Goal: Task Accomplishment & Management: Manage account settings

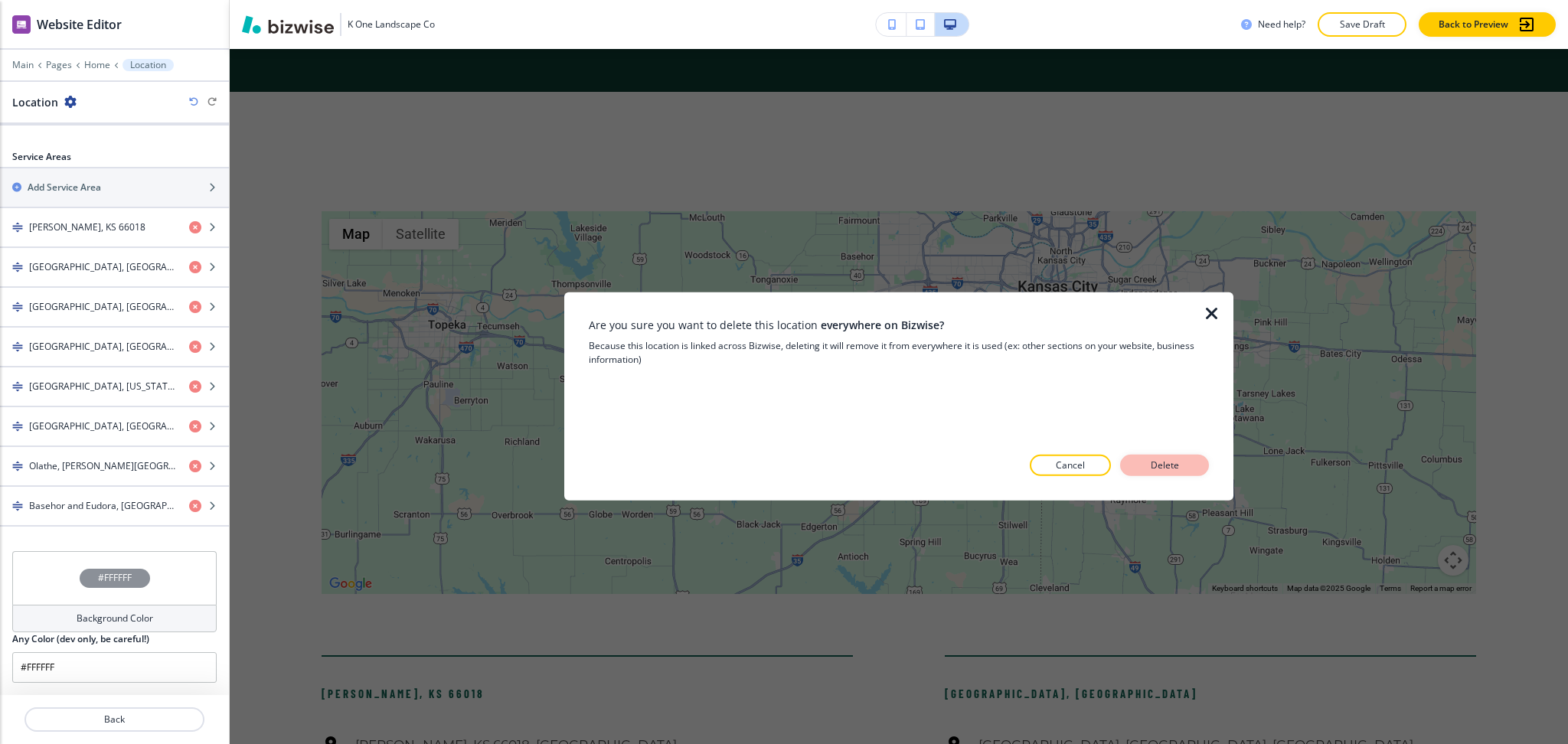
click at [1181, 465] on p "Delete" at bounding box center [1165, 465] width 37 height 14
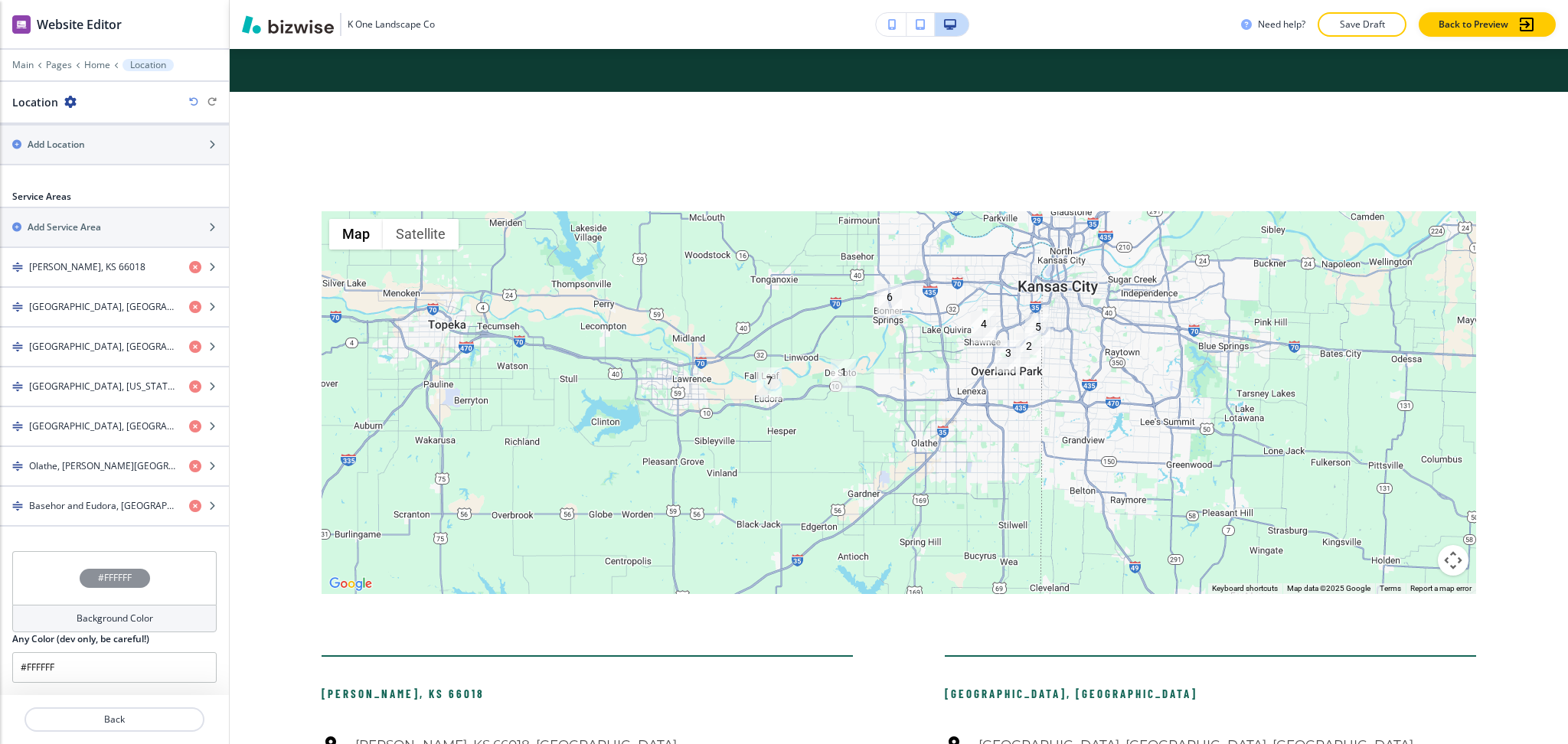
scroll to position [564, 0]
click at [189, 308] on icon "button" at bounding box center [195, 307] width 12 height 12
click at [189, 311] on icon "button" at bounding box center [195, 307] width 12 height 12
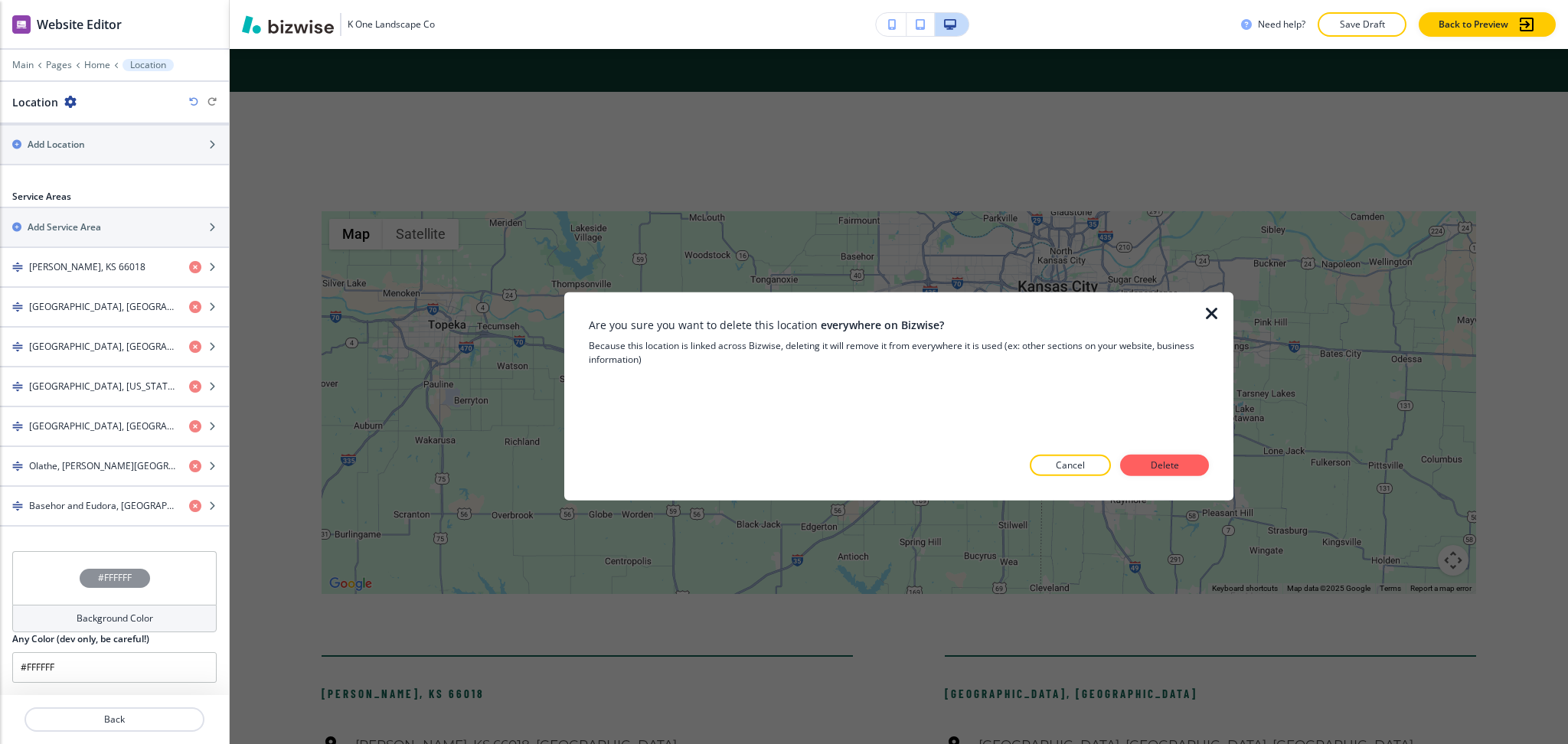
drag, startPoint x: 1157, startPoint y: 469, endPoint x: 1110, endPoint y: 464, distance: 47.3
click at [1159, 469] on p "Delete" at bounding box center [1165, 465] width 37 height 14
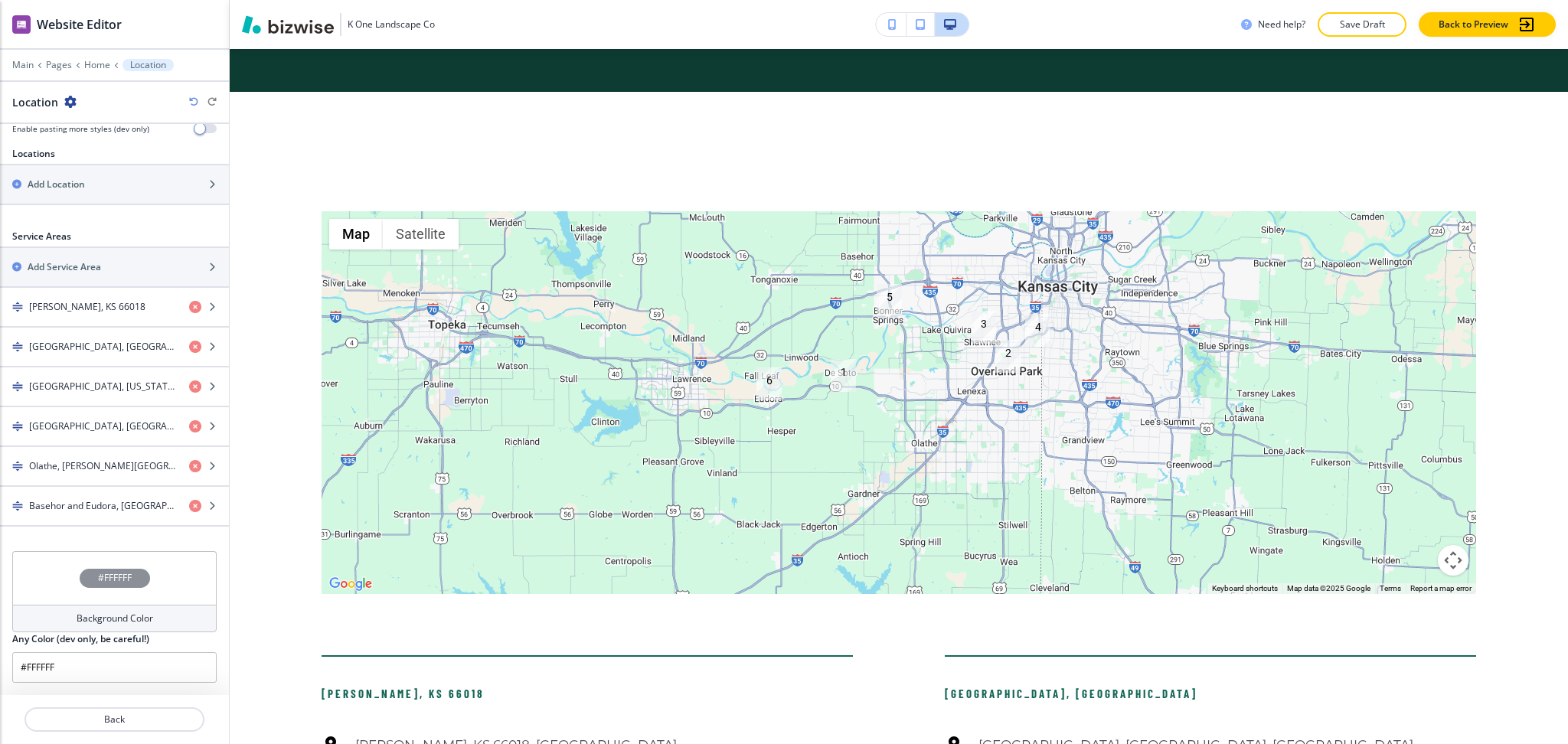
scroll to position [525, 0]
click at [189, 345] on icon "button" at bounding box center [195, 347] width 12 height 12
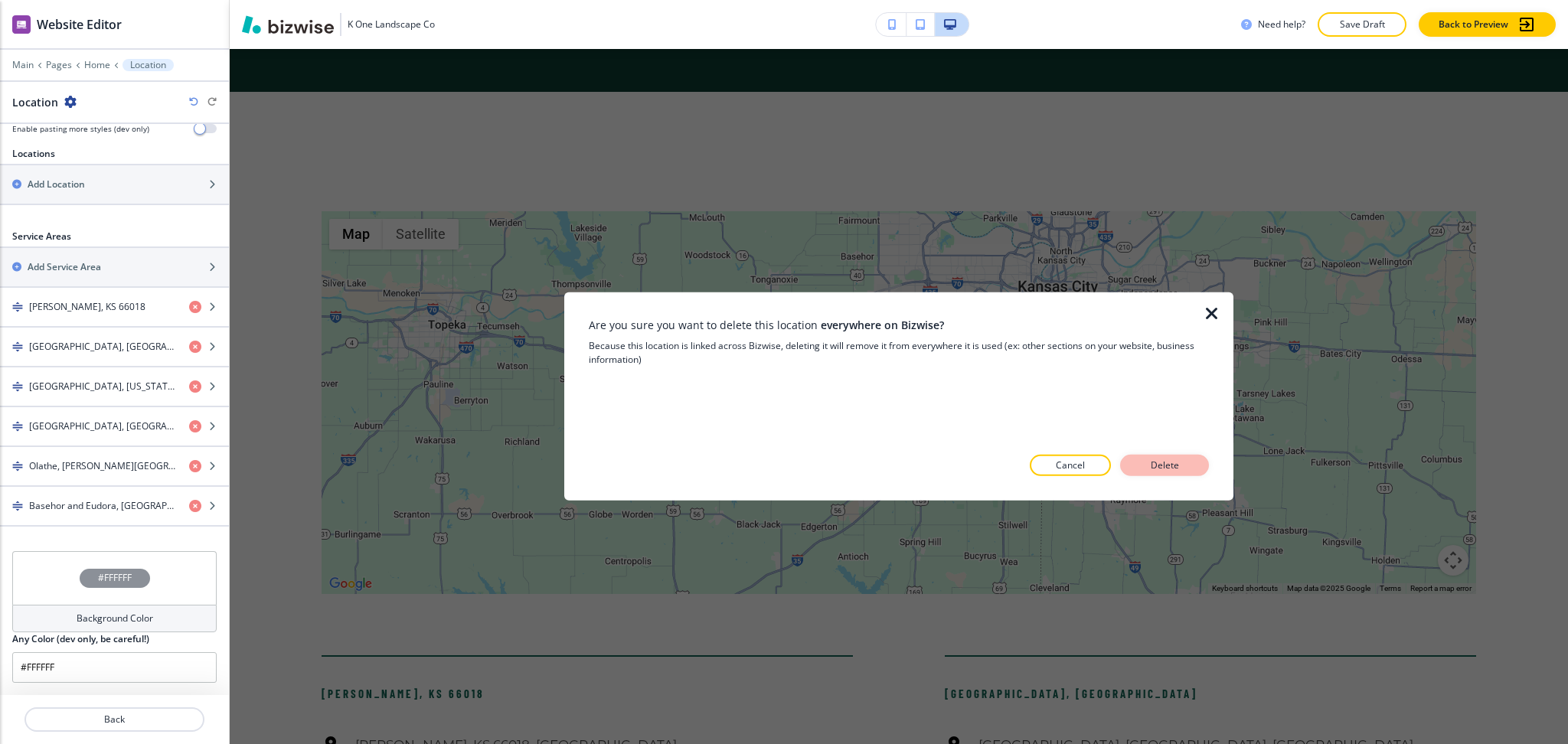
click at [1159, 466] on p "Delete" at bounding box center [1165, 465] width 37 height 14
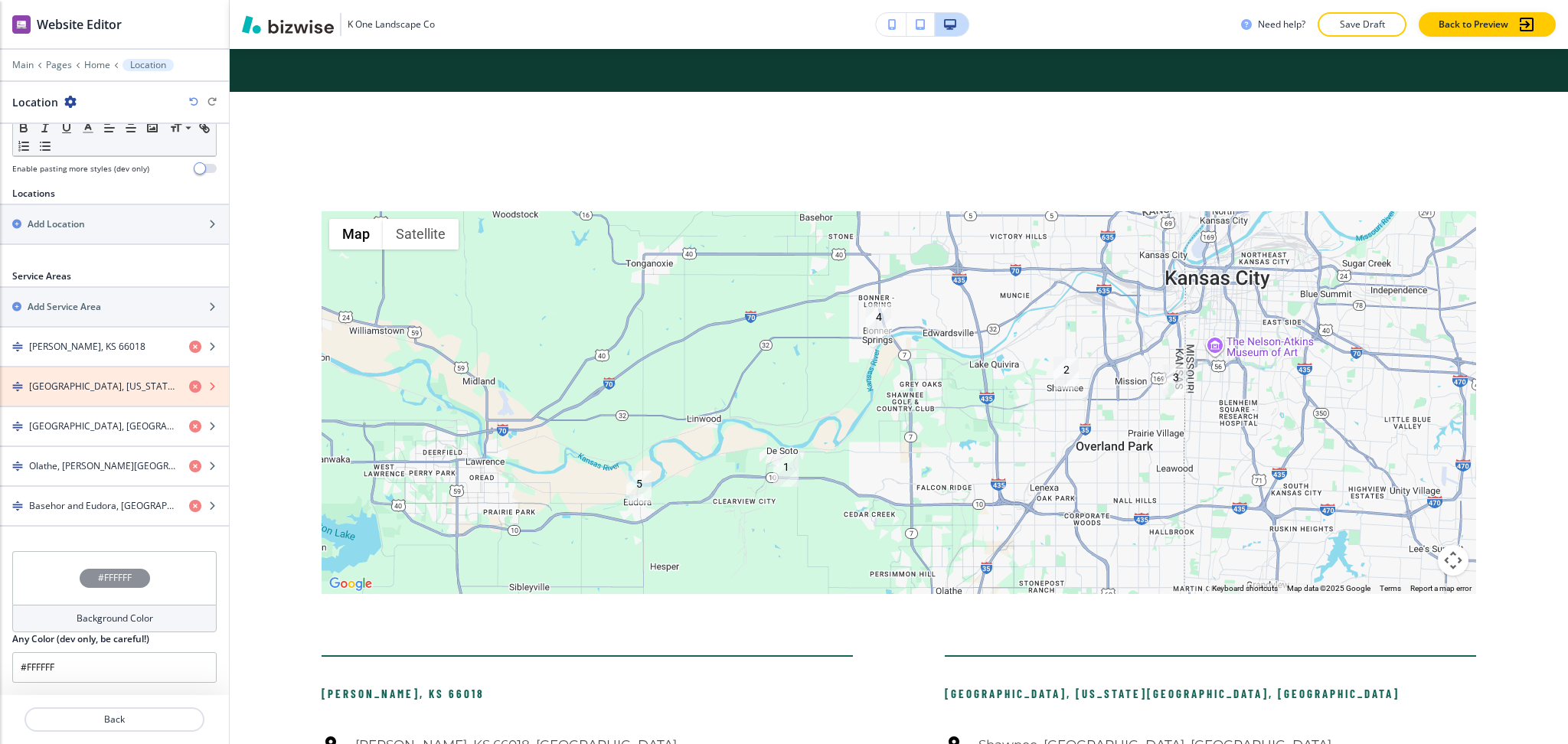
click at [189, 387] on icon "button" at bounding box center [195, 386] width 12 height 12
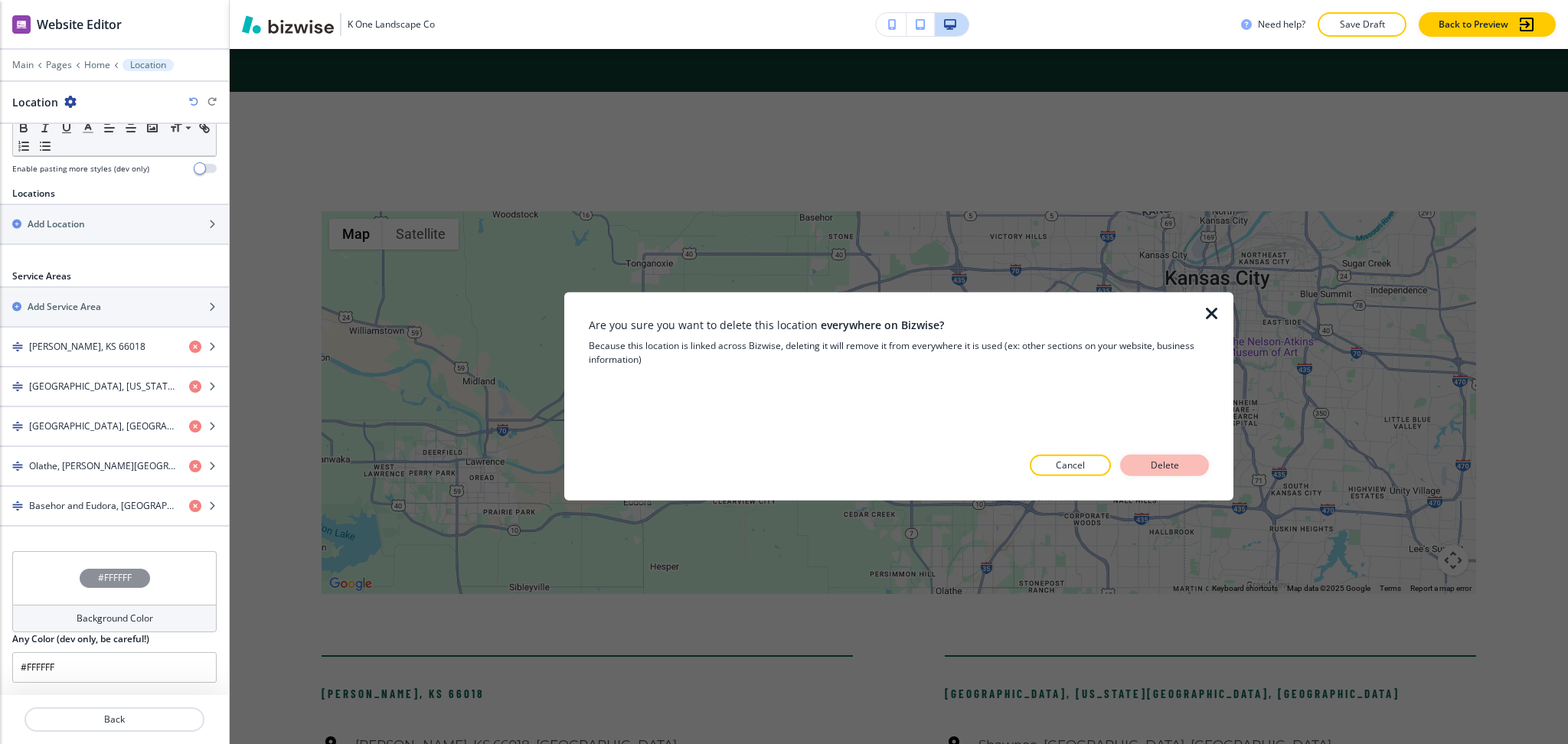
click at [1153, 468] on p "Delete" at bounding box center [1165, 465] width 37 height 14
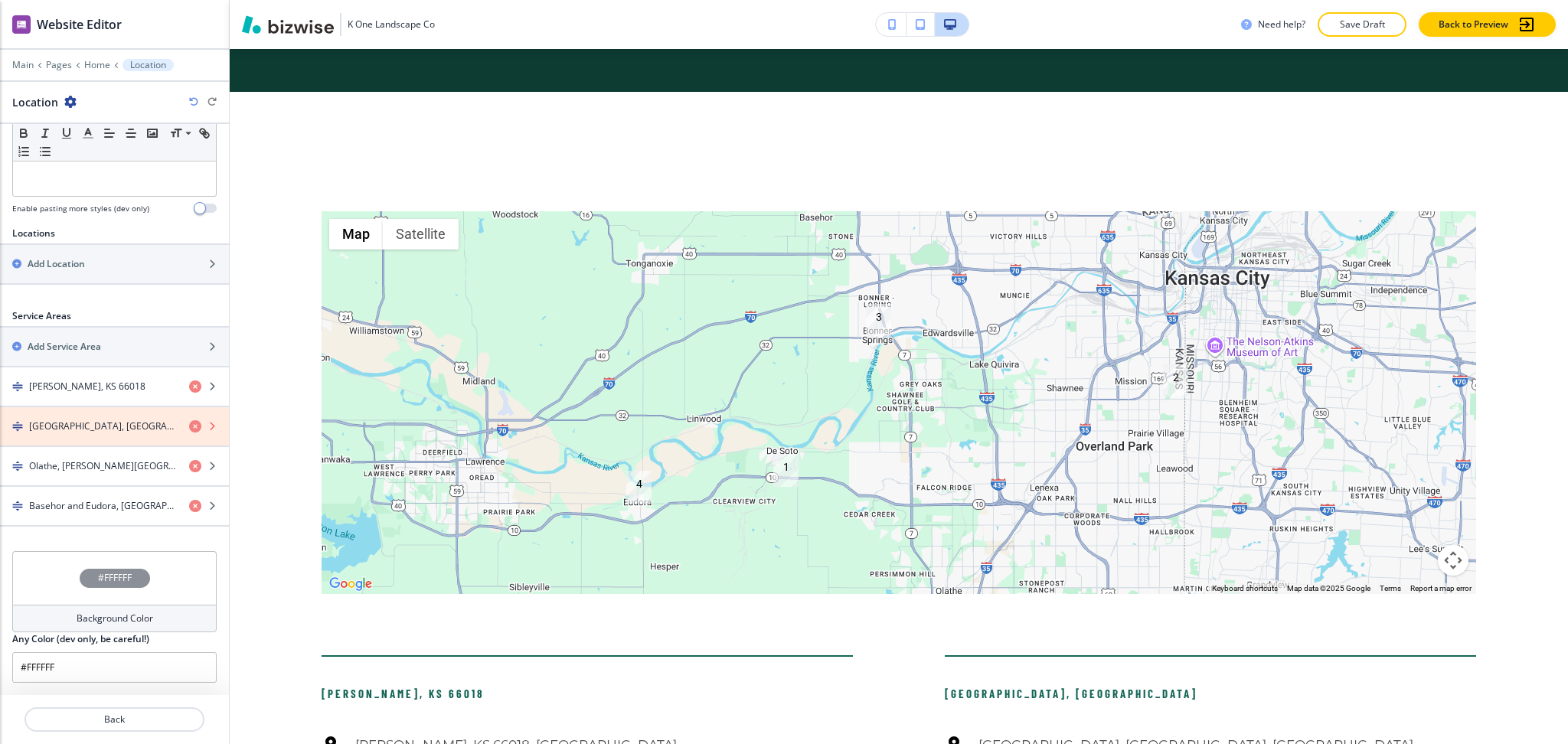
click at [189, 427] on icon "button" at bounding box center [195, 427] width 12 height 12
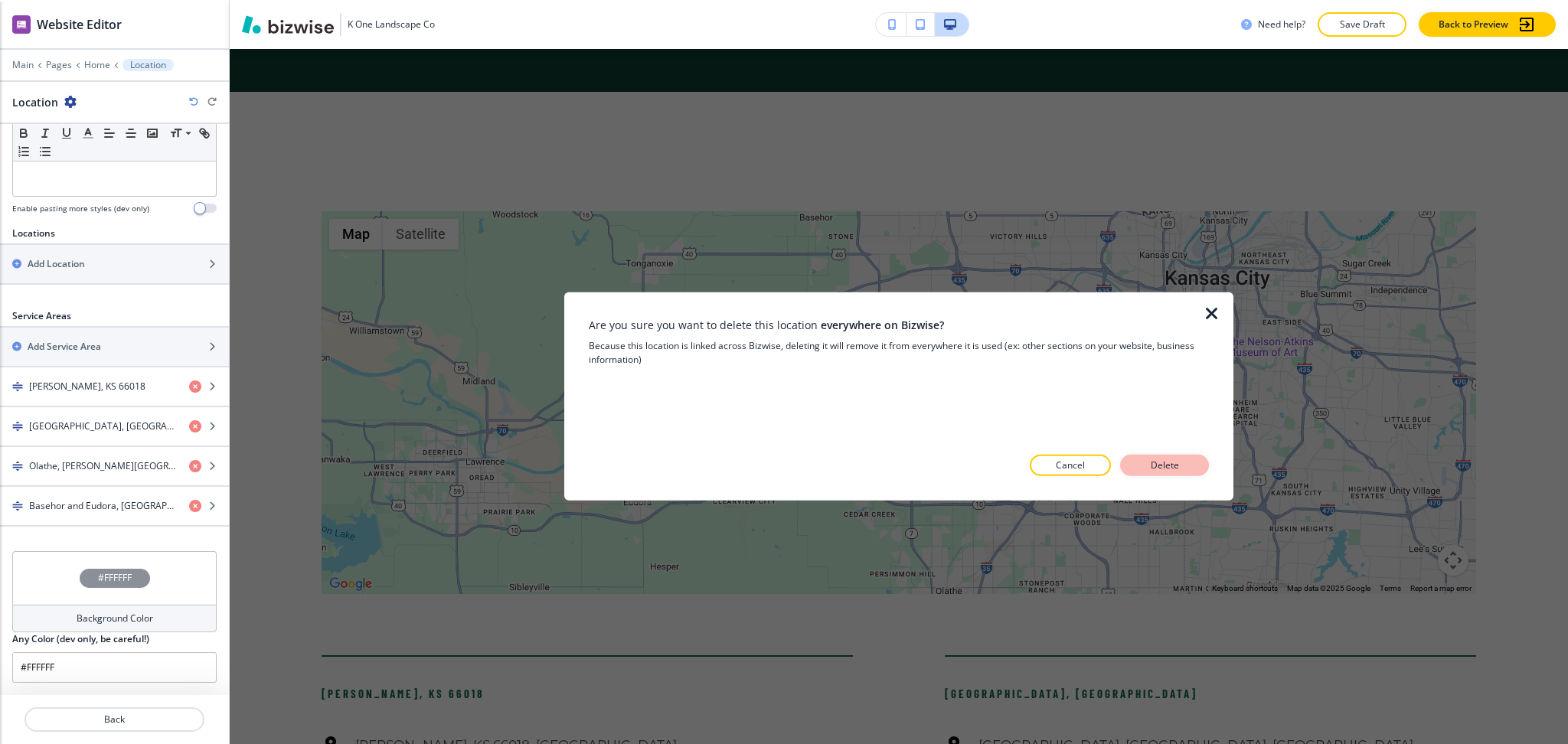
click at [1168, 457] on button "Delete" at bounding box center [1164, 465] width 89 height 22
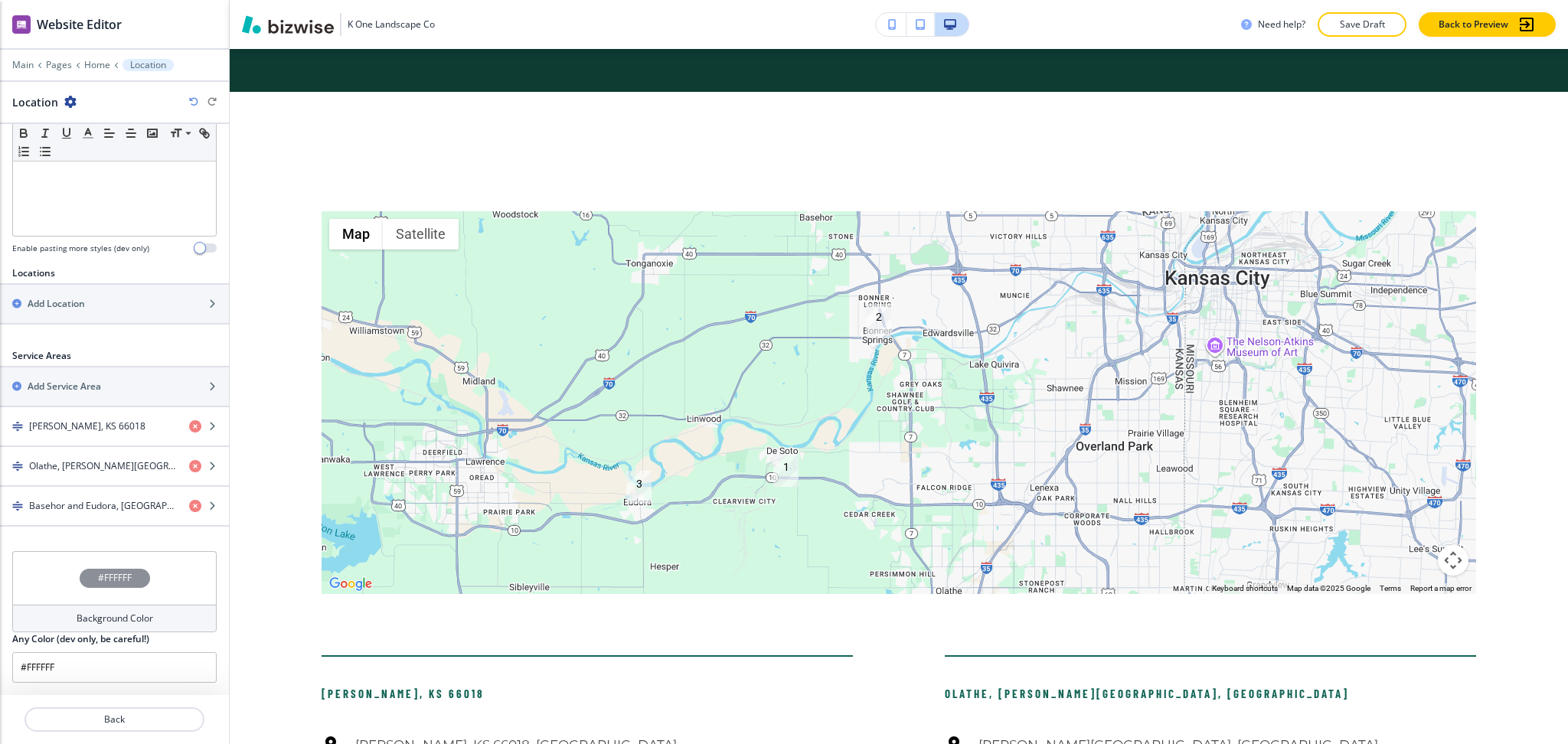
scroll to position [405, 0]
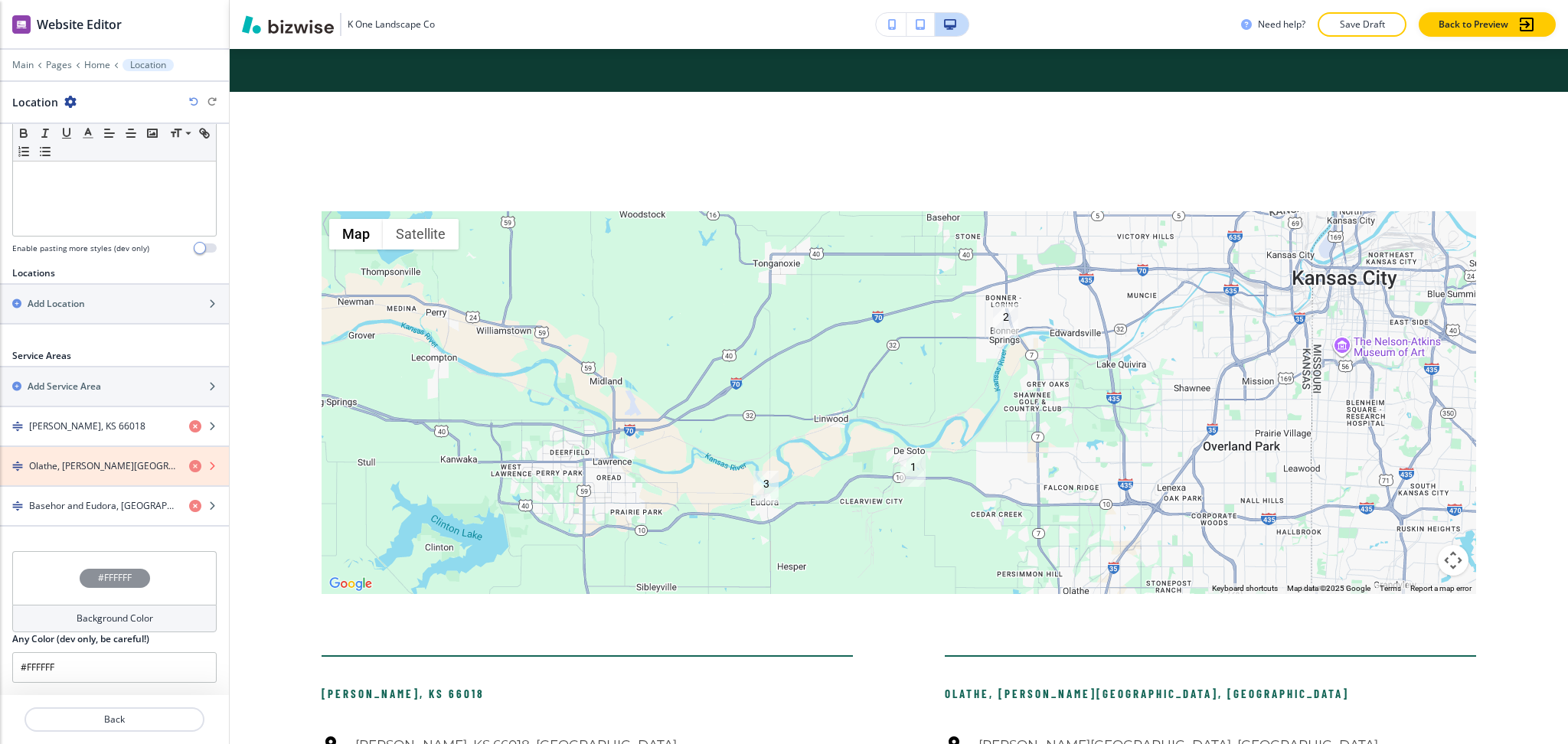
click at [189, 470] on icon "button" at bounding box center [195, 466] width 12 height 12
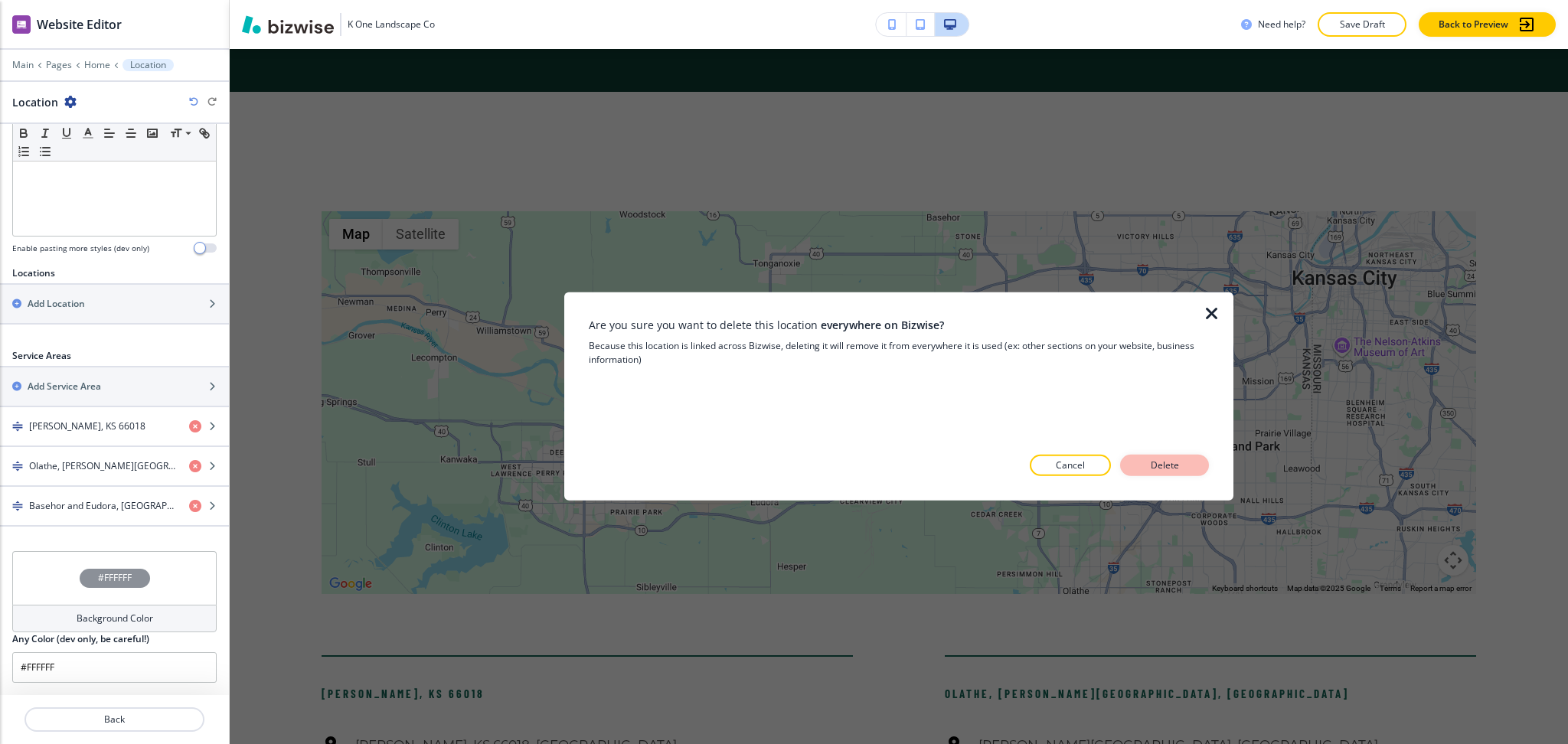
click at [1156, 464] on p "Delete" at bounding box center [1165, 465] width 37 height 14
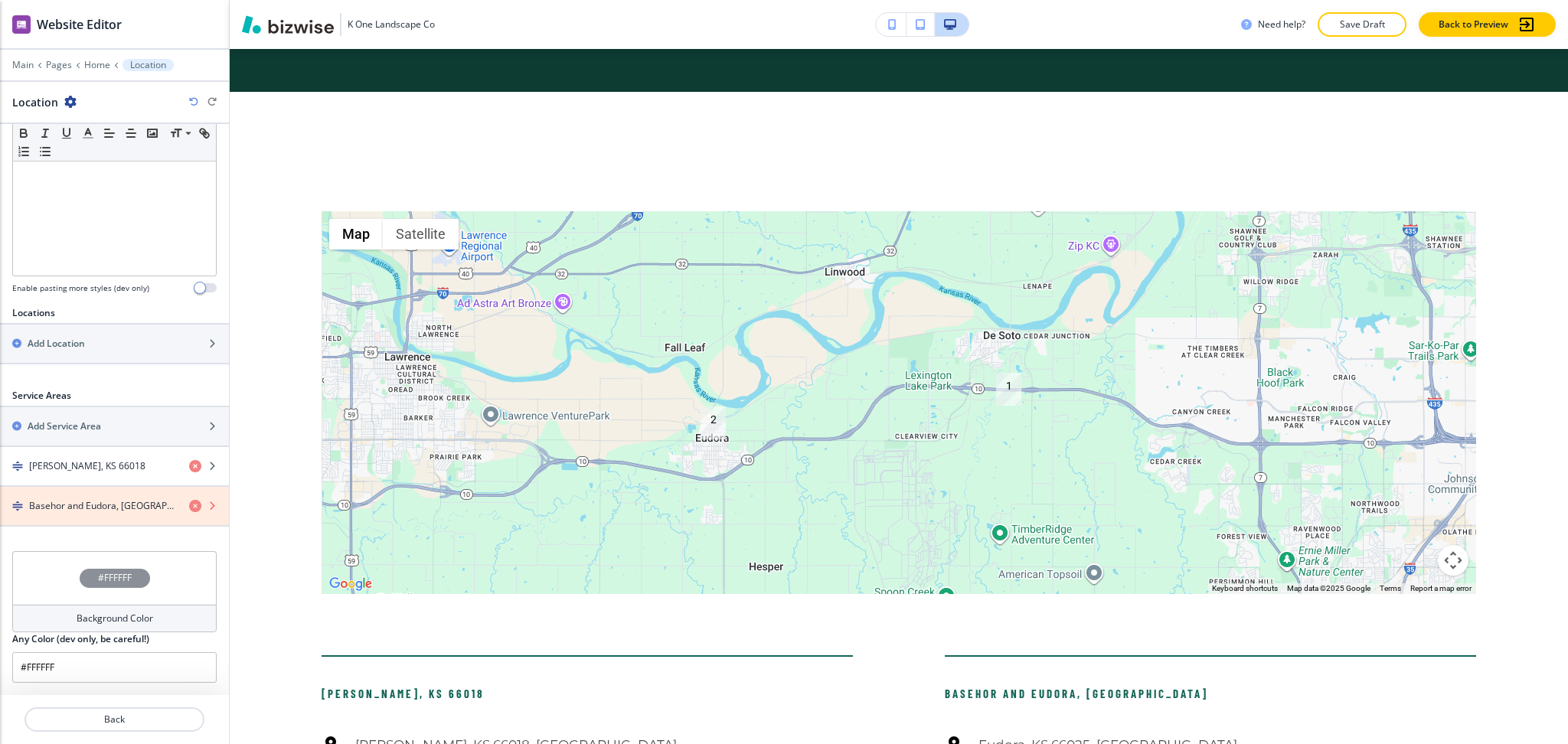
click at [189, 505] on icon "button" at bounding box center [195, 506] width 12 height 12
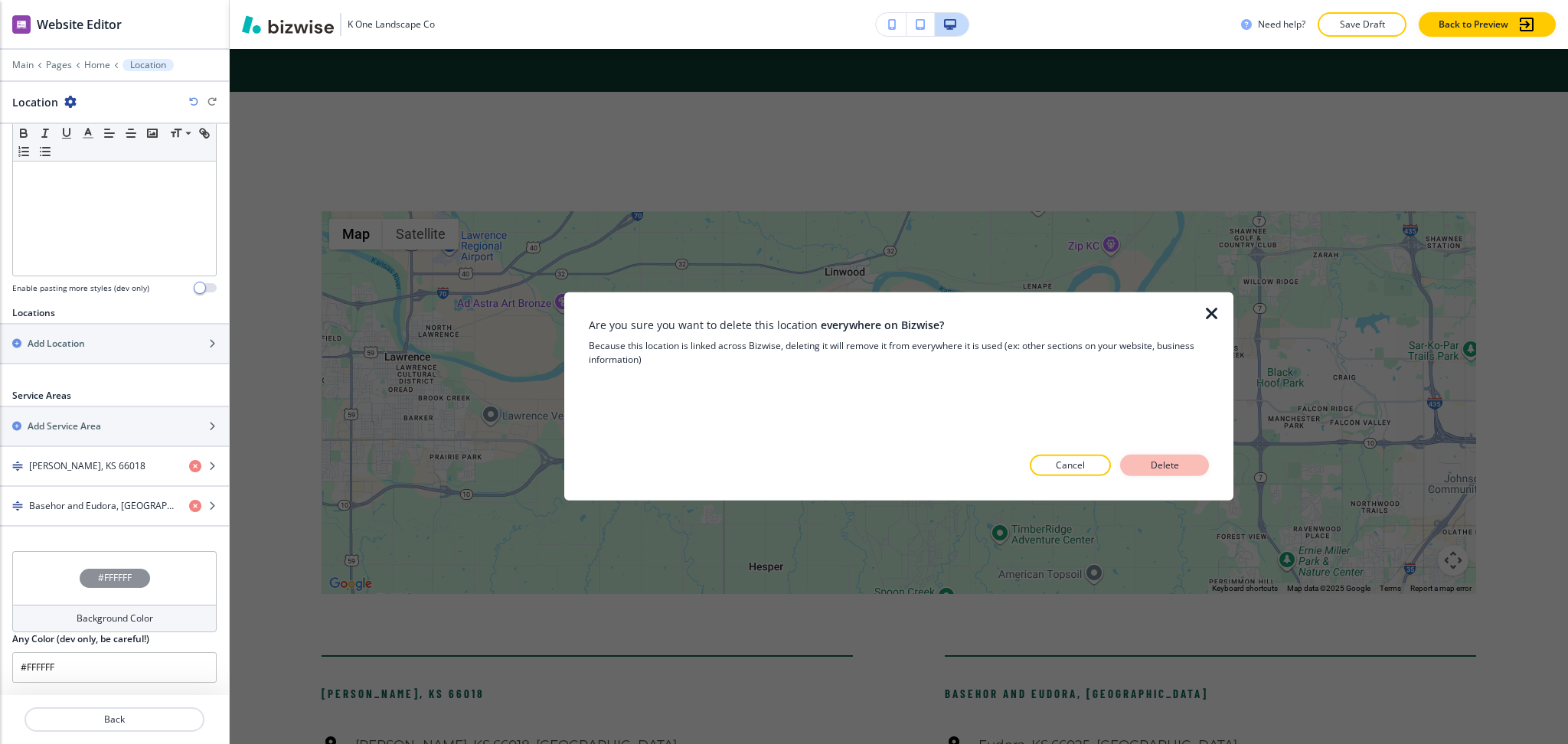
click at [1170, 466] on p "Delete" at bounding box center [1165, 465] width 37 height 14
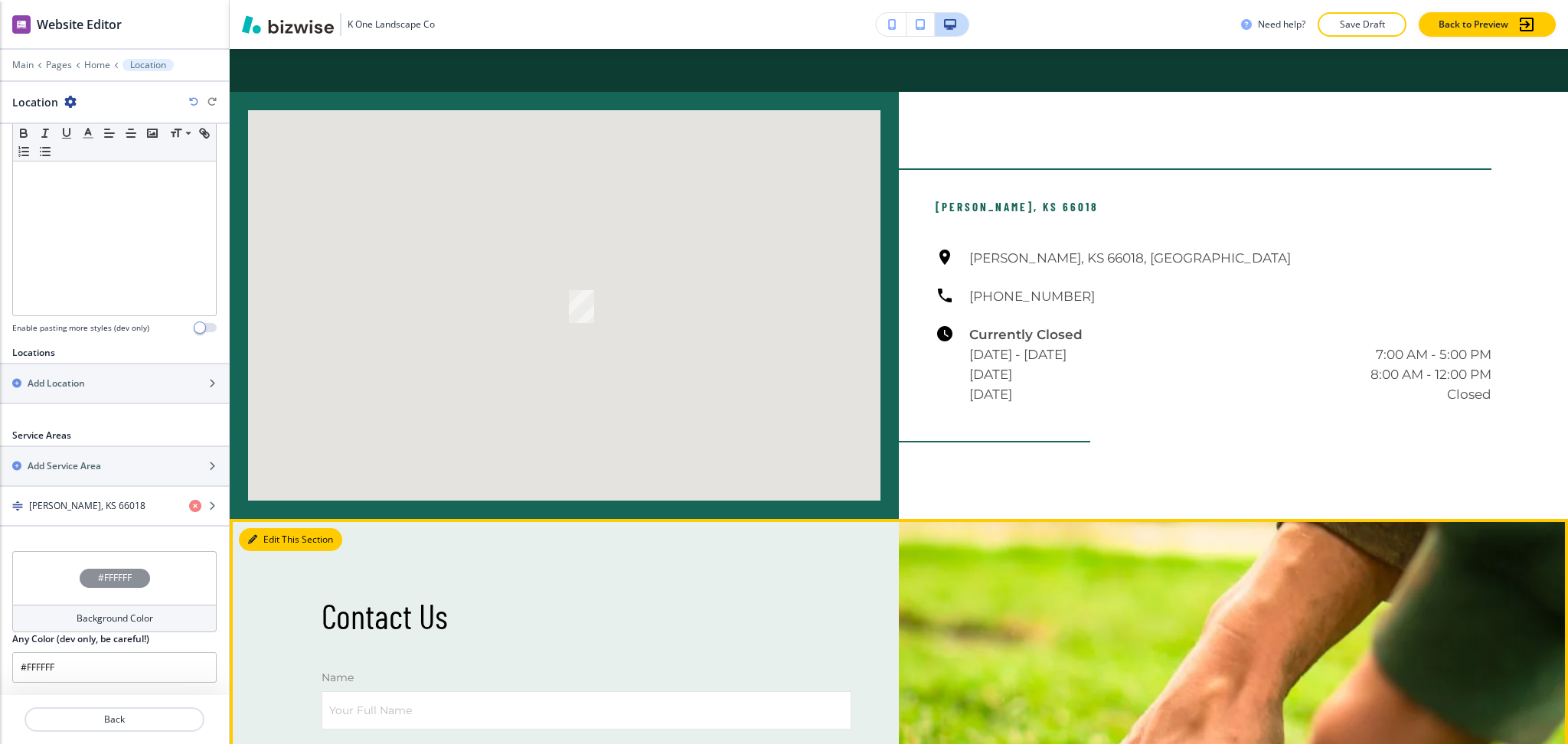
scroll to position [324, 0]
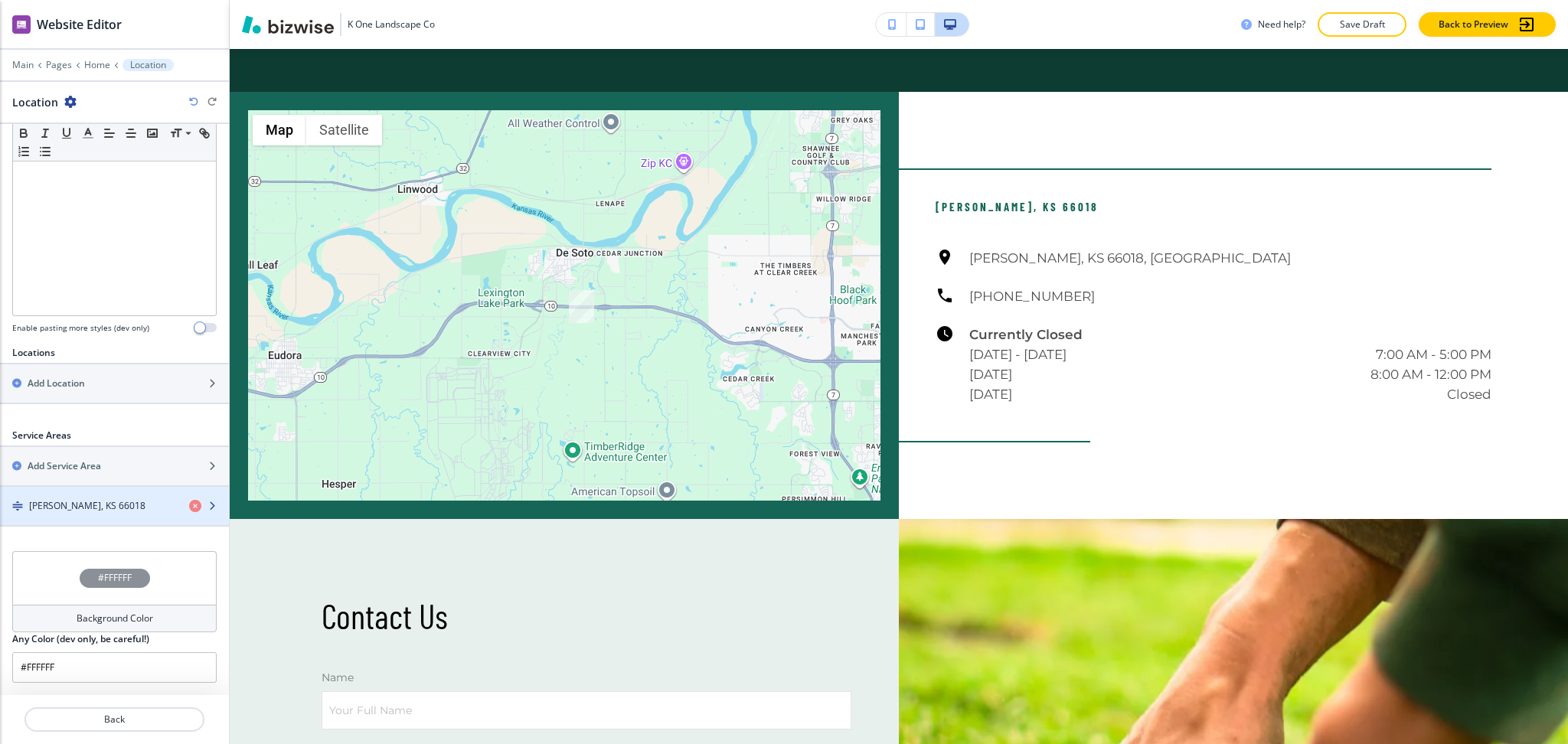
click at [95, 501] on h4 "[PERSON_NAME], KS 66018" at bounding box center [87, 506] width 116 height 14
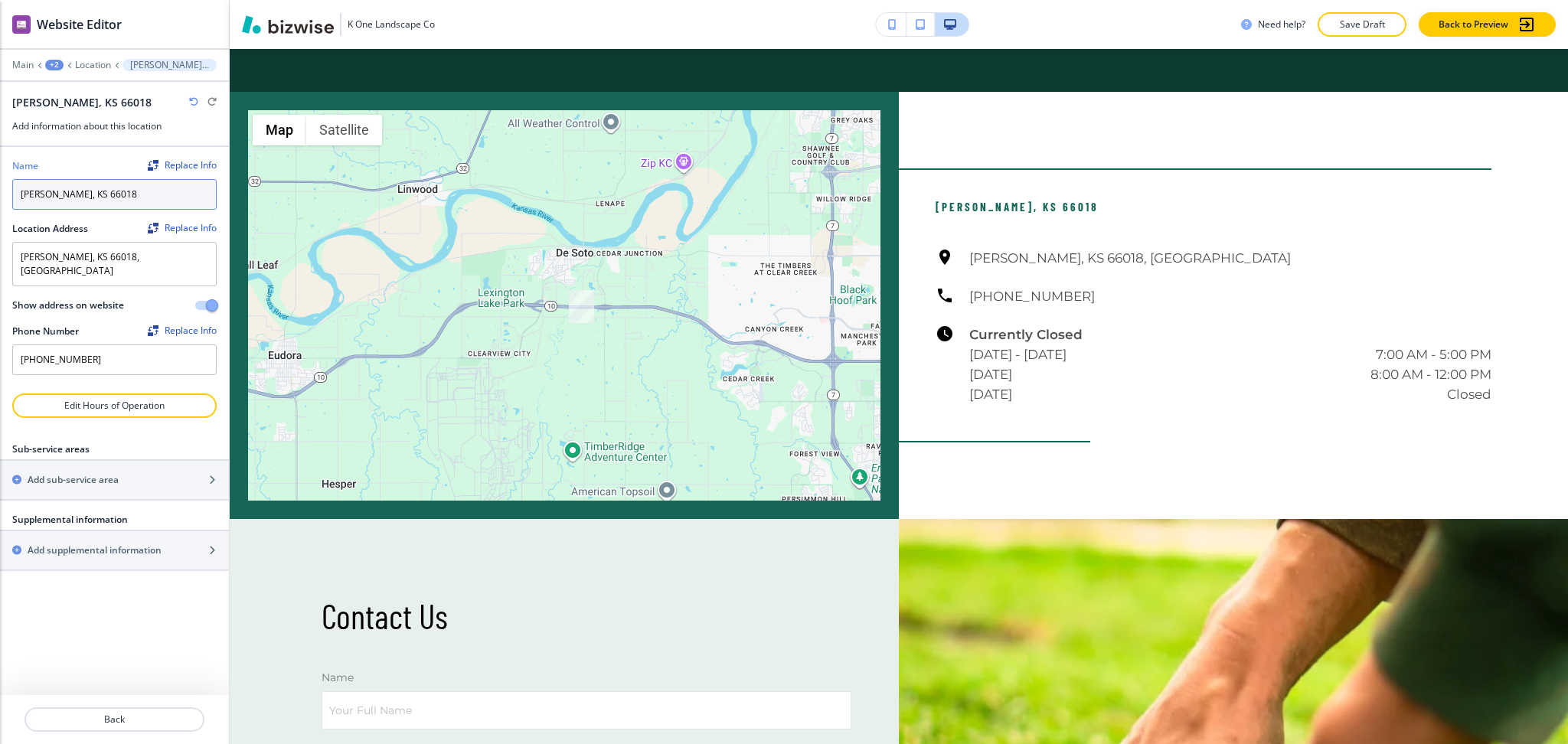
drag, startPoint x: 130, startPoint y: 199, endPoint x: 0, endPoint y: 132, distance: 146.2
click at [0, 162] on div "Name Replace Info [PERSON_NAME][GEOGRAPHIC_DATA] Location Address Replace Info …" at bounding box center [114, 270] width 229 height 247
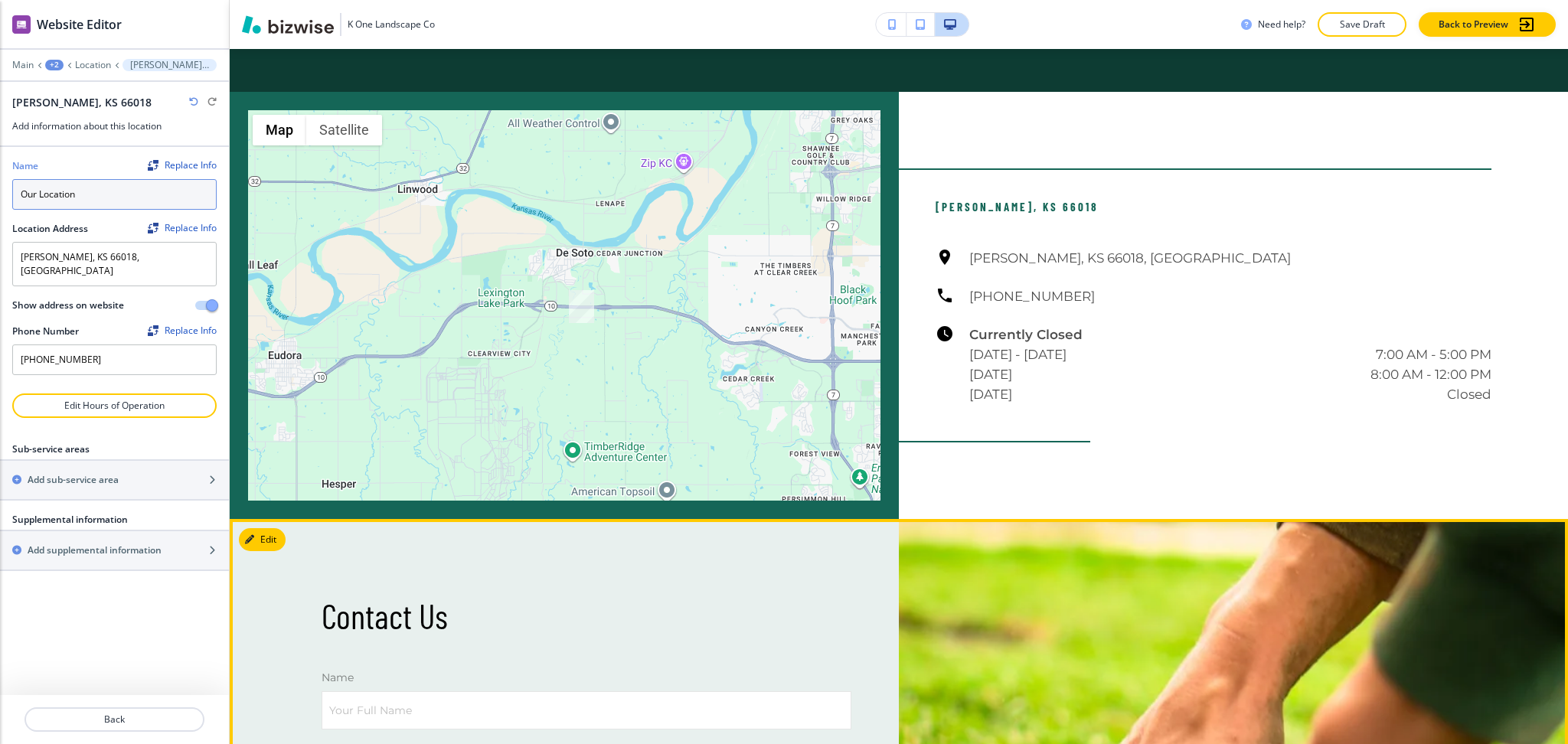
type input "Our Location"
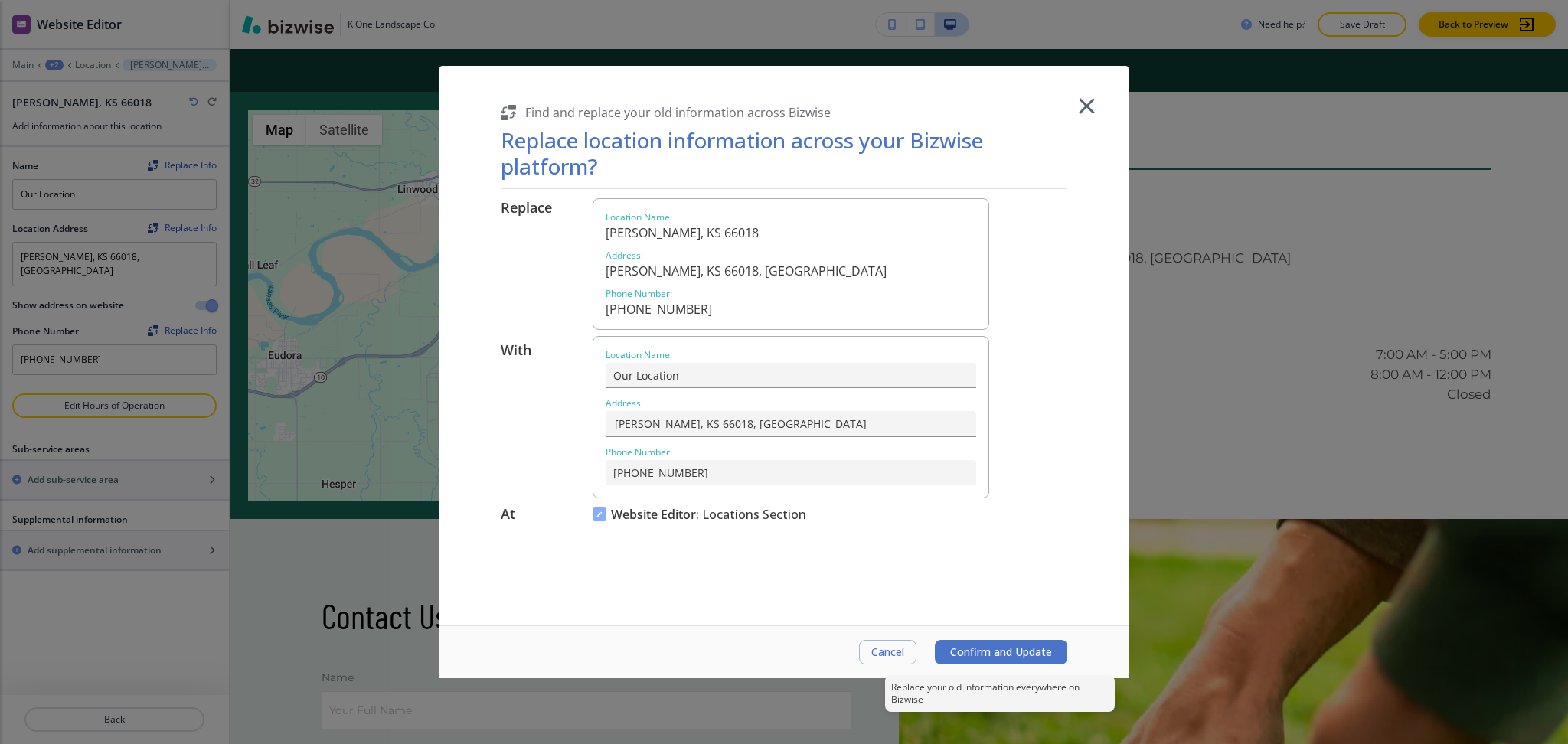
click at [1008, 651] on span "Confirm and Update" at bounding box center [1001, 652] width 101 height 12
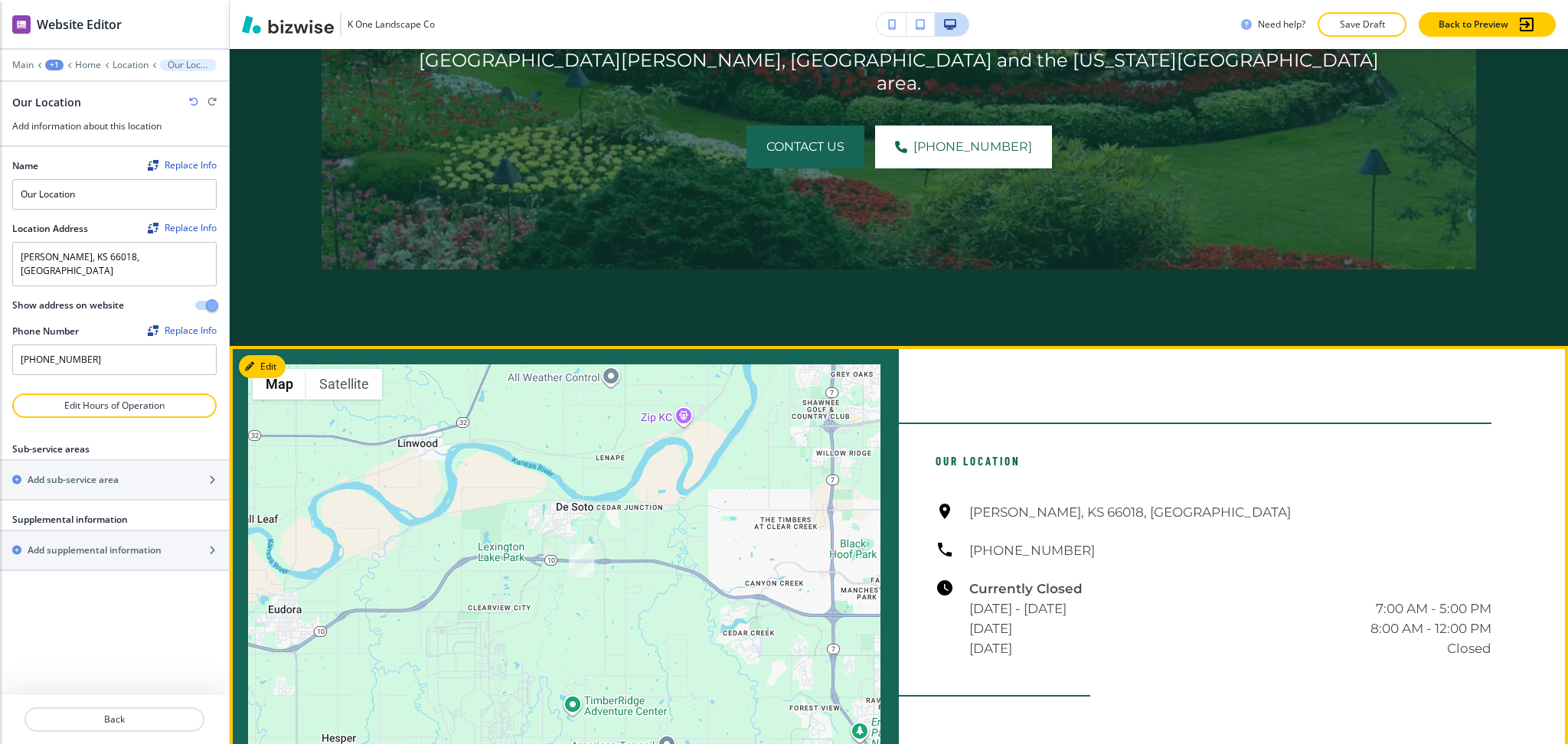
scroll to position [3582, 0]
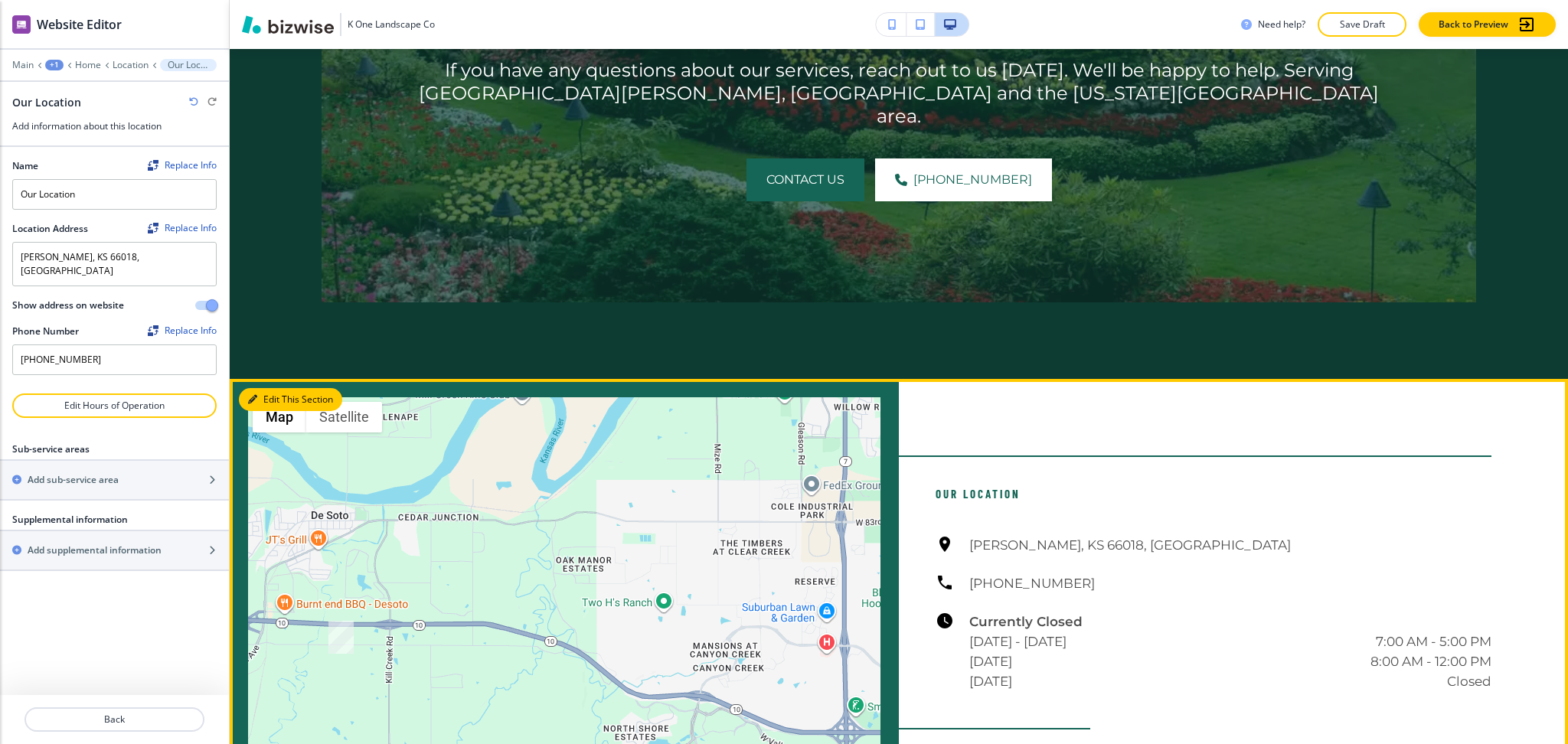
click at [276, 388] on button "Edit This Section" at bounding box center [291, 399] width 103 height 23
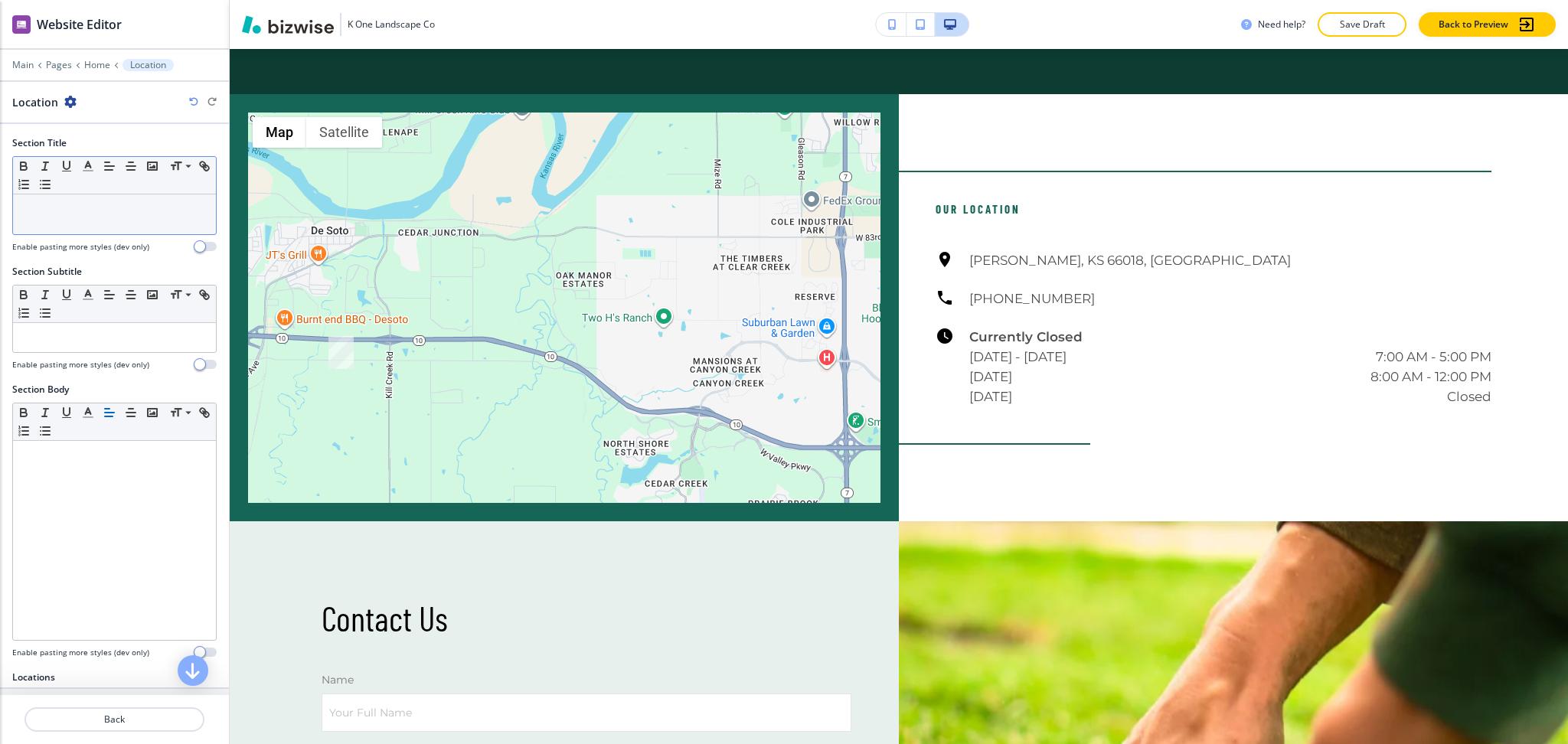
scroll to position [3870, 0]
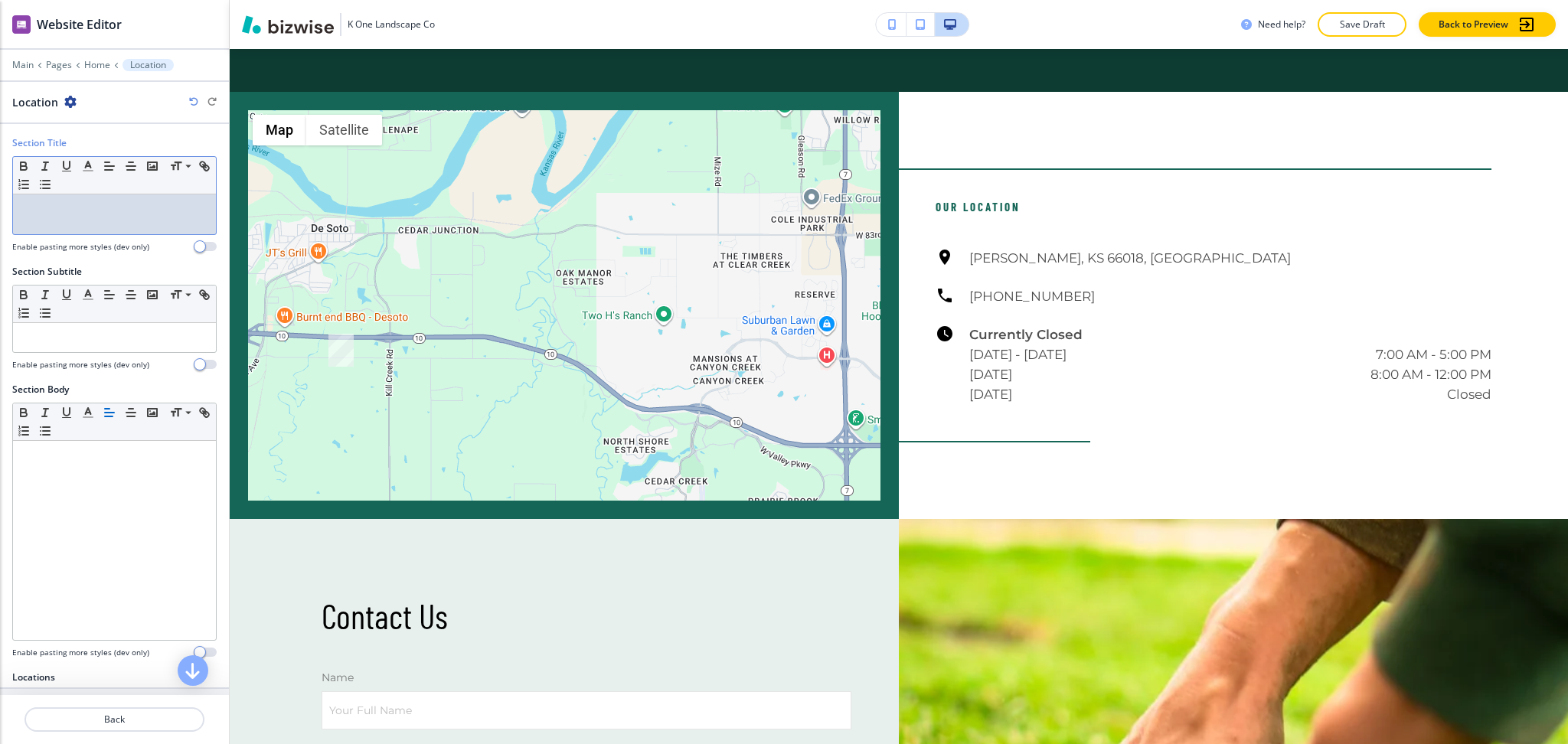
click at [80, 206] on p at bounding box center [114, 209] width 188 height 14
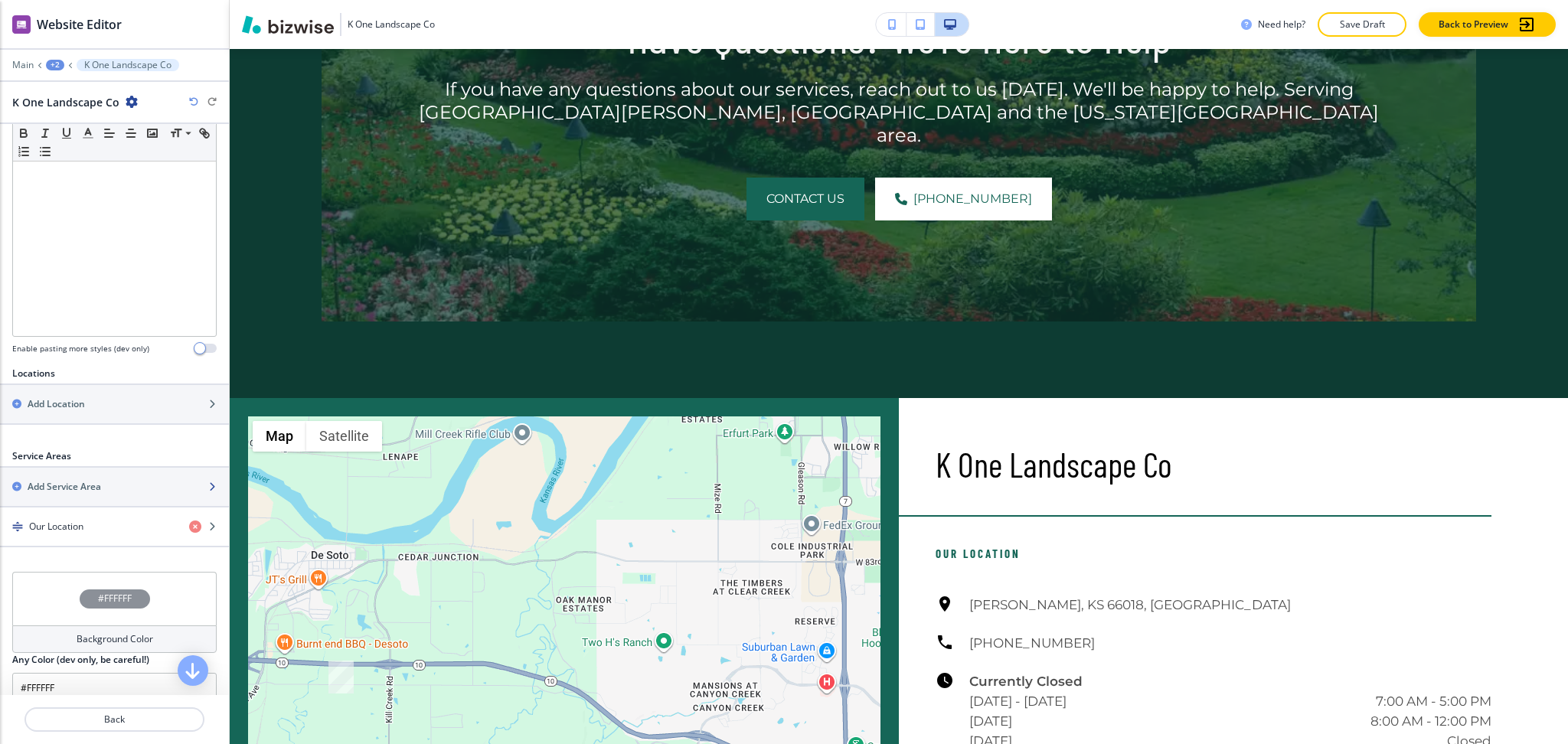
scroll to position [304, 0]
click at [76, 526] on h4 "Our Location" at bounding box center [56, 526] width 54 height 14
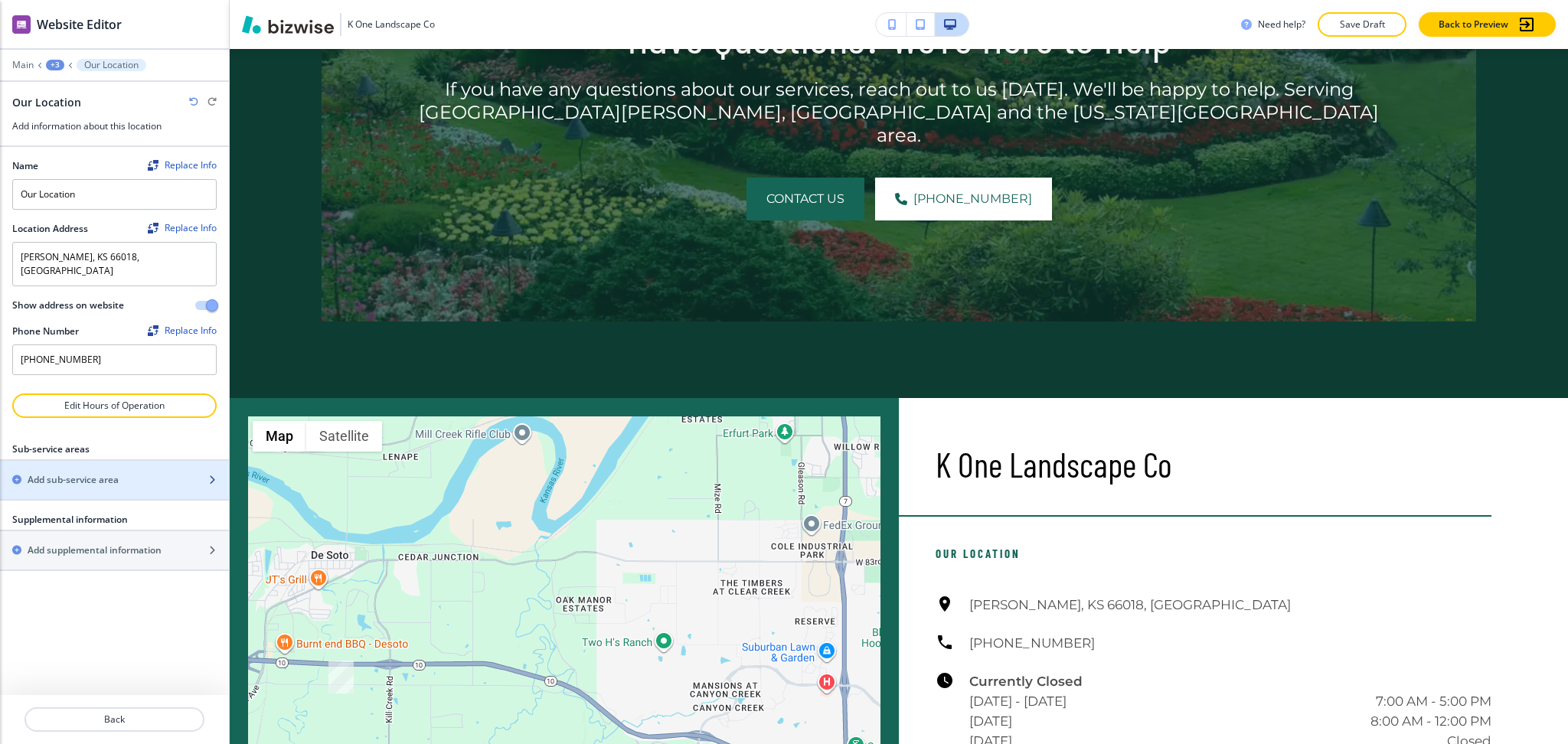
click at [65, 473] on h2 "Add sub-service area" at bounding box center [73, 480] width 91 height 14
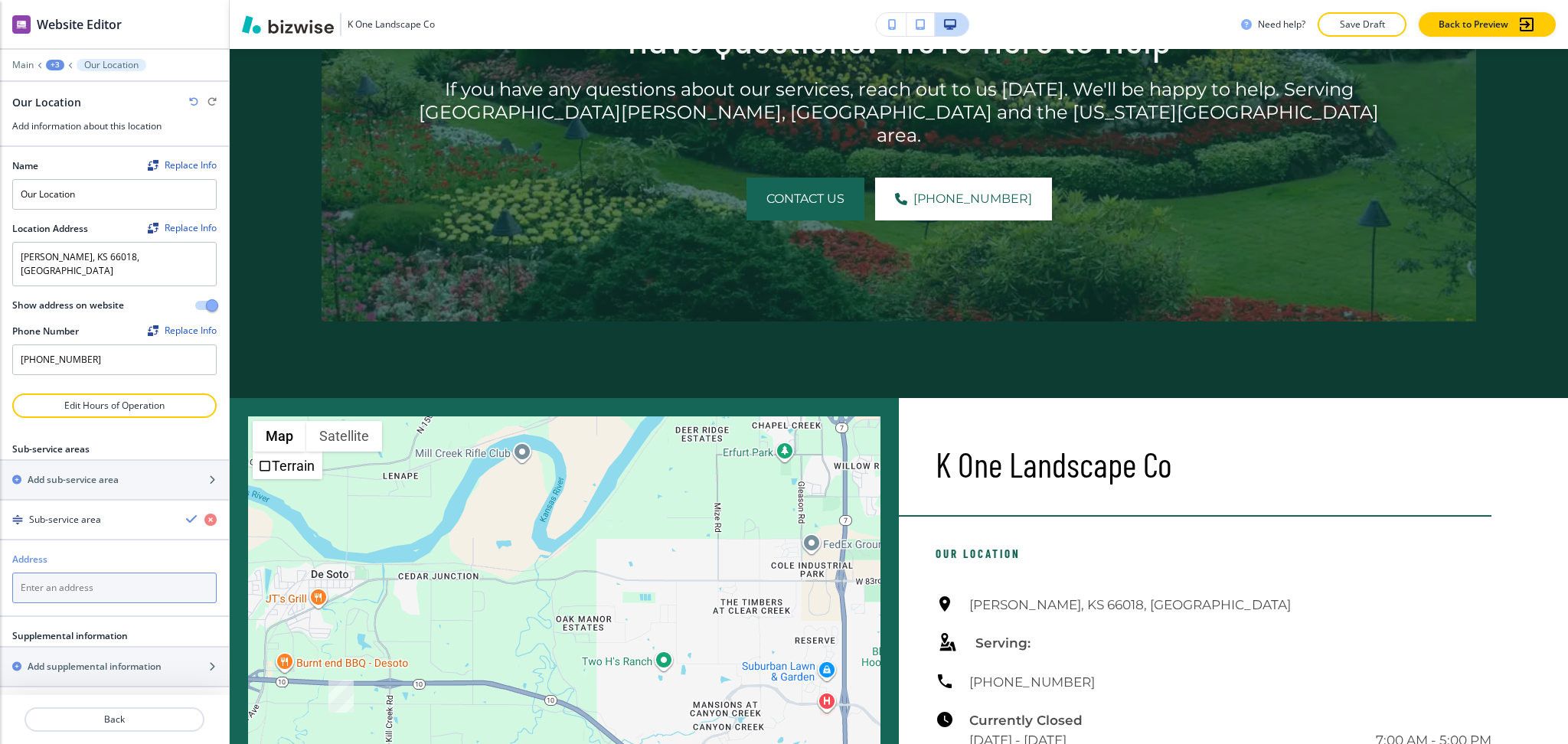
click at [101, 574] on textarea at bounding box center [114, 588] width 205 height 31
paste textarea "Lenexa"
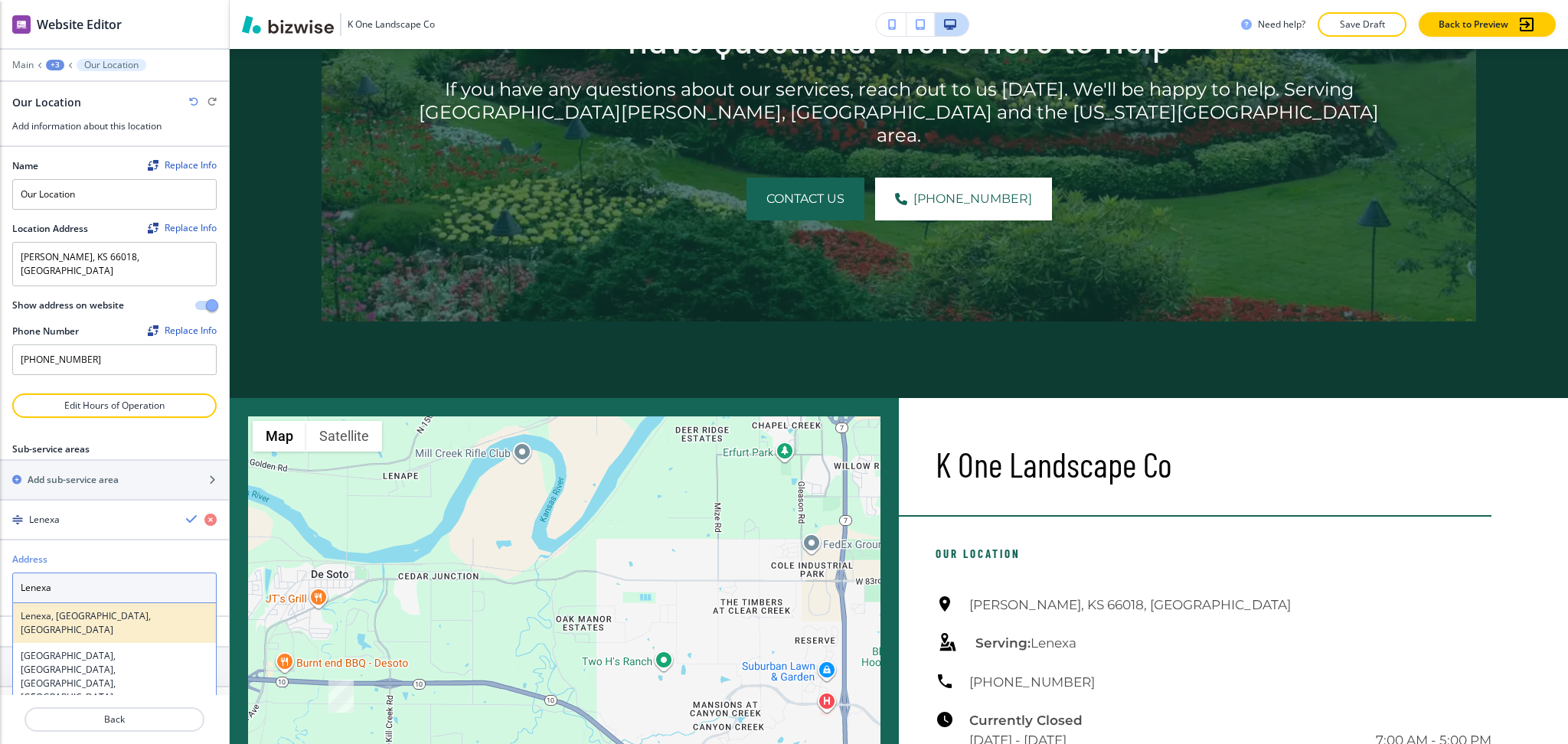
click at [82, 604] on div "Lenexa, [GEOGRAPHIC_DATA], [GEOGRAPHIC_DATA]" at bounding box center [114, 624] width 203 height 40
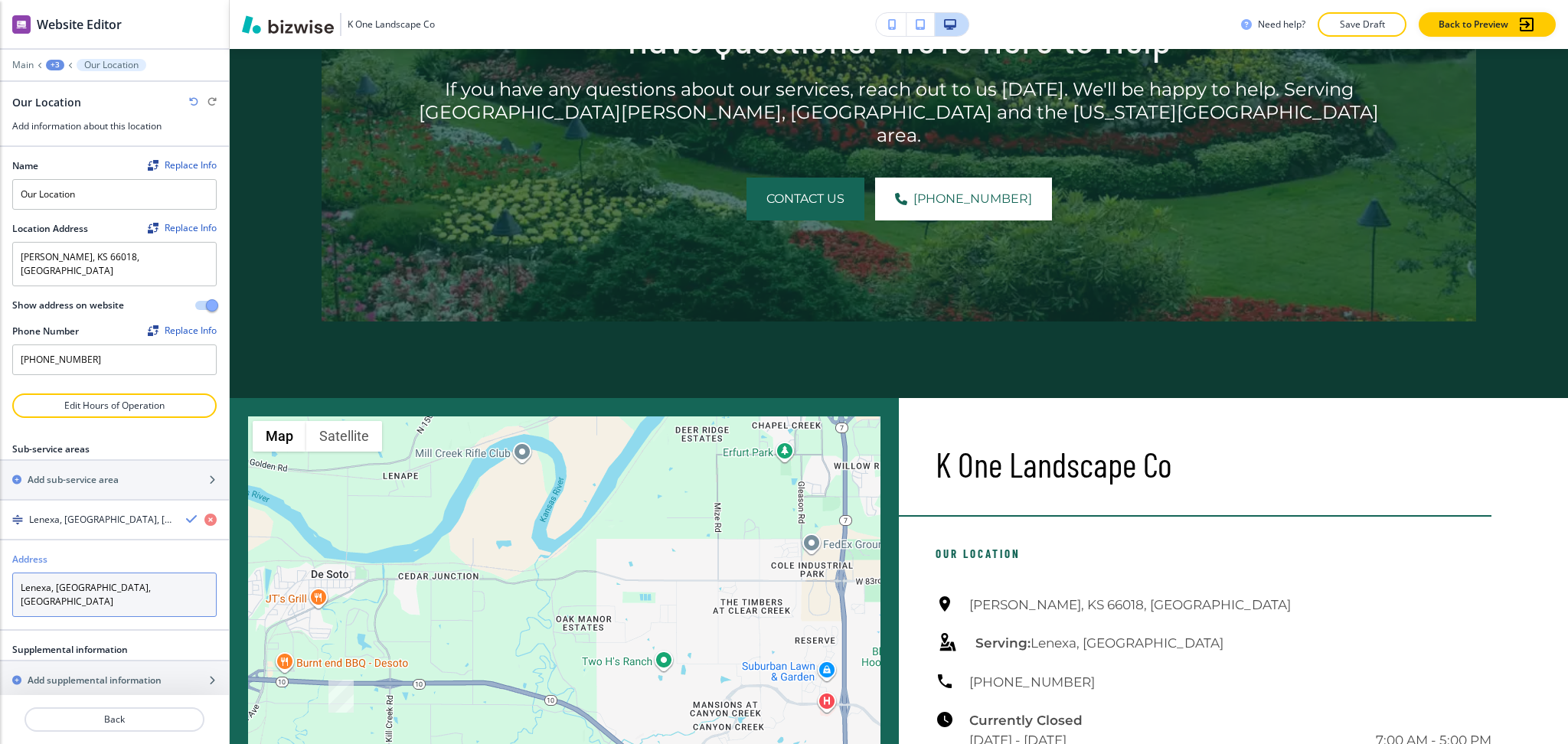
type textarea "Lenexa, [GEOGRAPHIC_DATA], [GEOGRAPHIC_DATA]"
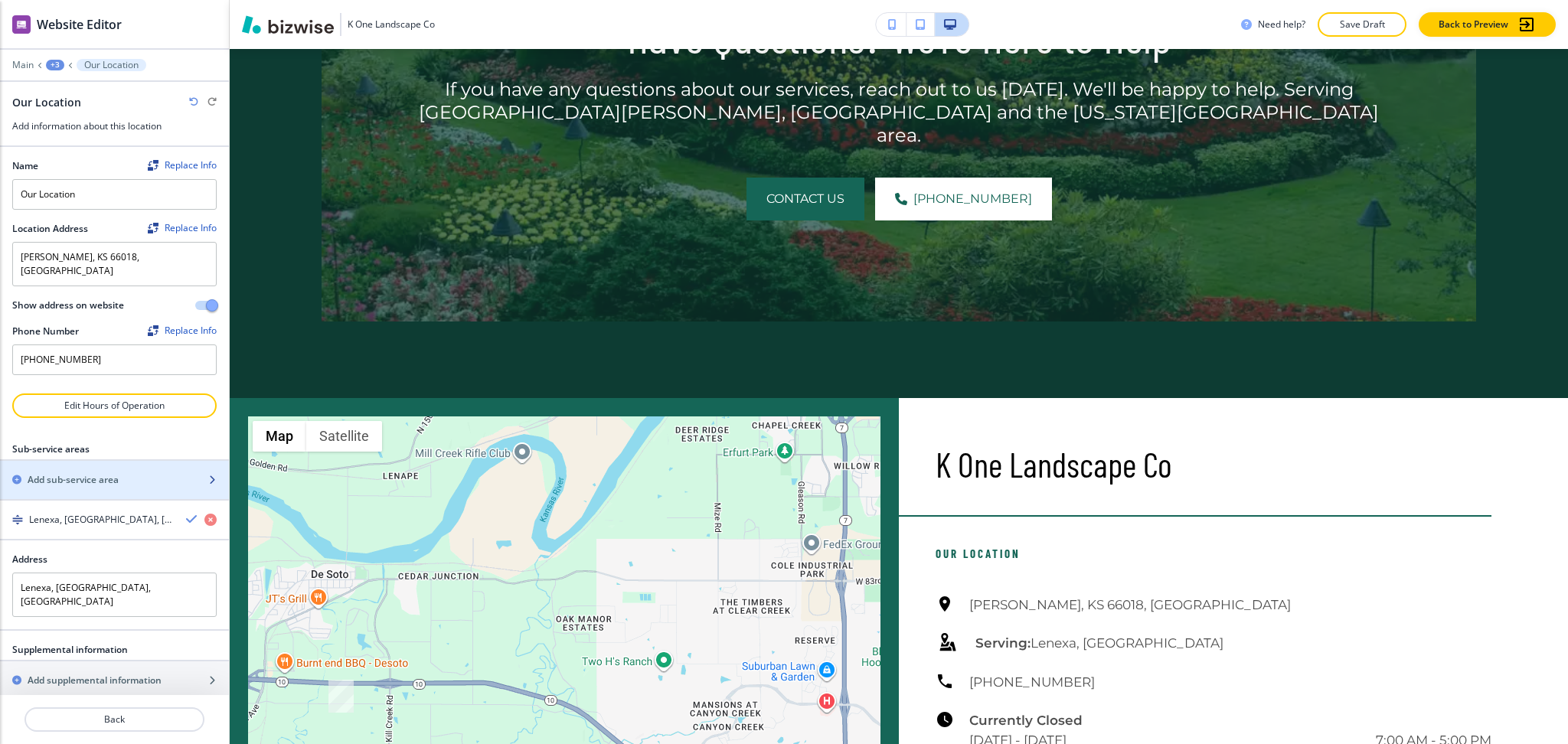
click at [80, 473] on h2 "Add sub-service area" at bounding box center [73, 480] width 91 height 14
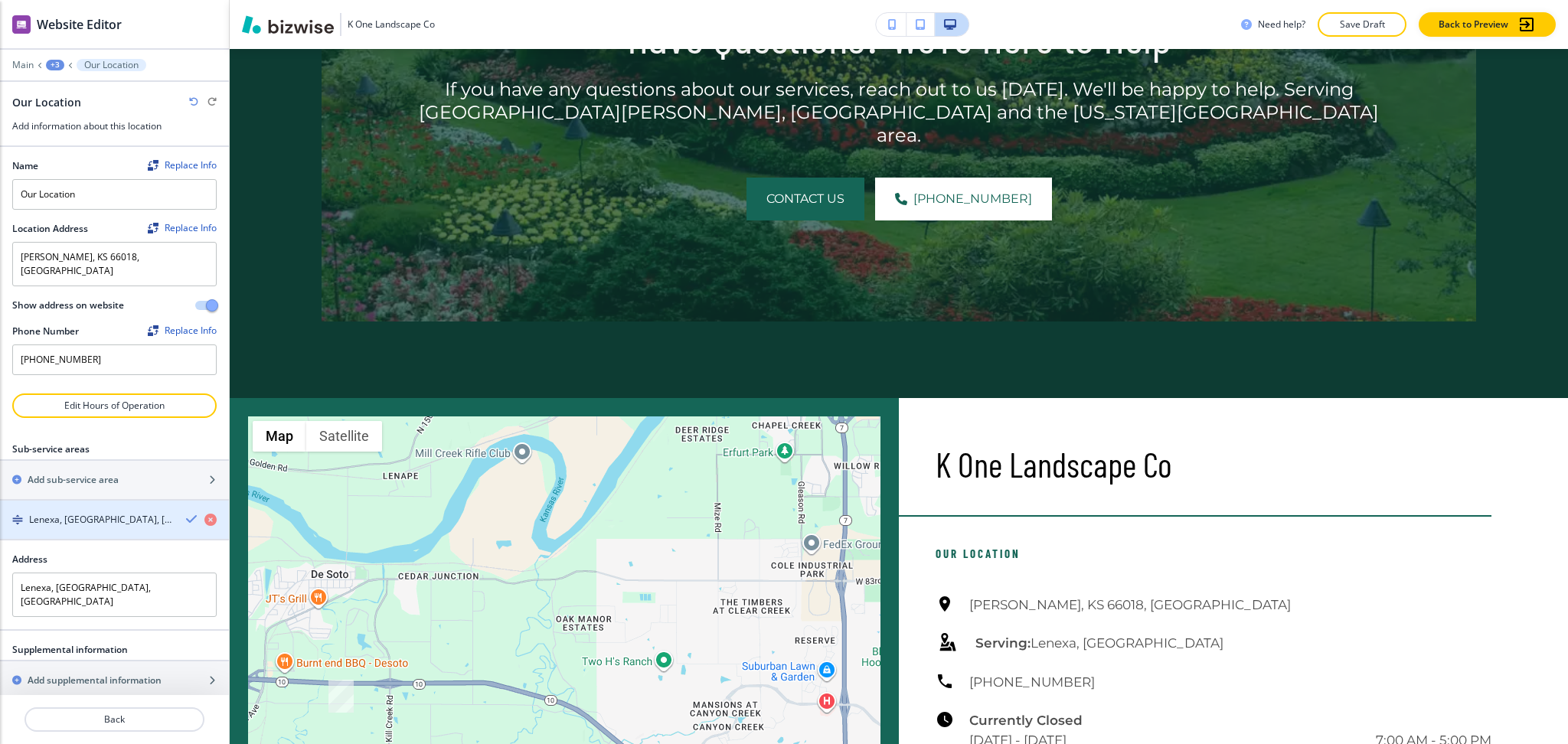
click at [186, 513] on icon "button" at bounding box center [192, 519] width 12 height 12
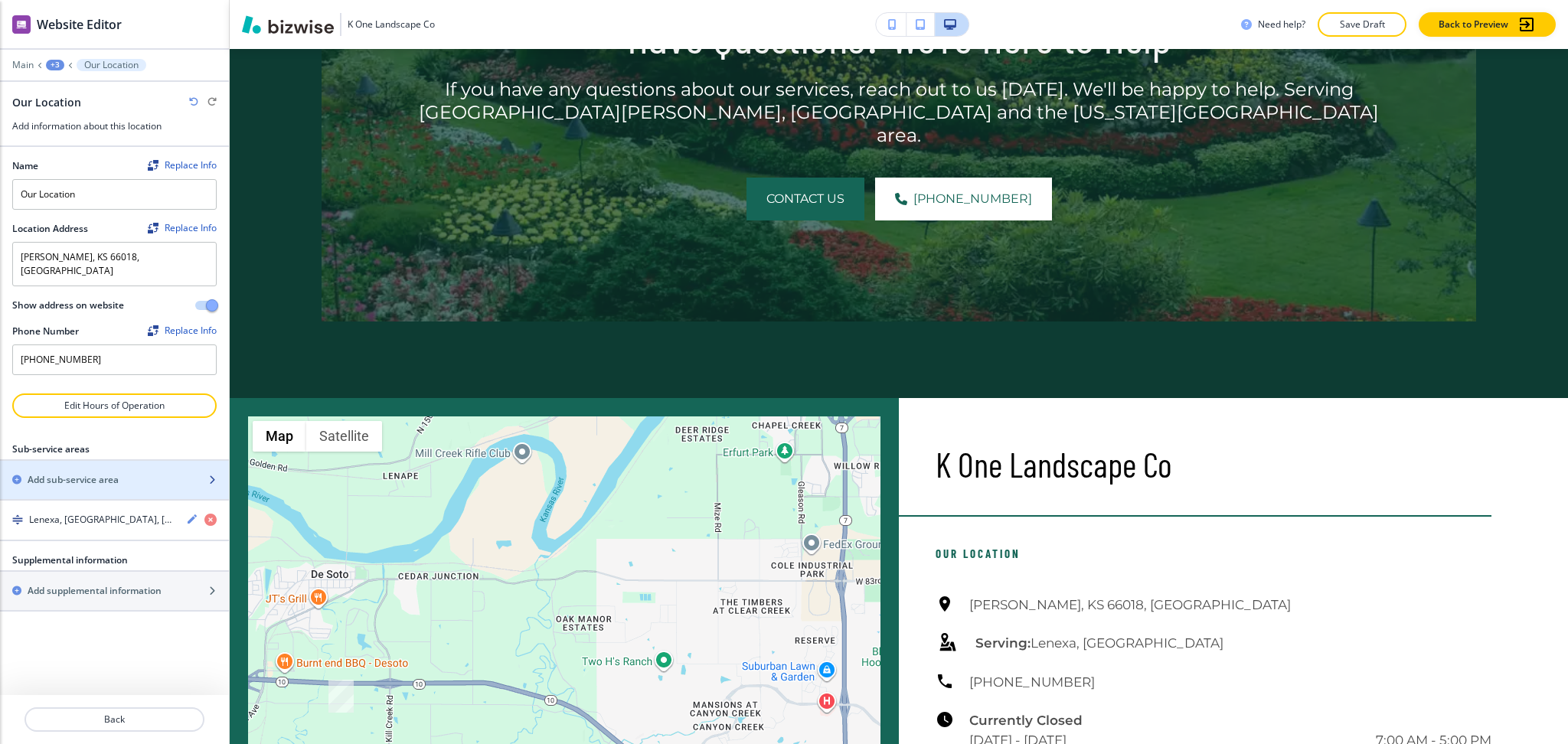
click at [66, 473] on h2 "Add sub-service area" at bounding box center [73, 480] width 91 height 14
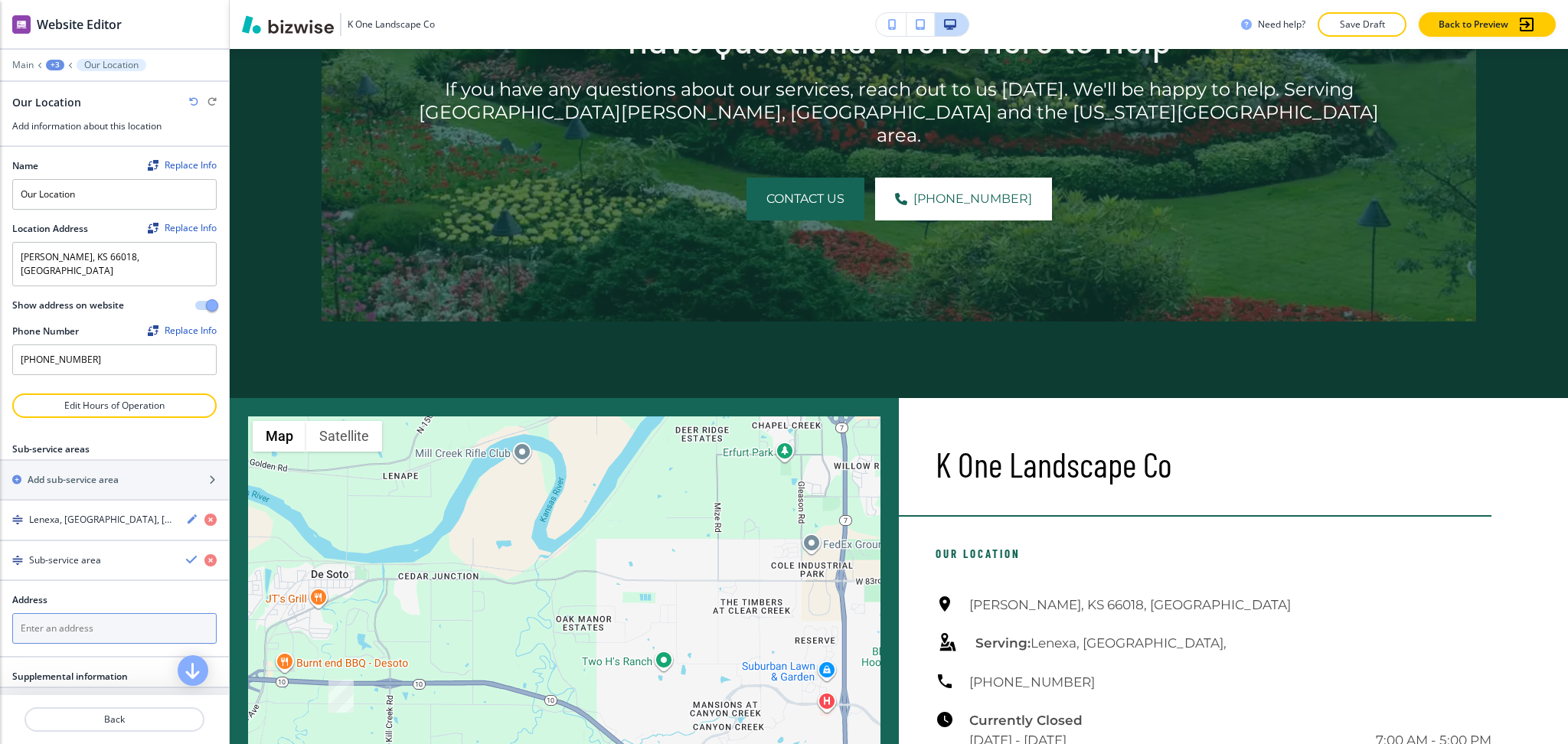
click at [74, 617] on textarea at bounding box center [114, 629] width 205 height 31
paste textarea "Leawood"
click at [103, 650] on h4 "[GEOGRAPHIC_DATA], [GEOGRAPHIC_DATA], [GEOGRAPHIC_DATA]" at bounding box center [114, 671] width 188 height 41
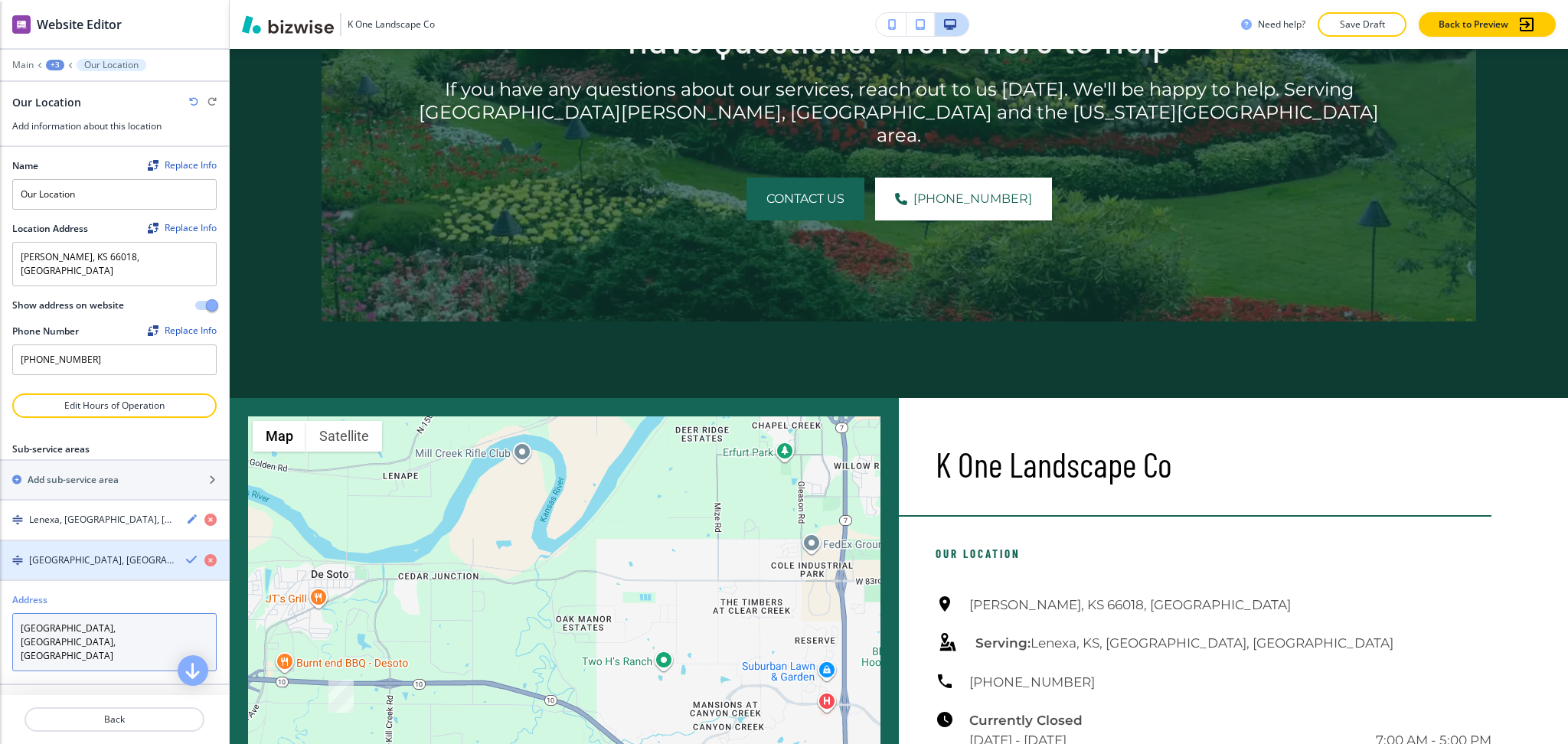
type textarea "[GEOGRAPHIC_DATA], [GEOGRAPHIC_DATA], [GEOGRAPHIC_DATA]"
click at [186, 554] on icon "button" at bounding box center [192, 560] width 12 height 12
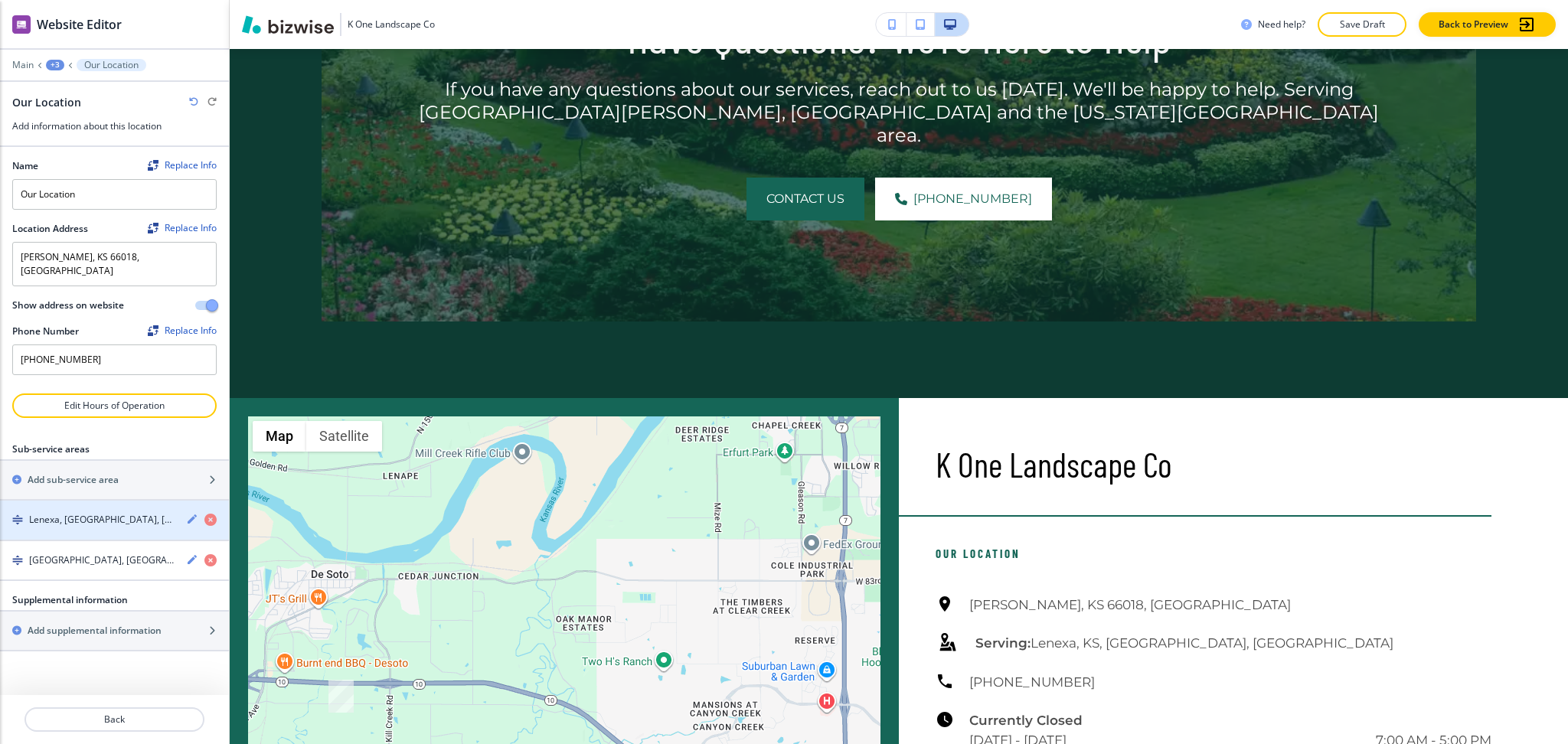
click at [94, 513] on h4 "Lenexa, [GEOGRAPHIC_DATA], [GEOGRAPHIC_DATA]" at bounding box center [101, 520] width 145 height 14
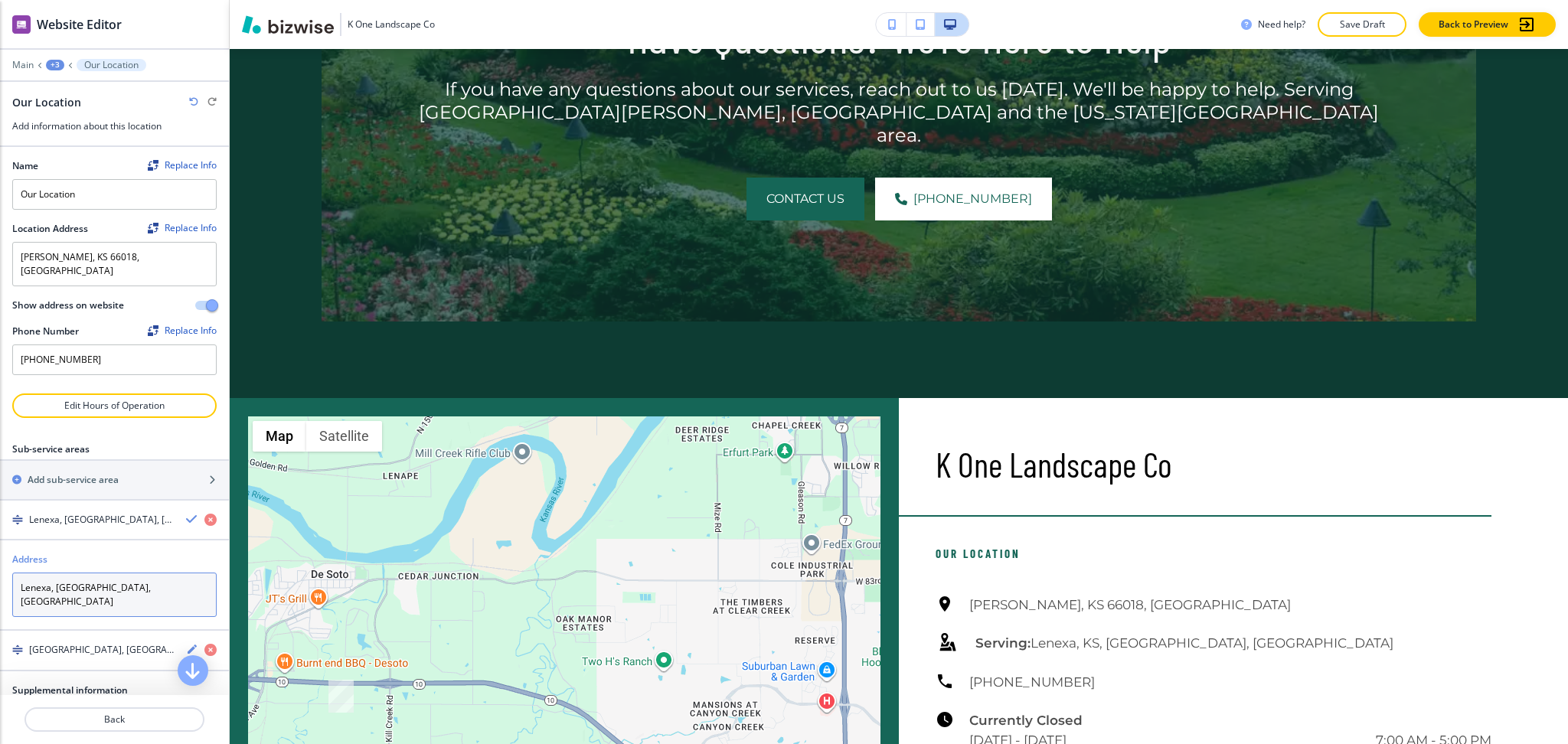
drag, startPoint x: 95, startPoint y: 577, endPoint x: 49, endPoint y: 569, distance: 46.7
click at [49, 573] on textarea "Lenexa, [GEOGRAPHIC_DATA], [GEOGRAPHIC_DATA]" at bounding box center [114, 595] width 205 height 45
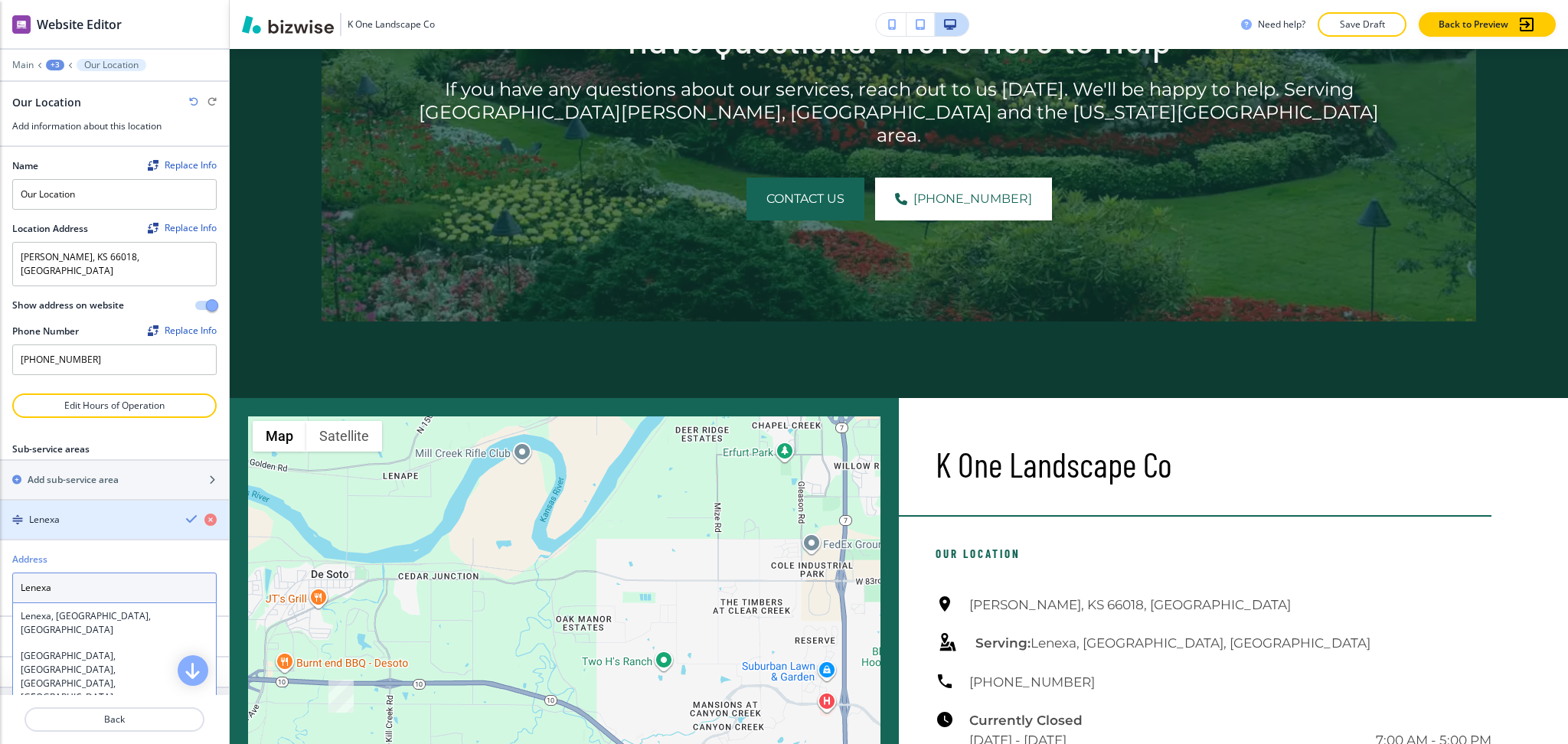
type textarea "Lenexa"
click at [186, 513] on icon "button" at bounding box center [192, 519] width 12 height 12
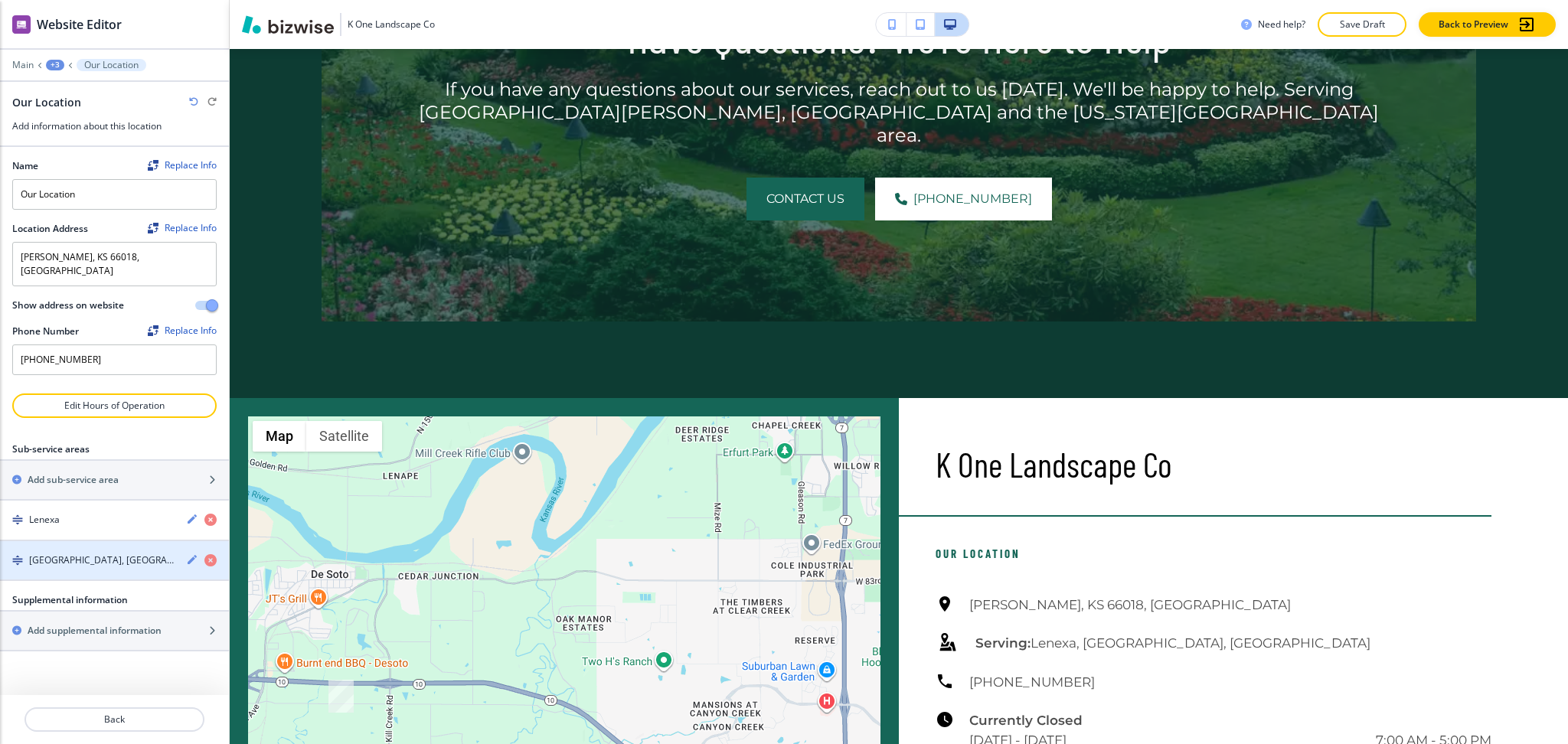
click at [103, 554] on h4 "[GEOGRAPHIC_DATA], [GEOGRAPHIC_DATA], [GEOGRAPHIC_DATA]" at bounding box center [101, 561] width 145 height 14
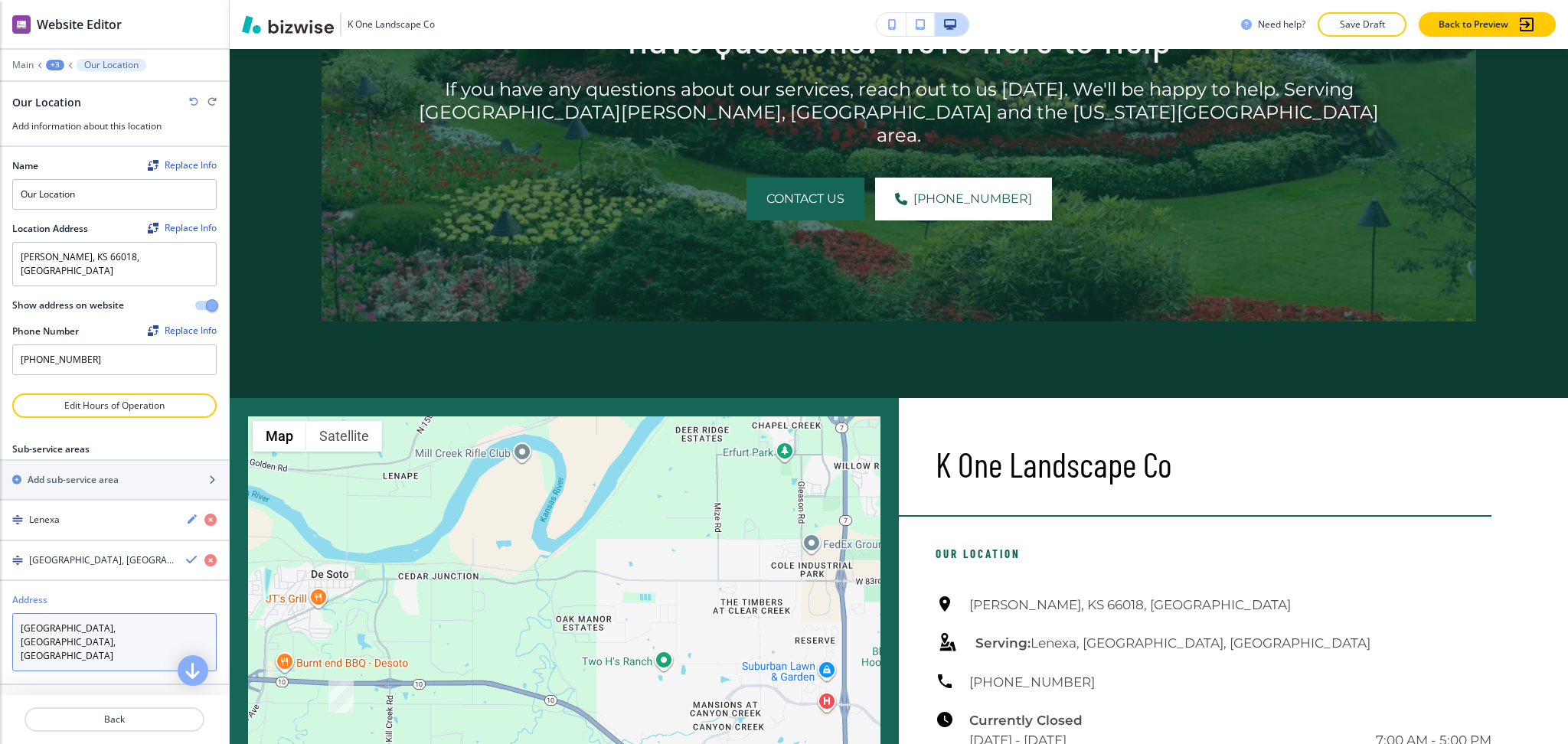
drag, startPoint x: 108, startPoint y: 612, endPoint x: 59, endPoint y: 607, distance: 49.3
click at [59, 613] on textarea "[GEOGRAPHIC_DATA], [GEOGRAPHIC_DATA], [GEOGRAPHIC_DATA]" at bounding box center [114, 643] width 205 height 58
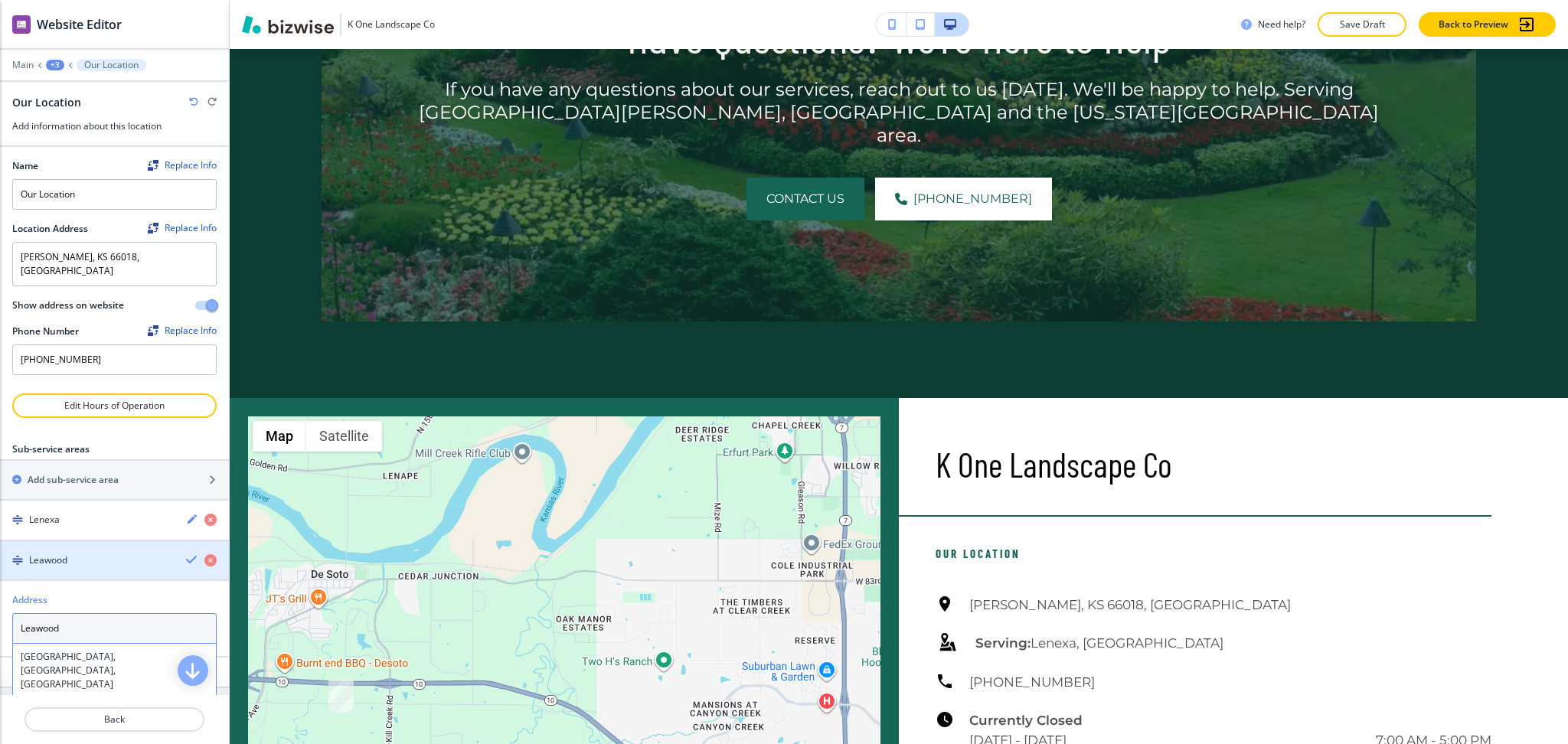
type textarea "Leawood"
click at [186, 554] on icon "button" at bounding box center [192, 560] width 12 height 12
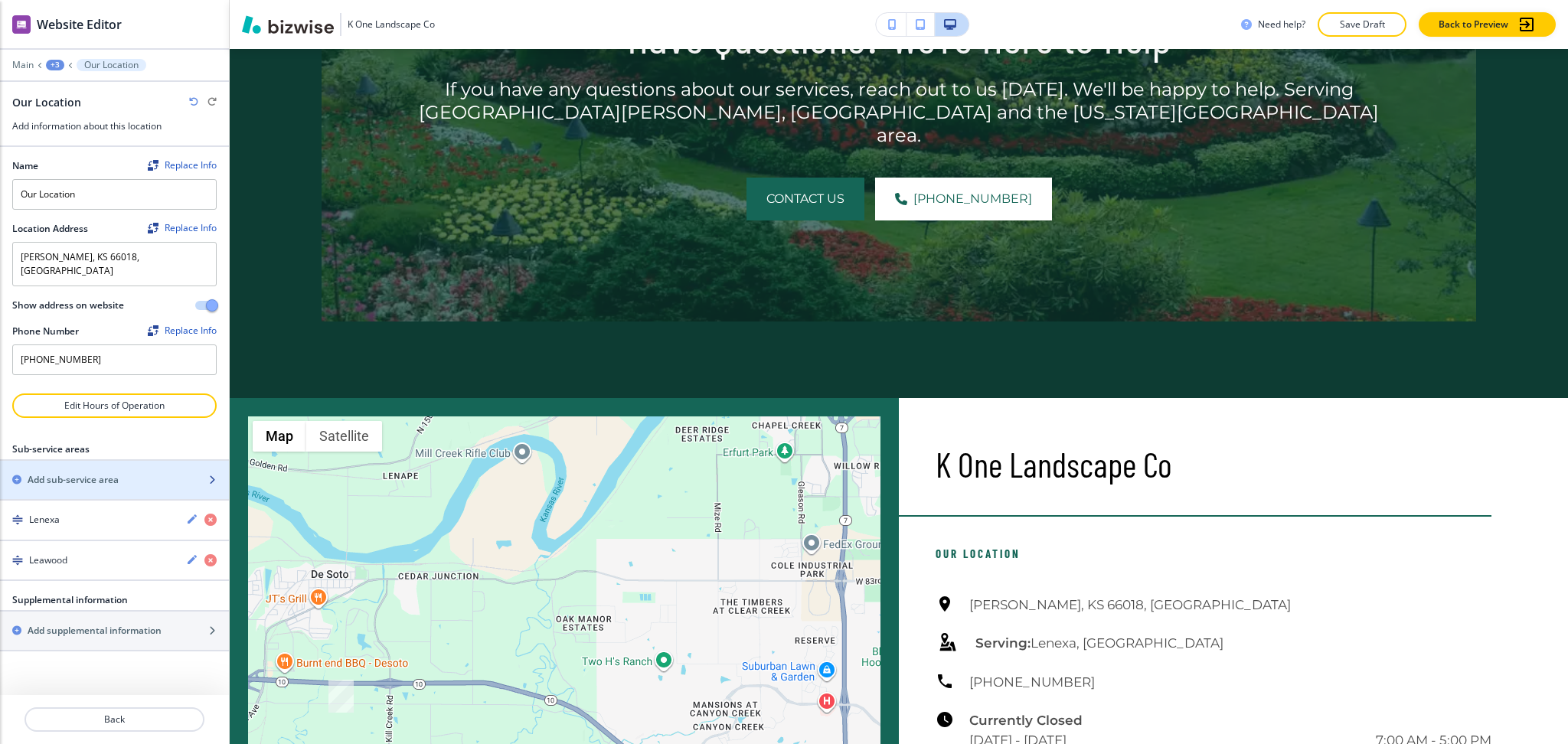
click at [46, 473] on h2 "Add sub-service area" at bounding box center [73, 480] width 91 height 14
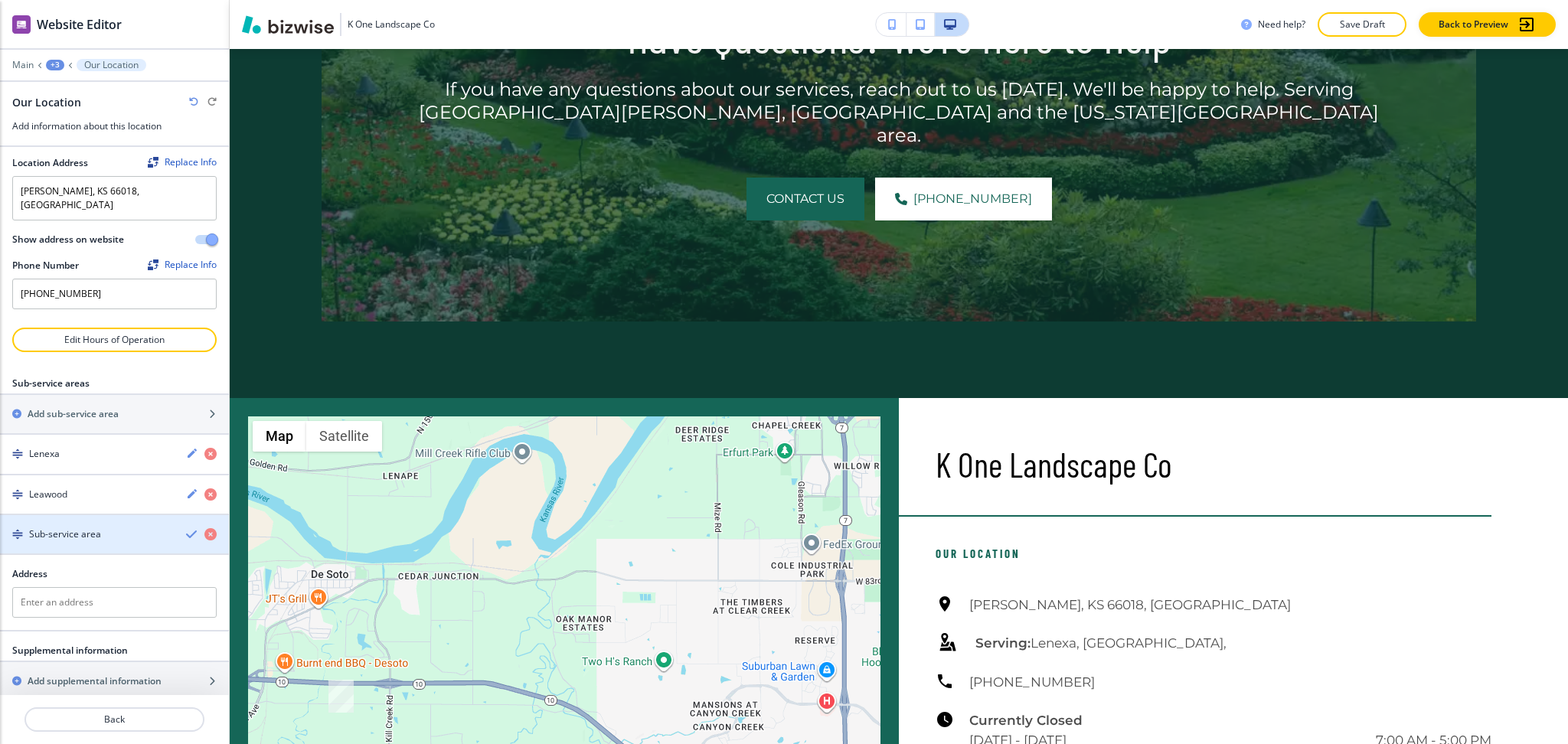
scroll to position [72, 0]
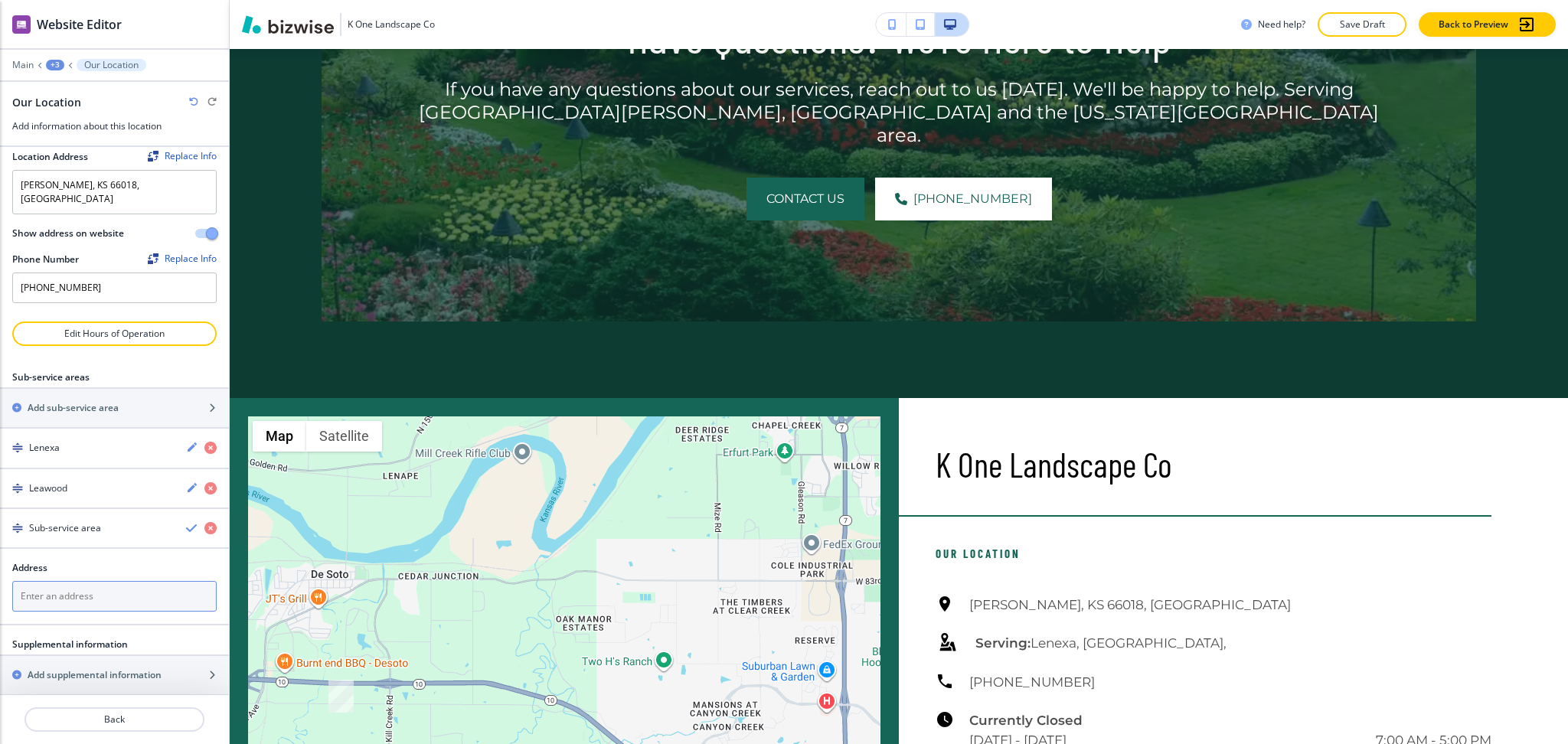
click at [66, 590] on textarea at bounding box center [114, 597] width 205 height 31
paste textarea "[GEOGRAPHIC_DATA]"
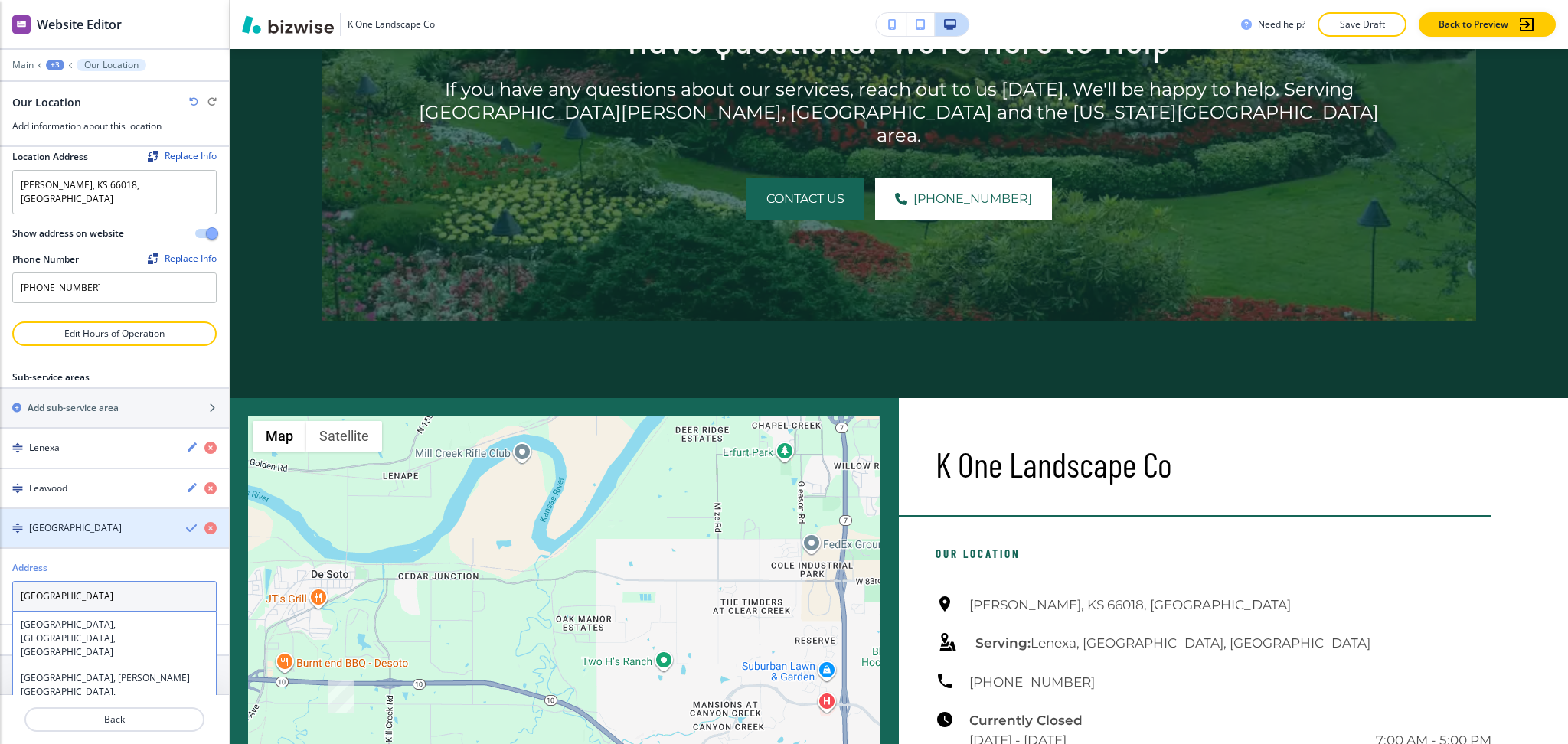
type textarea "[GEOGRAPHIC_DATA]"
click at [186, 522] on icon "button" at bounding box center [192, 528] width 12 height 12
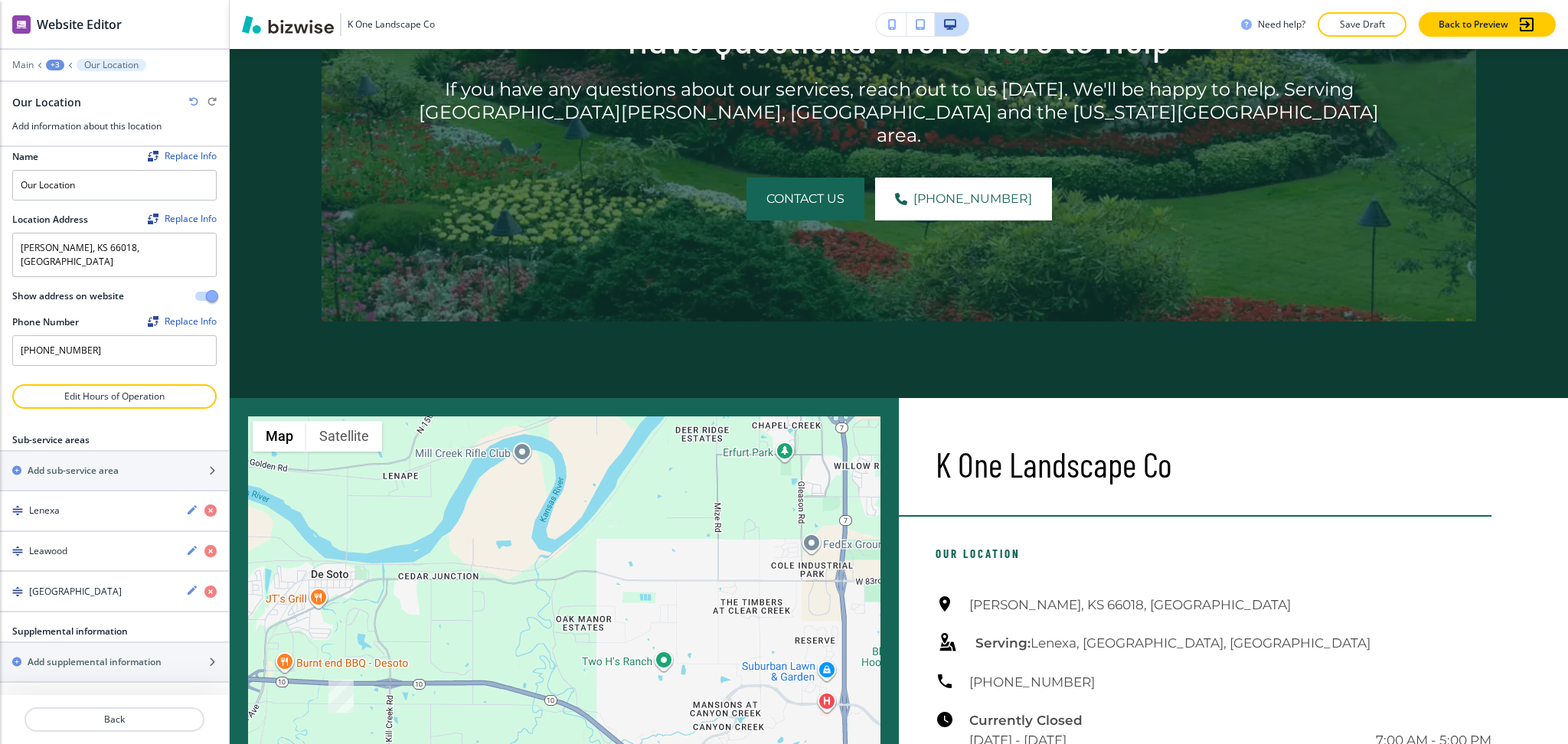
scroll to position [0, 0]
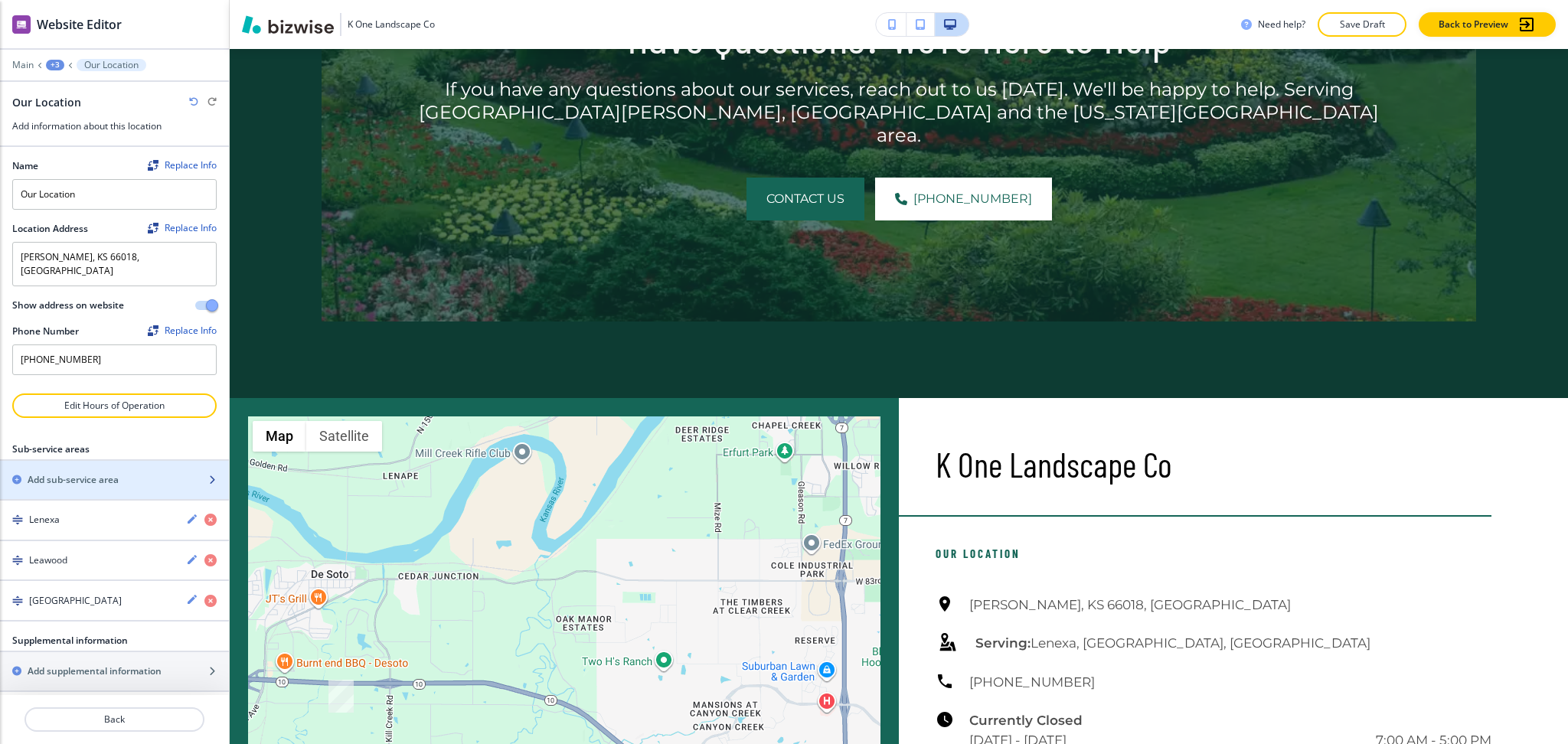
click at [84, 473] on h2 "Add sub-service area" at bounding box center [73, 480] width 91 height 14
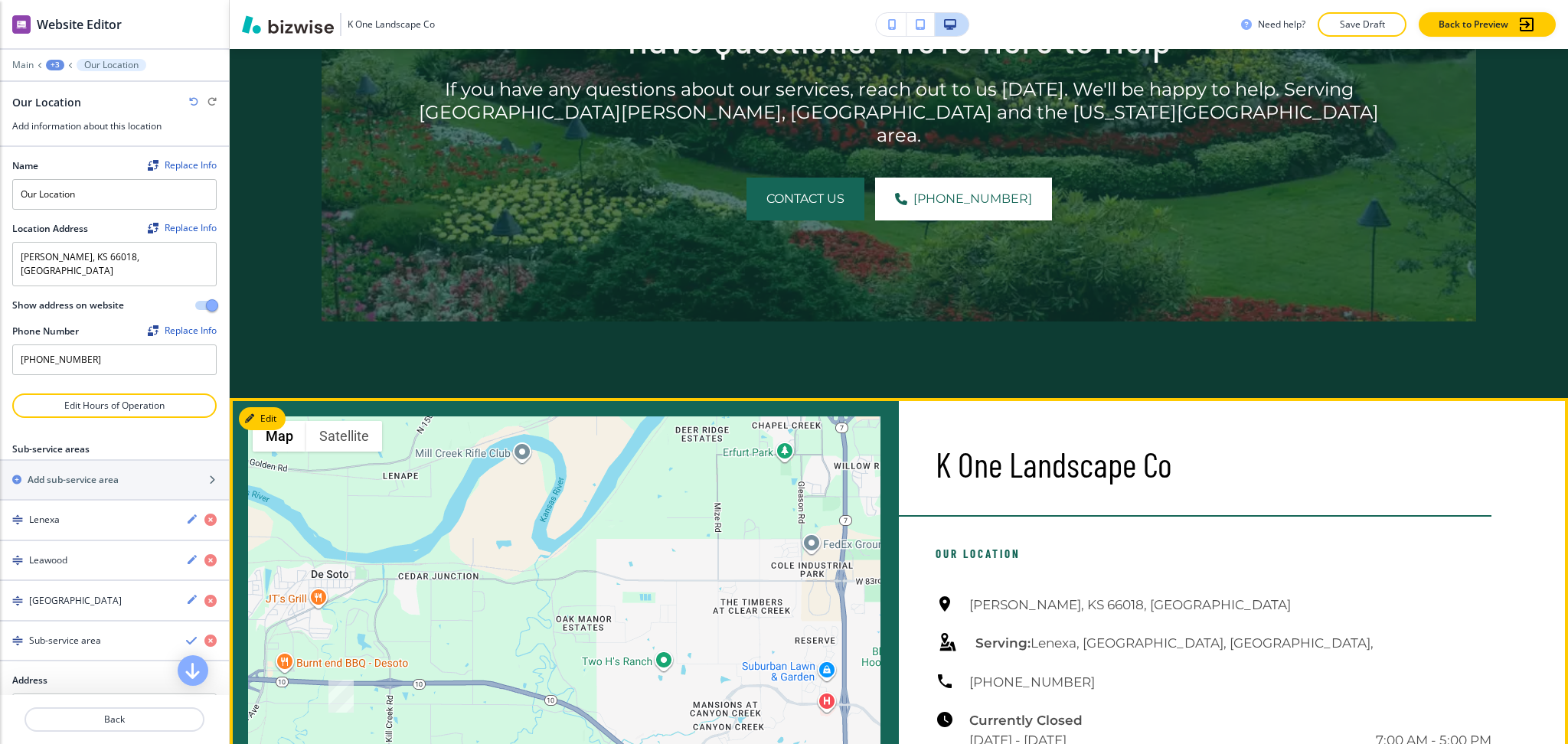
click at [1068, 444] on p "K One Landscape Co" at bounding box center [1214, 464] width 556 height 40
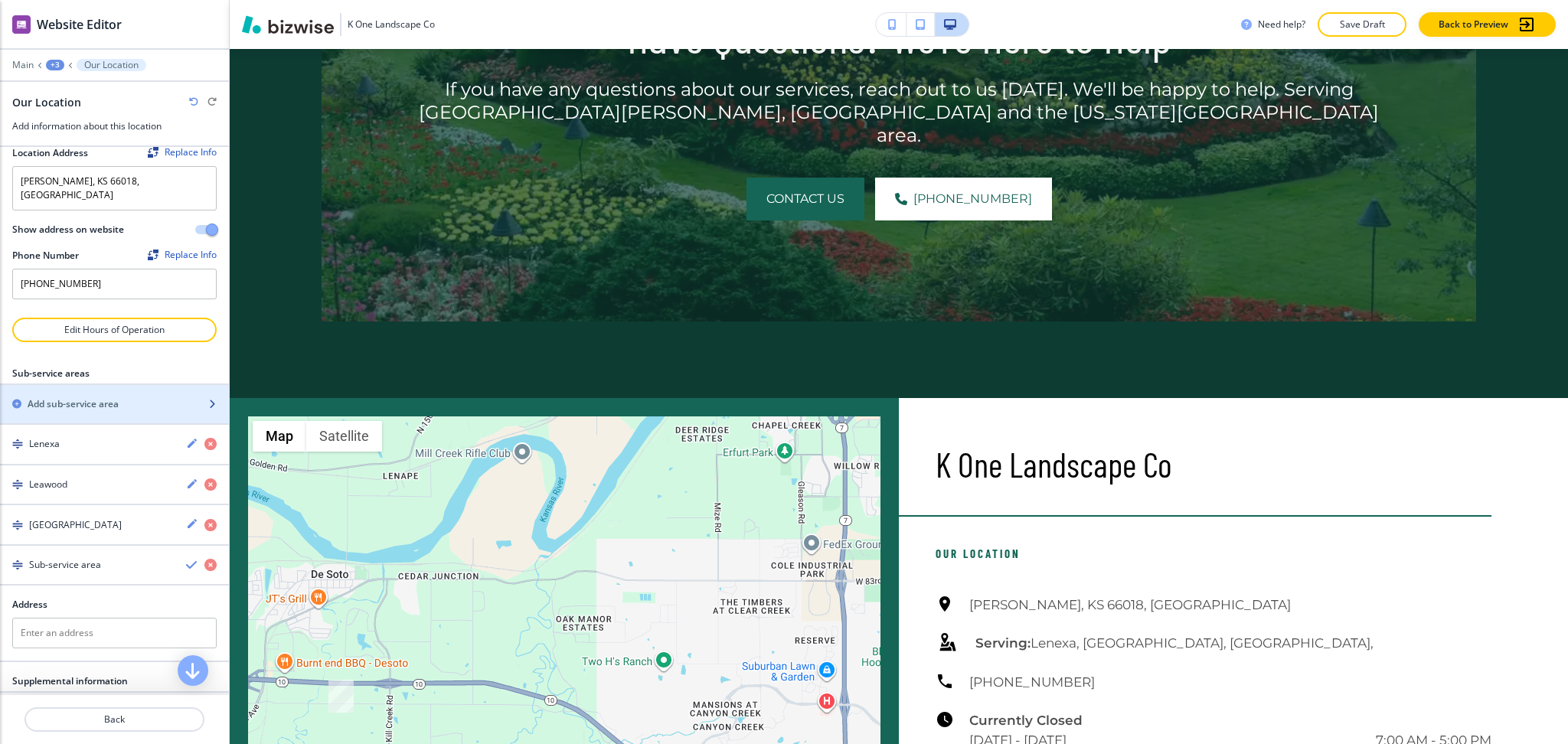
scroll to position [114, 0]
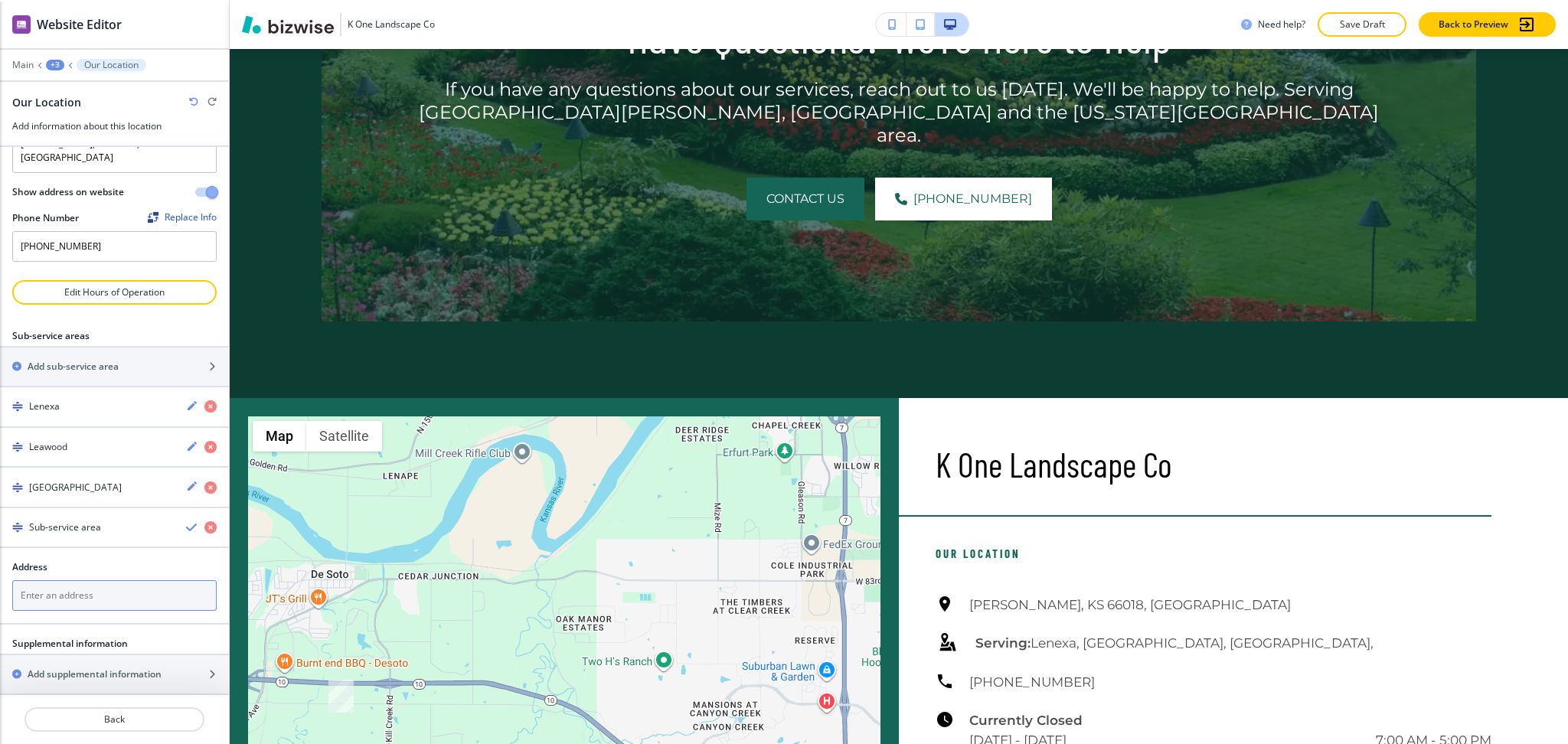
click at [77, 587] on textarea at bounding box center [114, 596] width 205 height 31
paste textarea "[GEOGRAPHIC_DATA]"
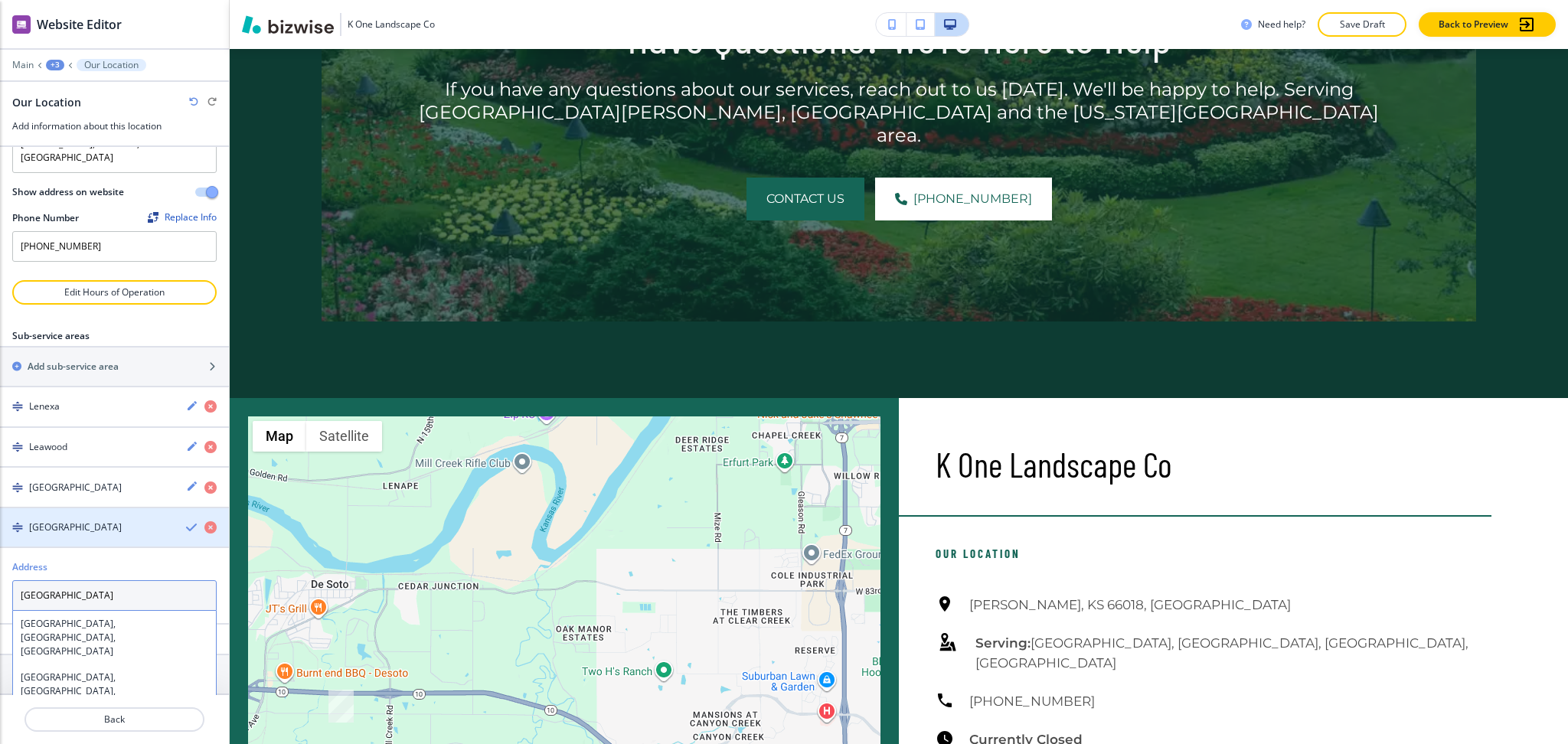
type textarea "[GEOGRAPHIC_DATA]"
click at [186, 521] on icon "button" at bounding box center [192, 527] width 12 height 12
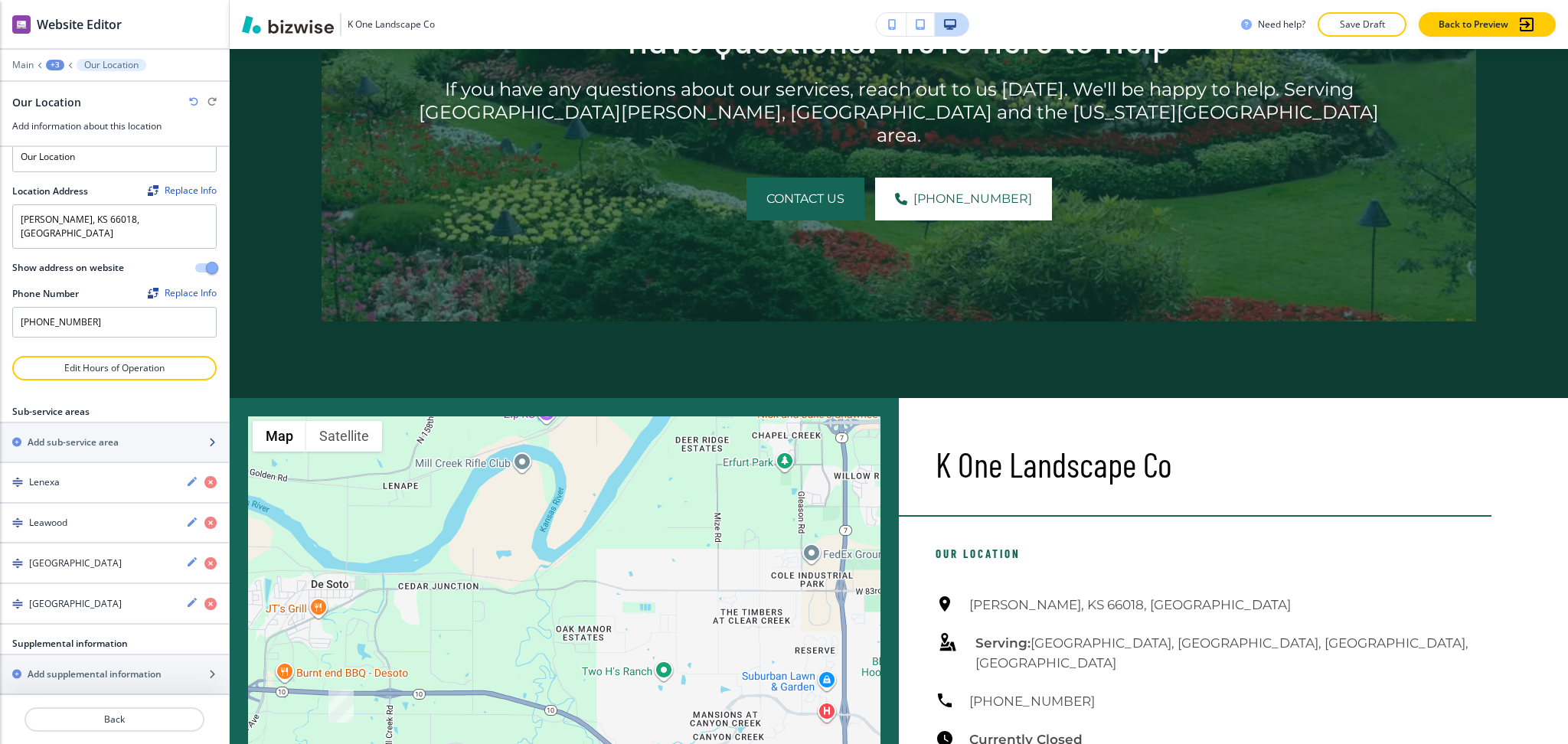
click at [75, 436] on h2 "Add sub-service area" at bounding box center [73, 443] width 91 height 14
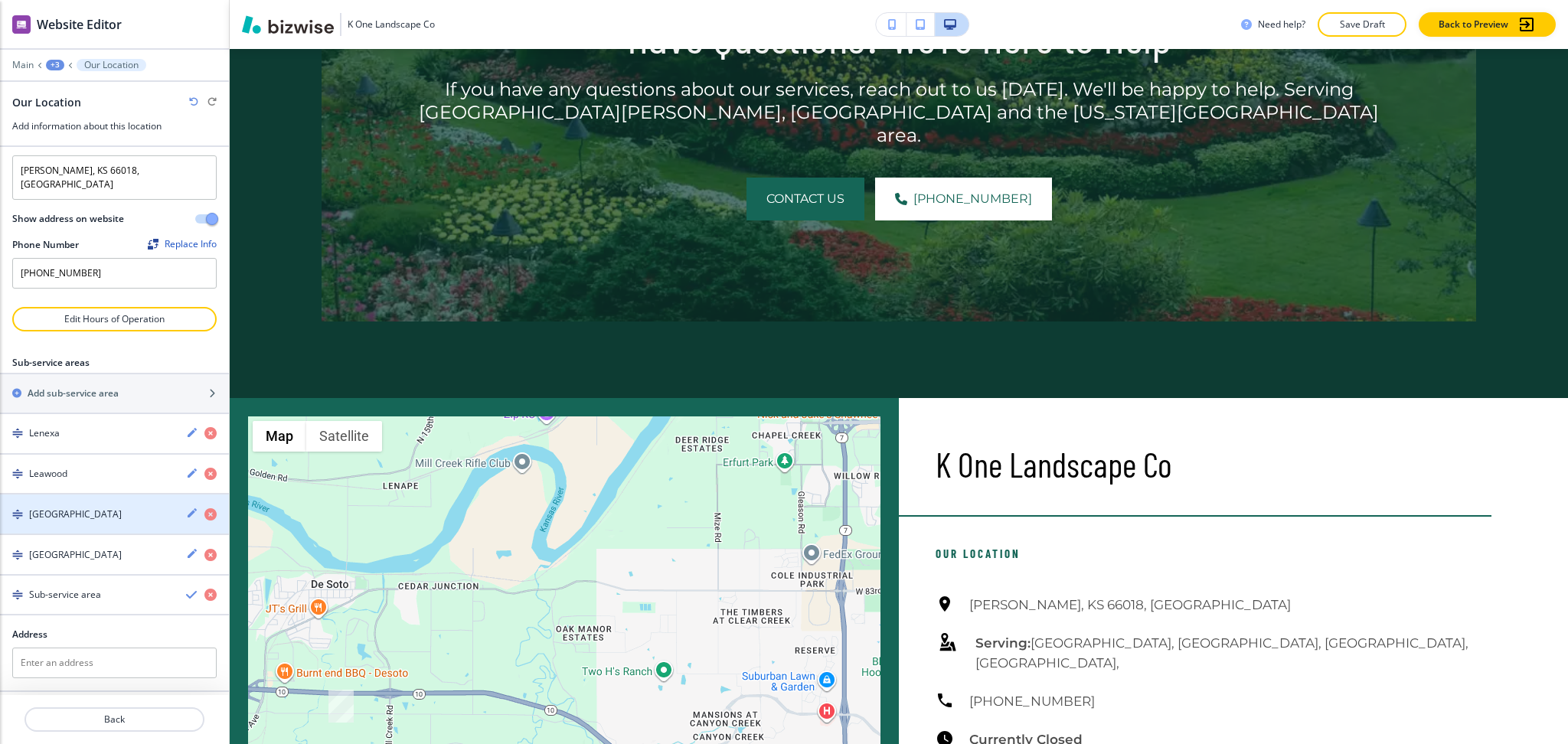
scroll to position [154, 0]
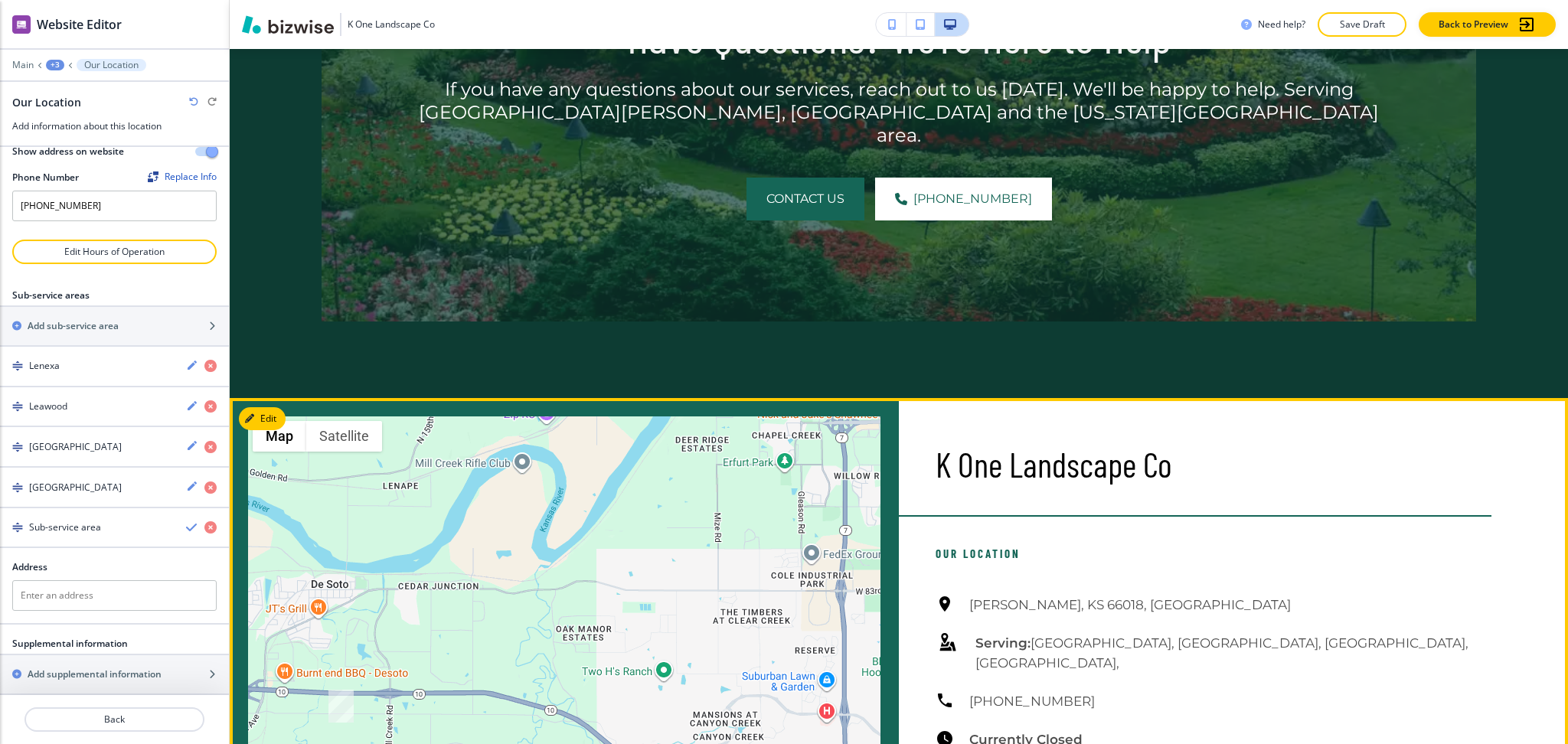
click at [1214, 537] on div "Our Location [GEOGRAPHIC_DATA][PERSON_NAME], [GEOGRAPHIC_DATA] Serving: [GEOGRA…" at bounding box center [1214, 663] width 556 height 292
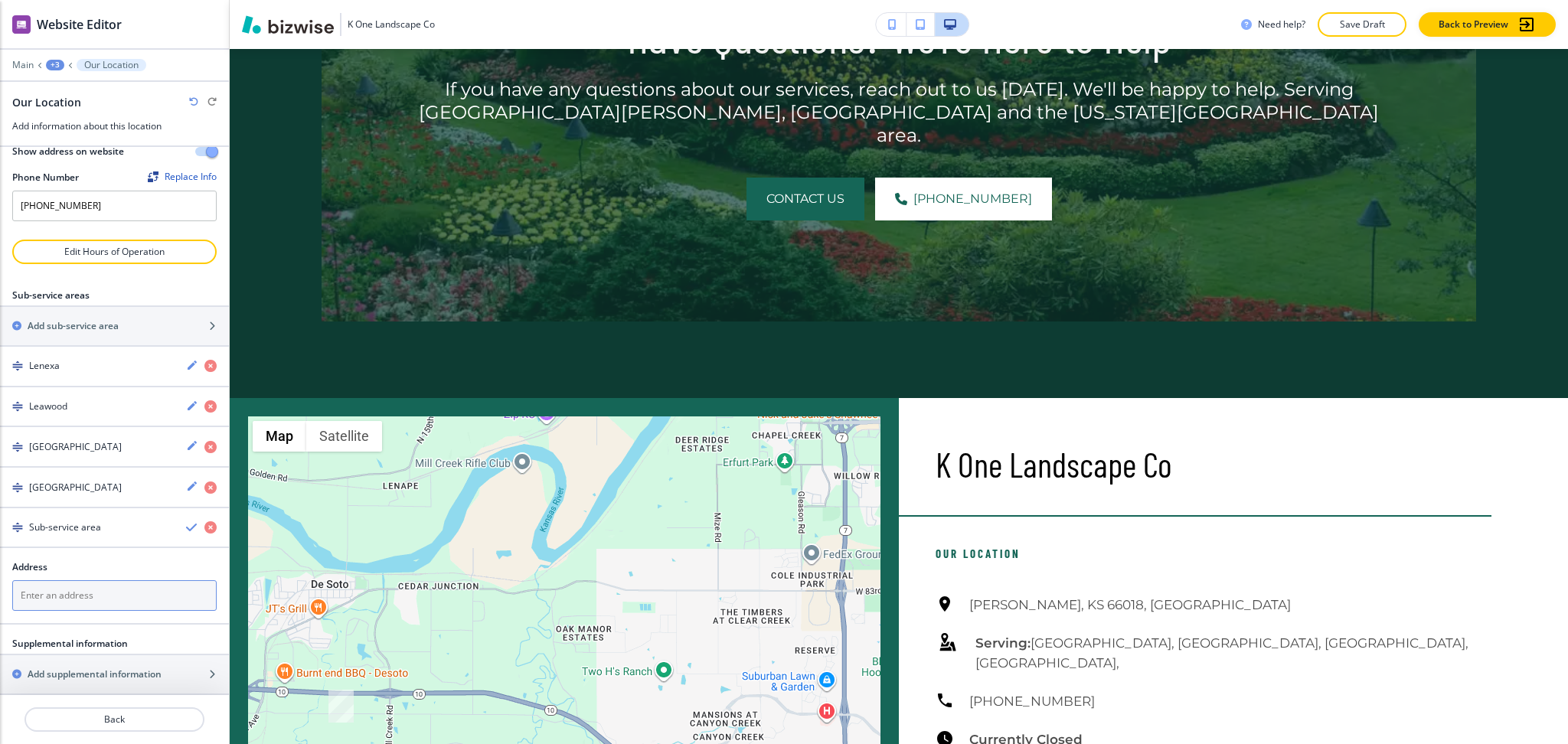
click at [126, 581] on textarea at bounding box center [114, 596] width 205 height 31
paste textarea "Shawnee"
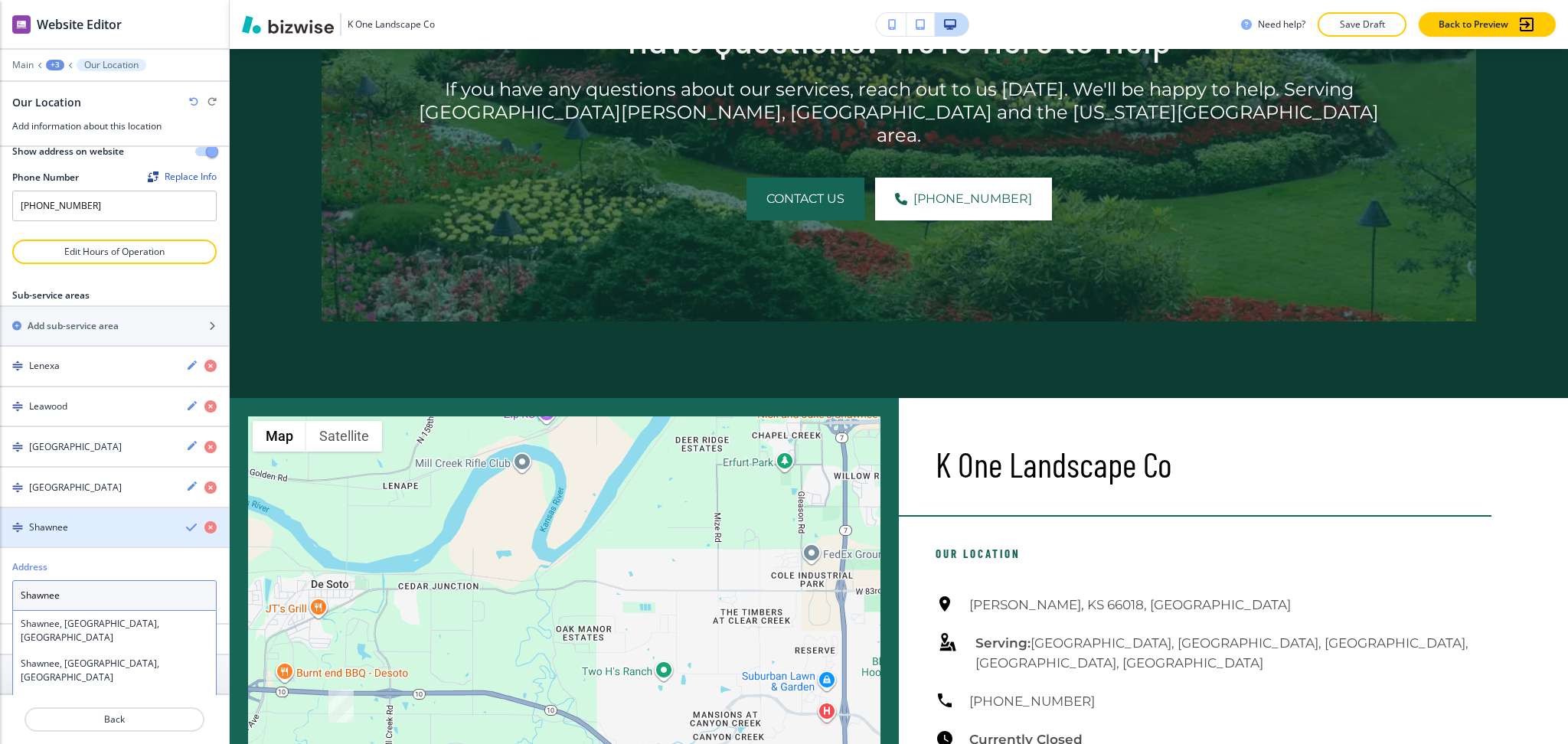
type textarea "Shawnee"
click at [186, 521] on icon "button" at bounding box center [192, 527] width 12 height 12
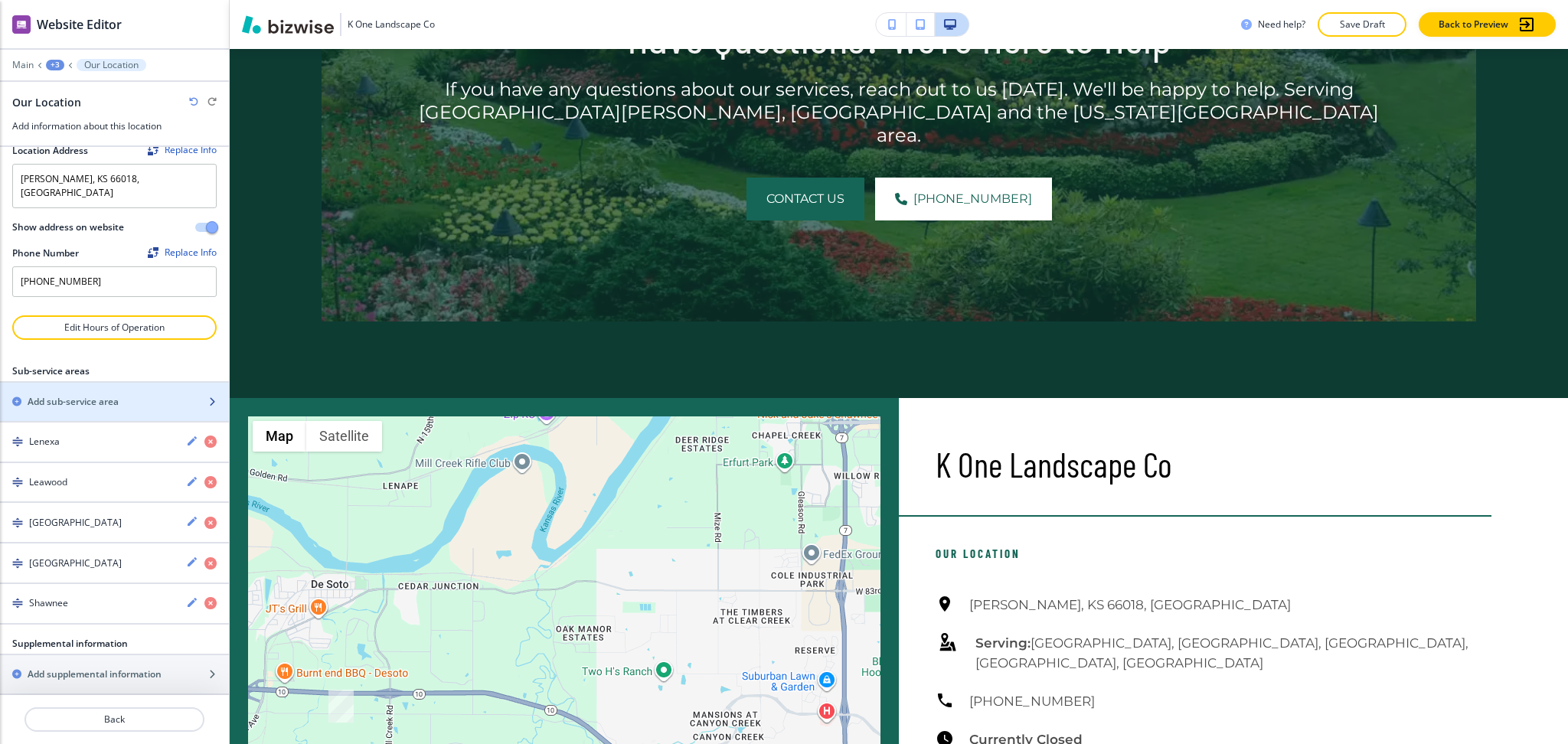
click at [94, 383] on div "button" at bounding box center [114, 389] width 229 height 12
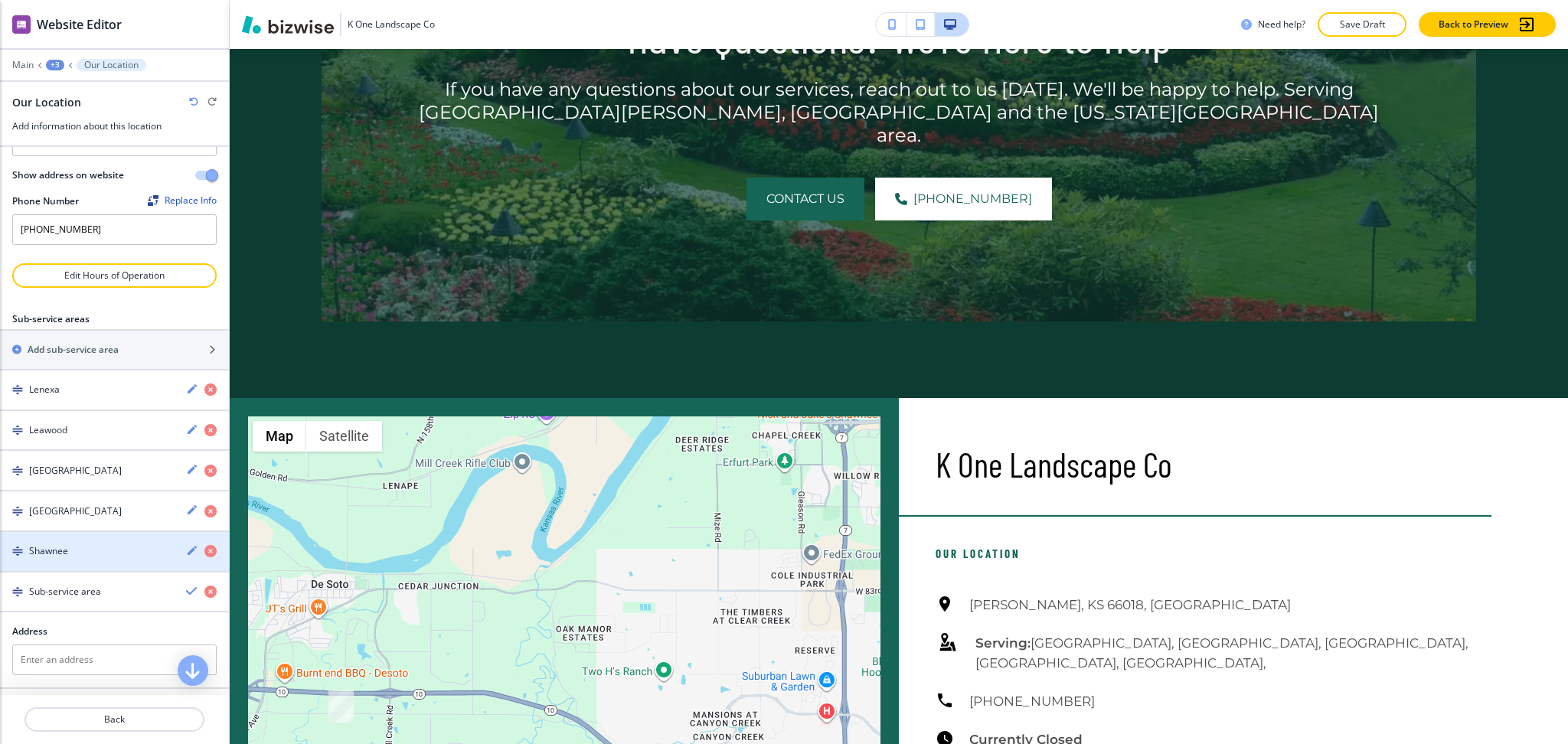
scroll to position [194, 0]
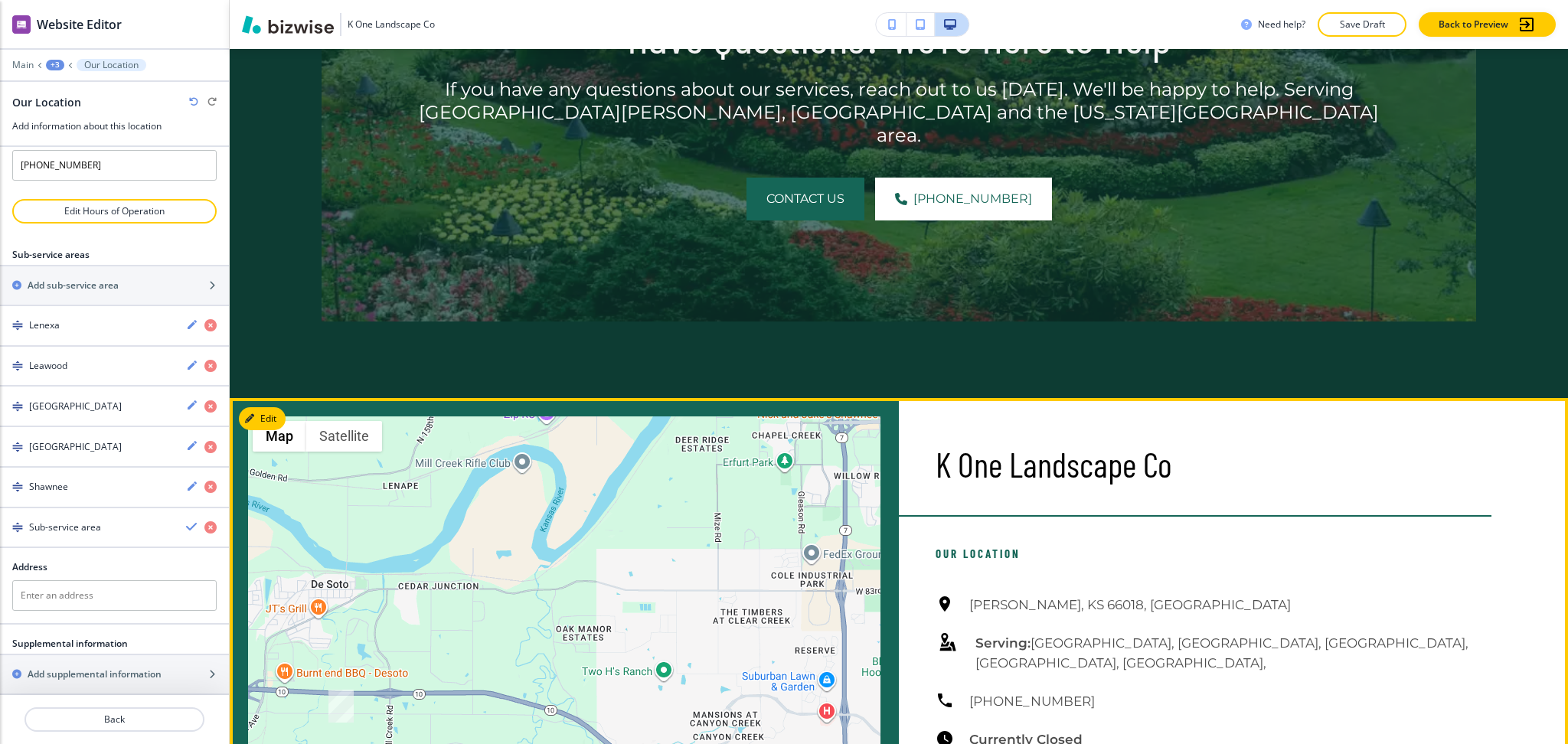
click at [1036, 544] on p "Our Location" at bounding box center [1214, 553] width 556 height 18
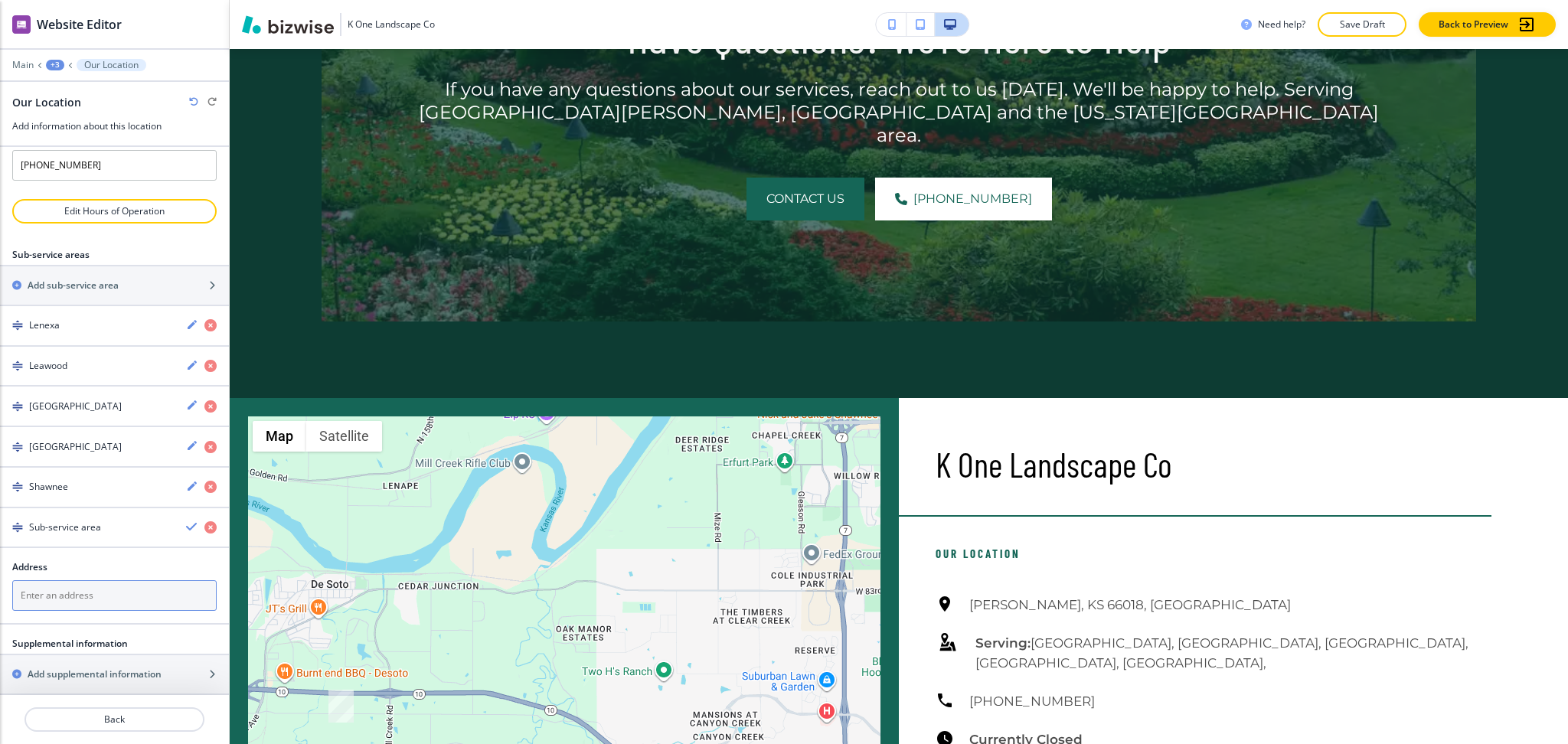
click at [87, 581] on textarea at bounding box center [114, 596] width 205 height 31
paste textarea "[GEOGRAPHIC_DATA]"
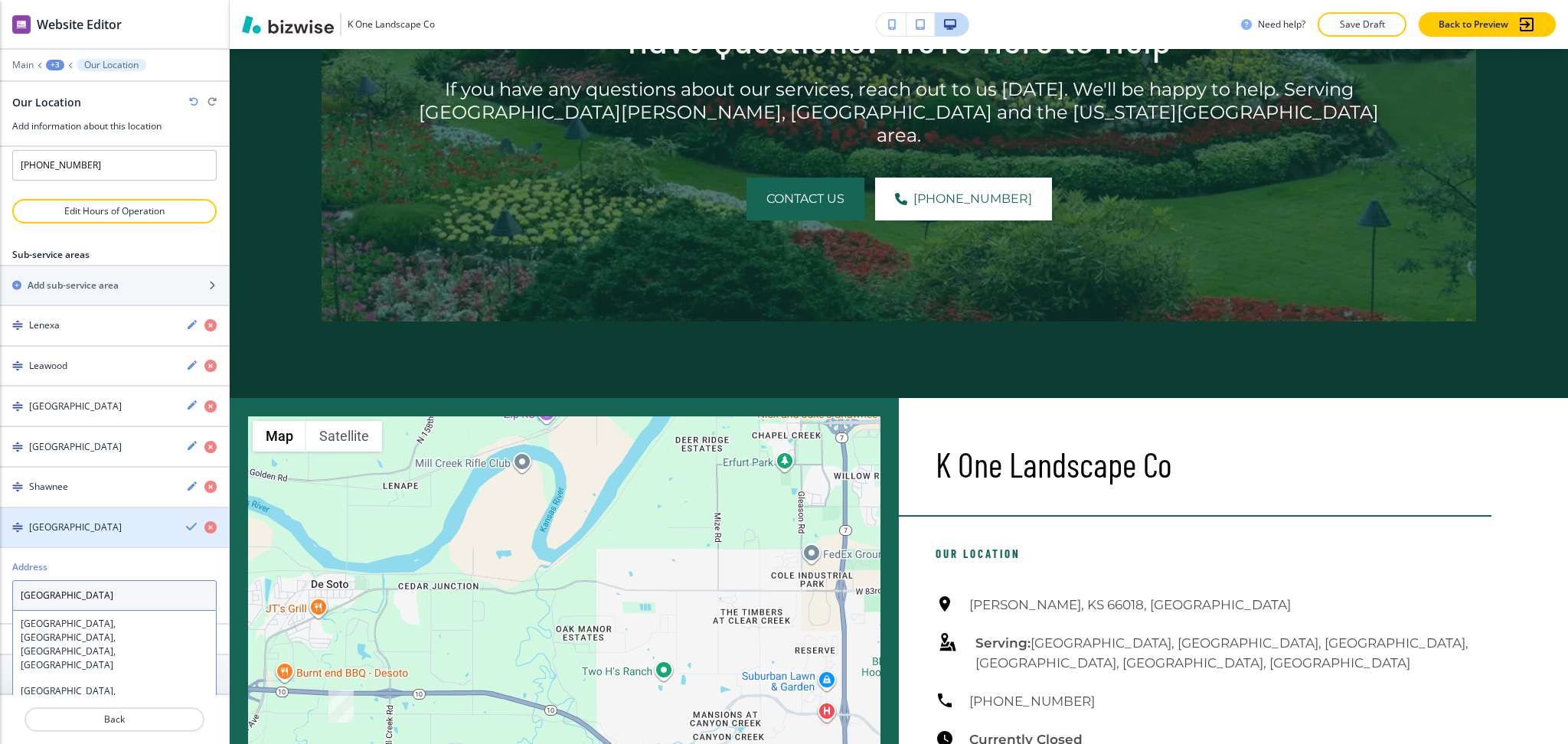
type textarea "[GEOGRAPHIC_DATA]"
click at [186, 520] on icon "button" at bounding box center [192, 526] width 12 height 12
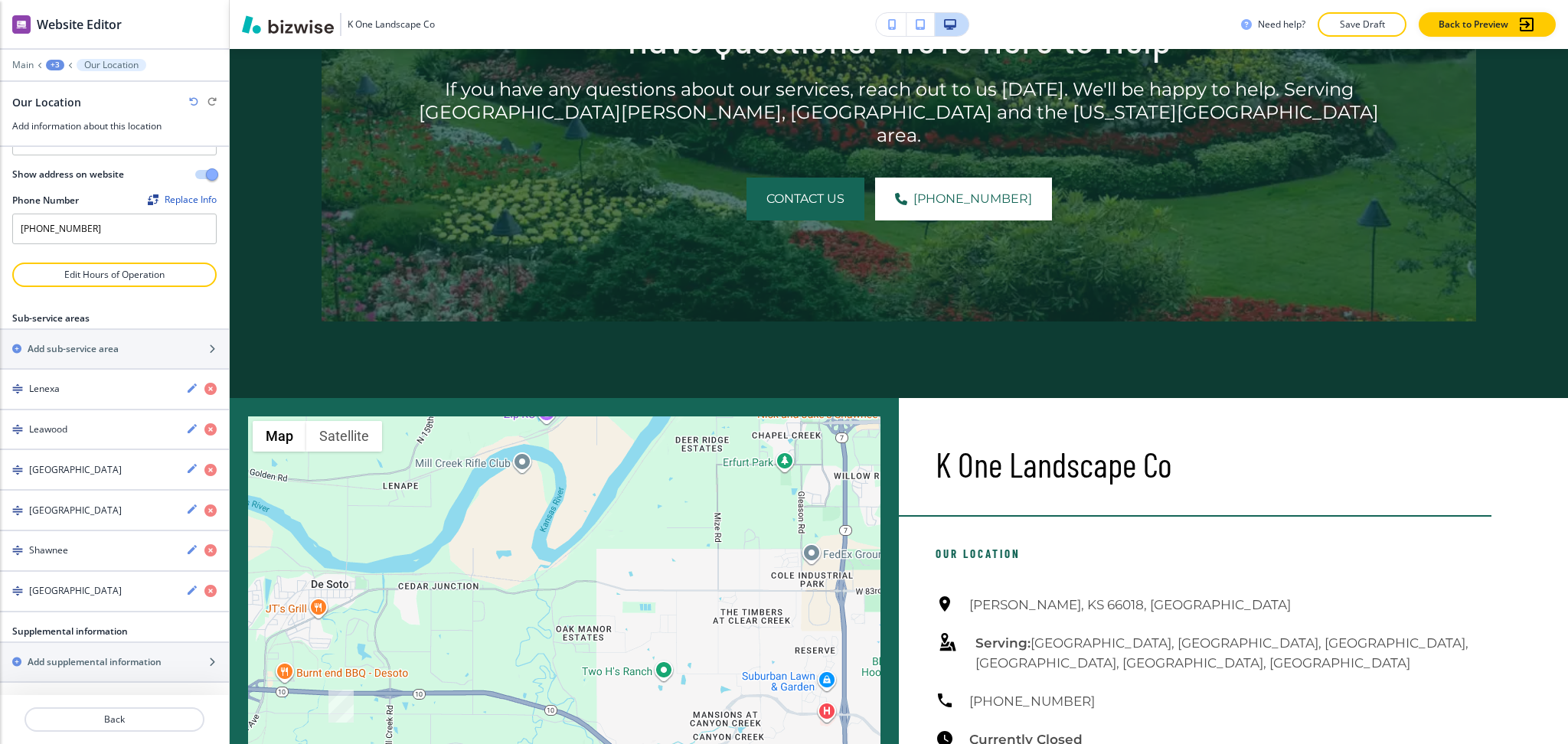
scroll to position [119, 0]
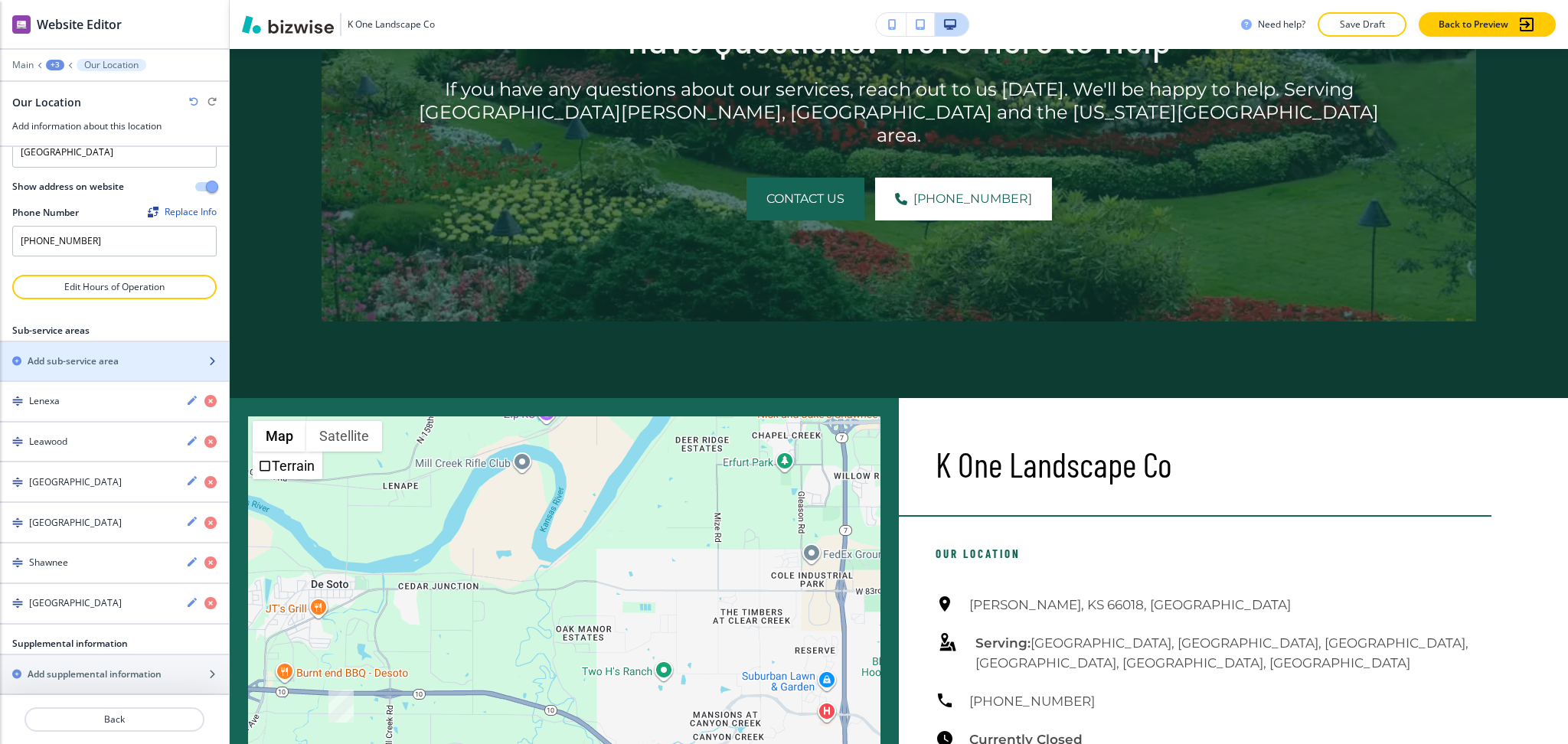
click at [92, 342] on div "button" at bounding box center [114, 348] width 229 height 12
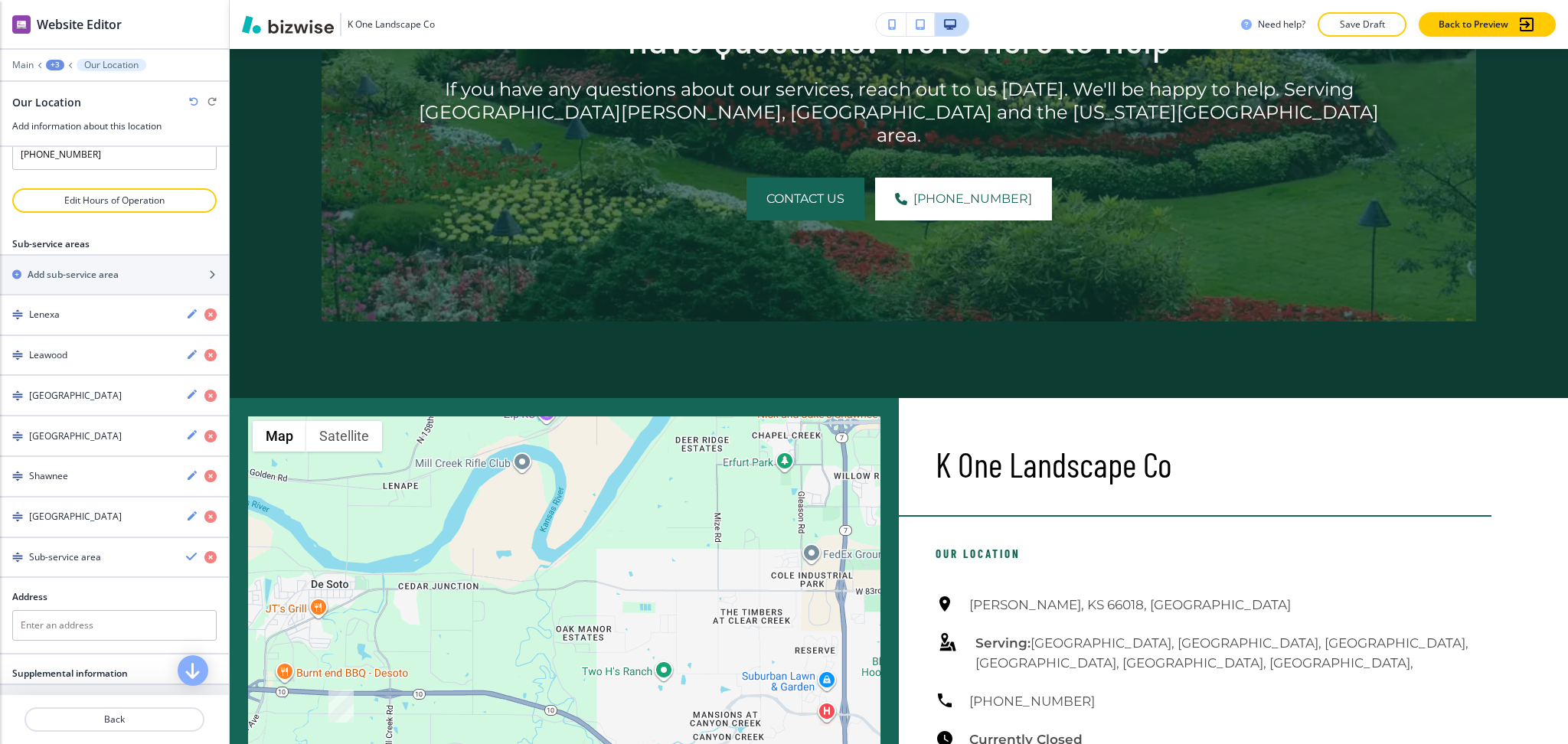
scroll to position [236, 0]
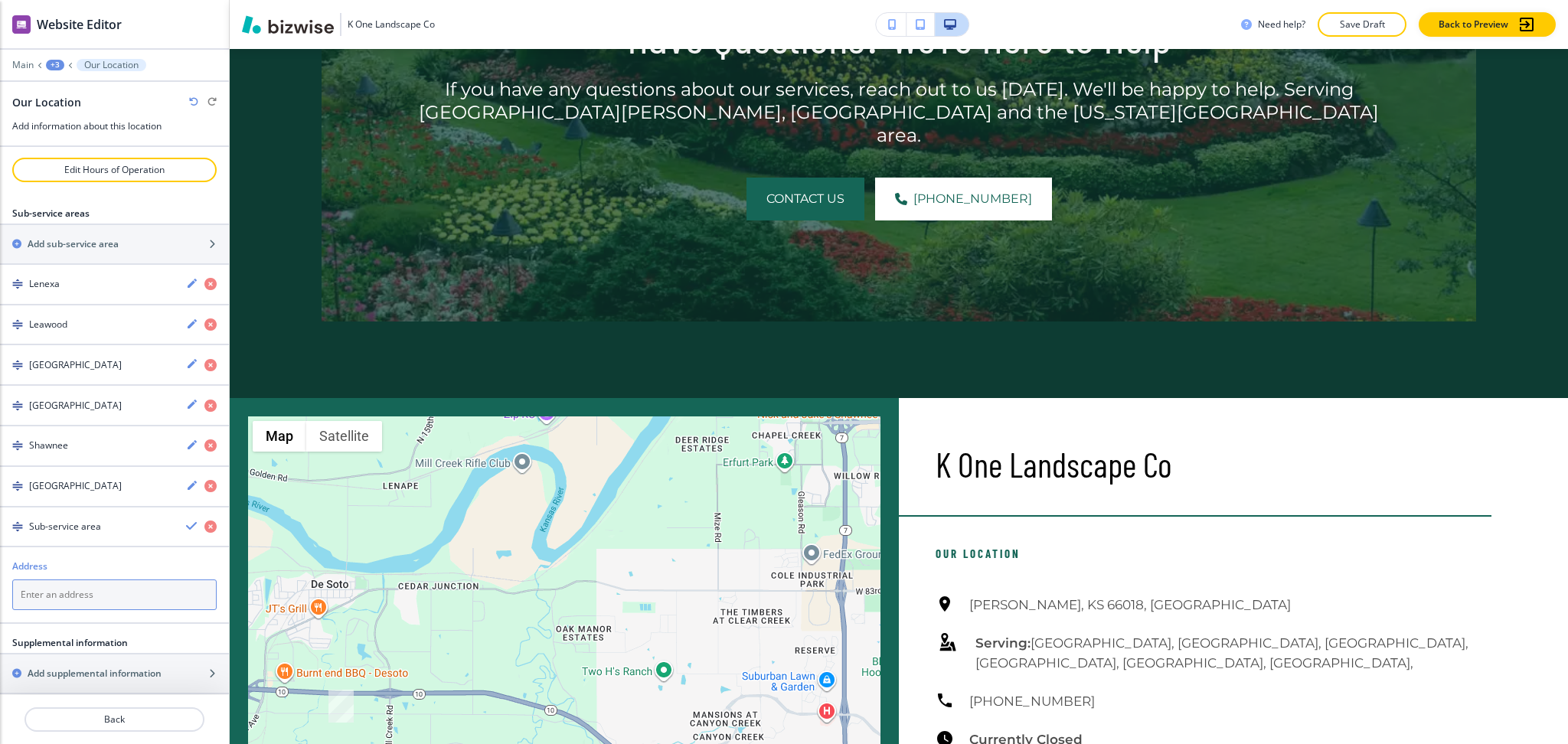
click at [84, 580] on textarea at bounding box center [114, 595] width 205 height 31
paste textarea "[PERSON_NAME][GEOGRAPHIC_DATA]"
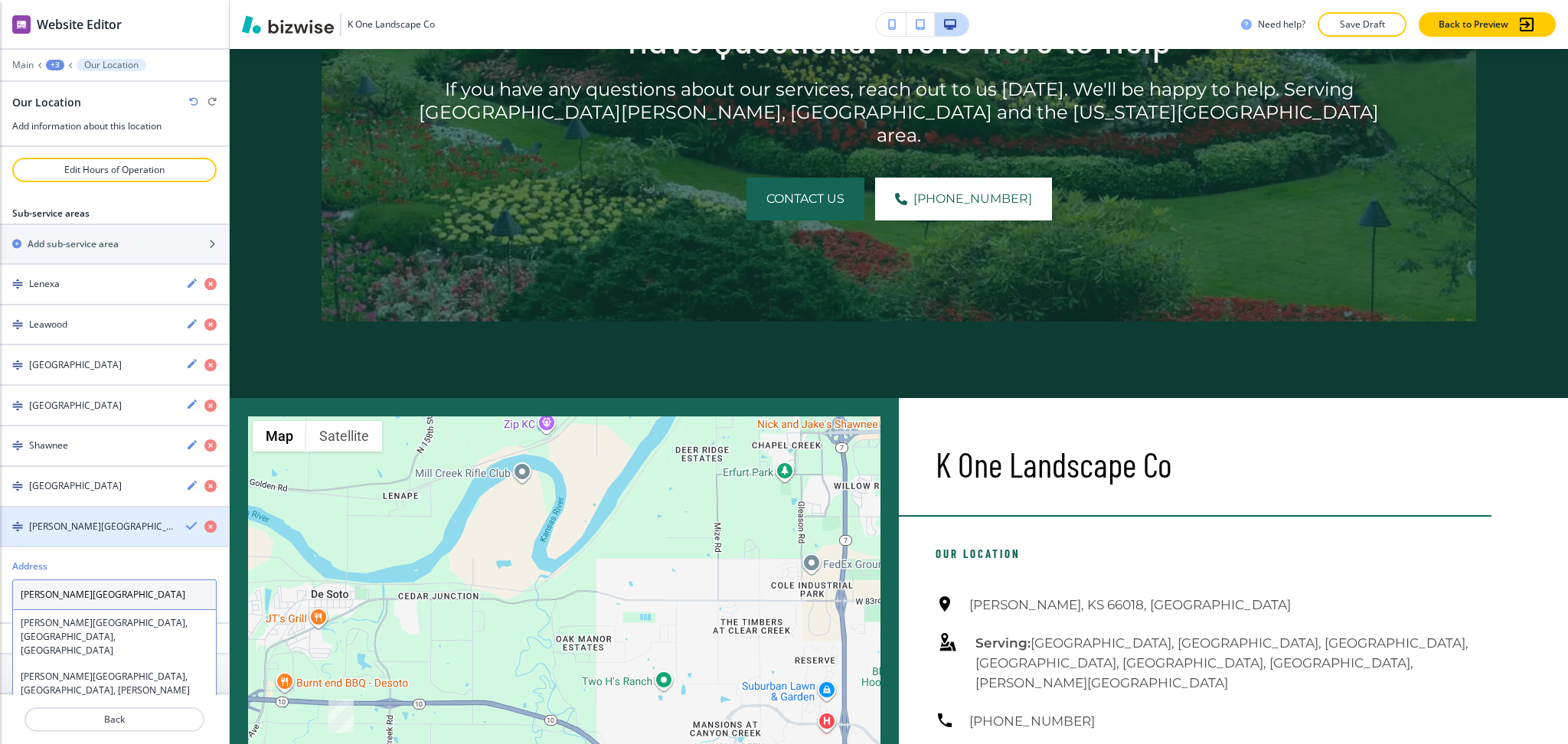
type textarea "[PERSON_NAME][GEOGRAPHIC_DATA]"
click at [186, 520] on icon "button" at bounding box center [192, 526] width 12 height 12
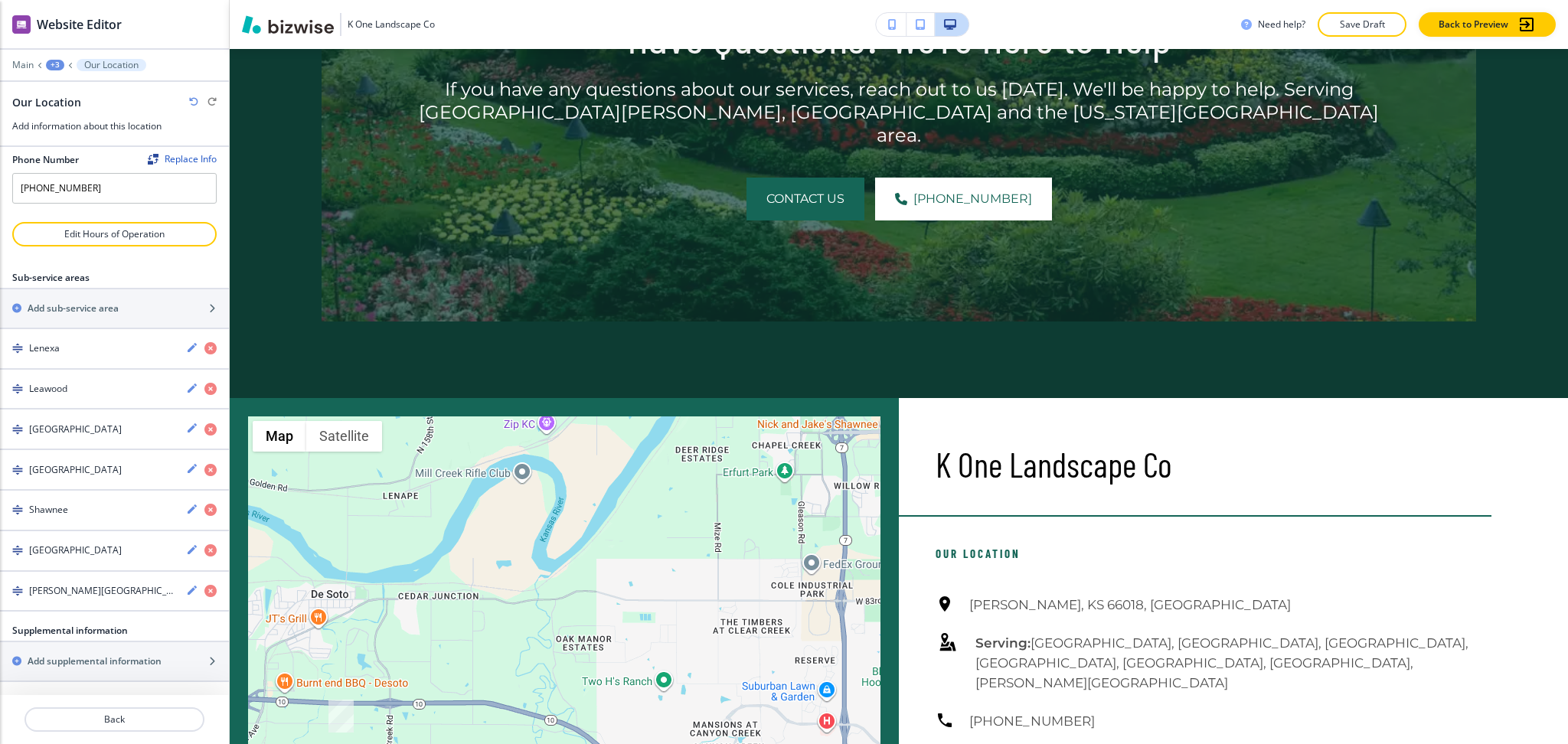
scroll to position [160, 0]
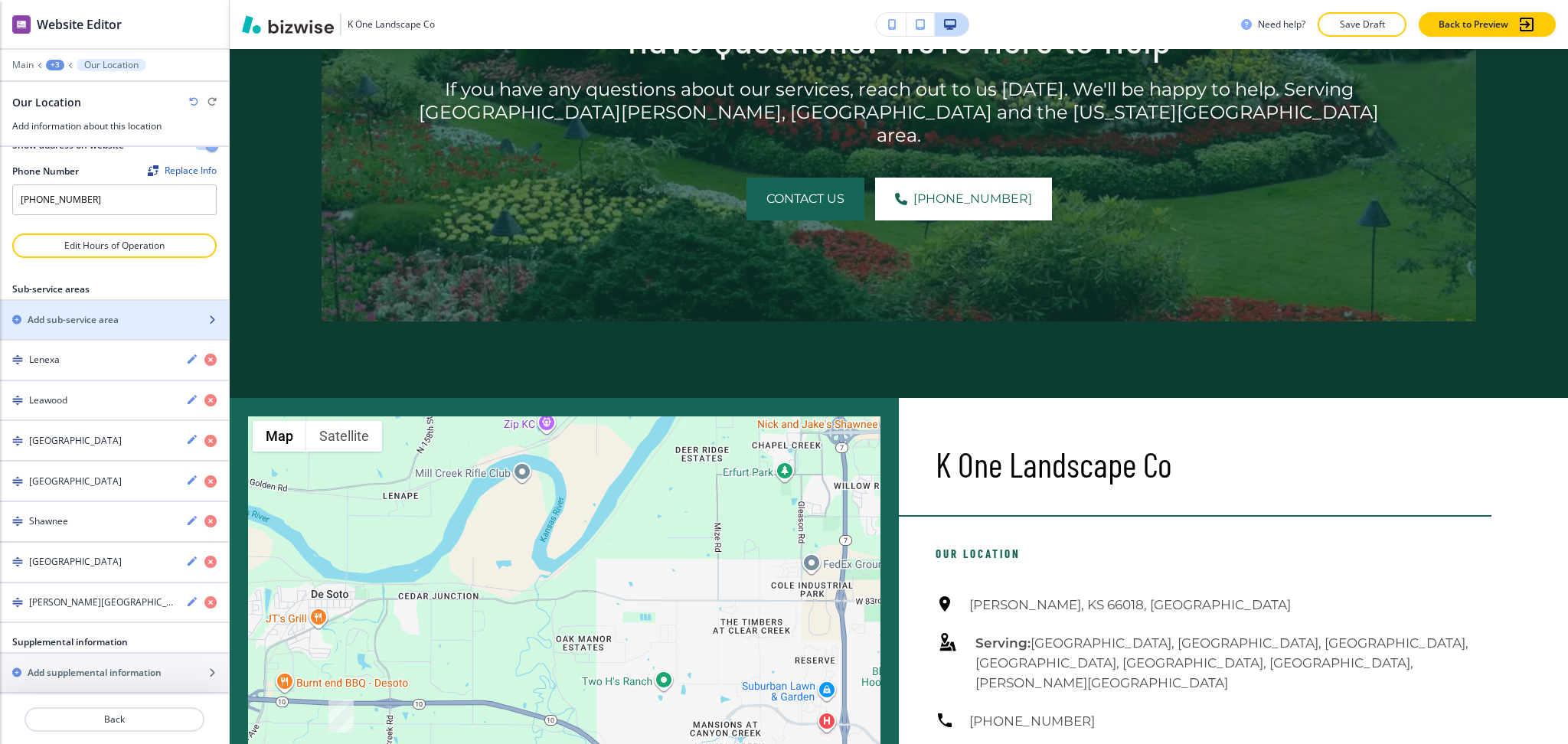
click at [87, 313] on h2 "Add sub-service area" at bounding box center [73, 320] width 91 height 14
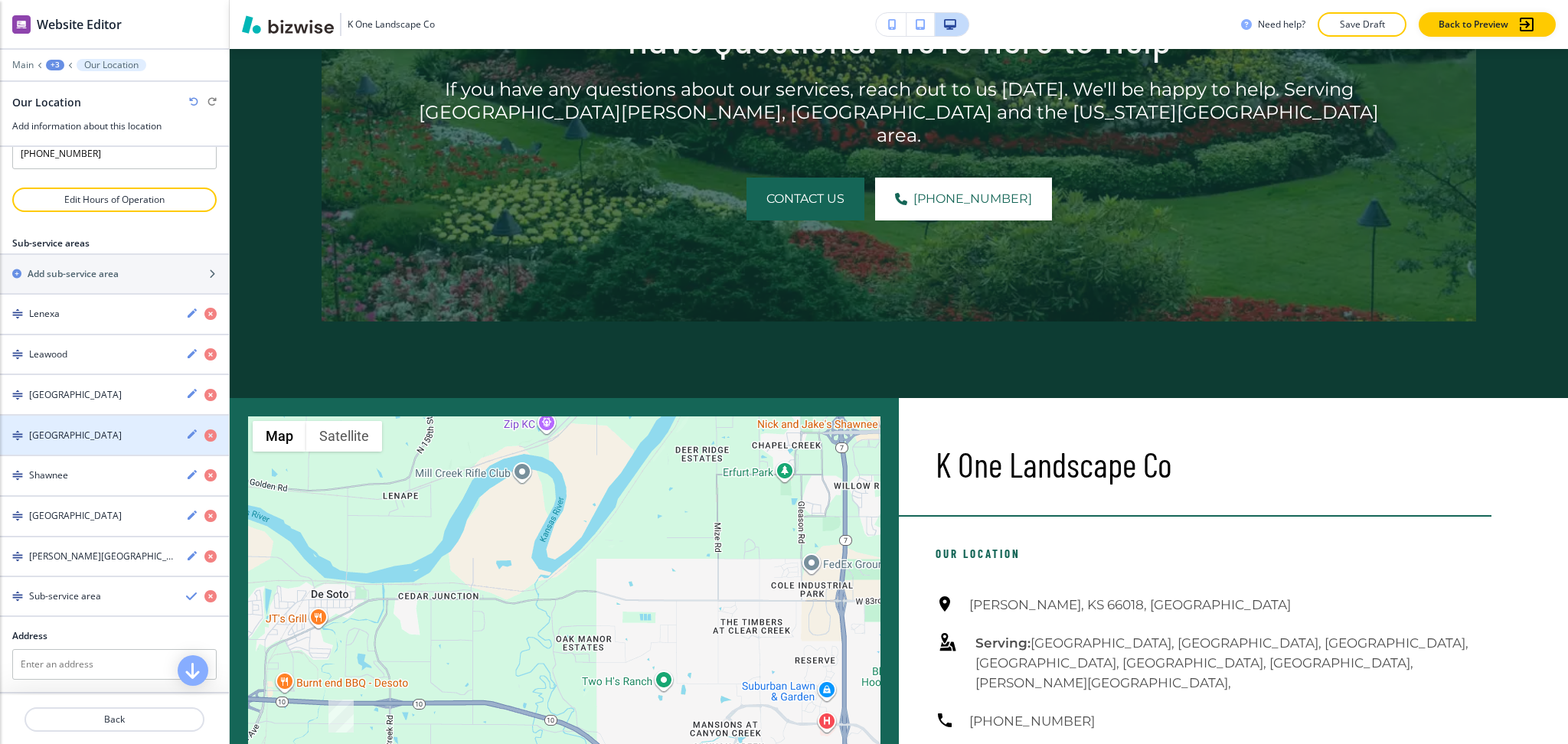
scroll to position [276, 0]
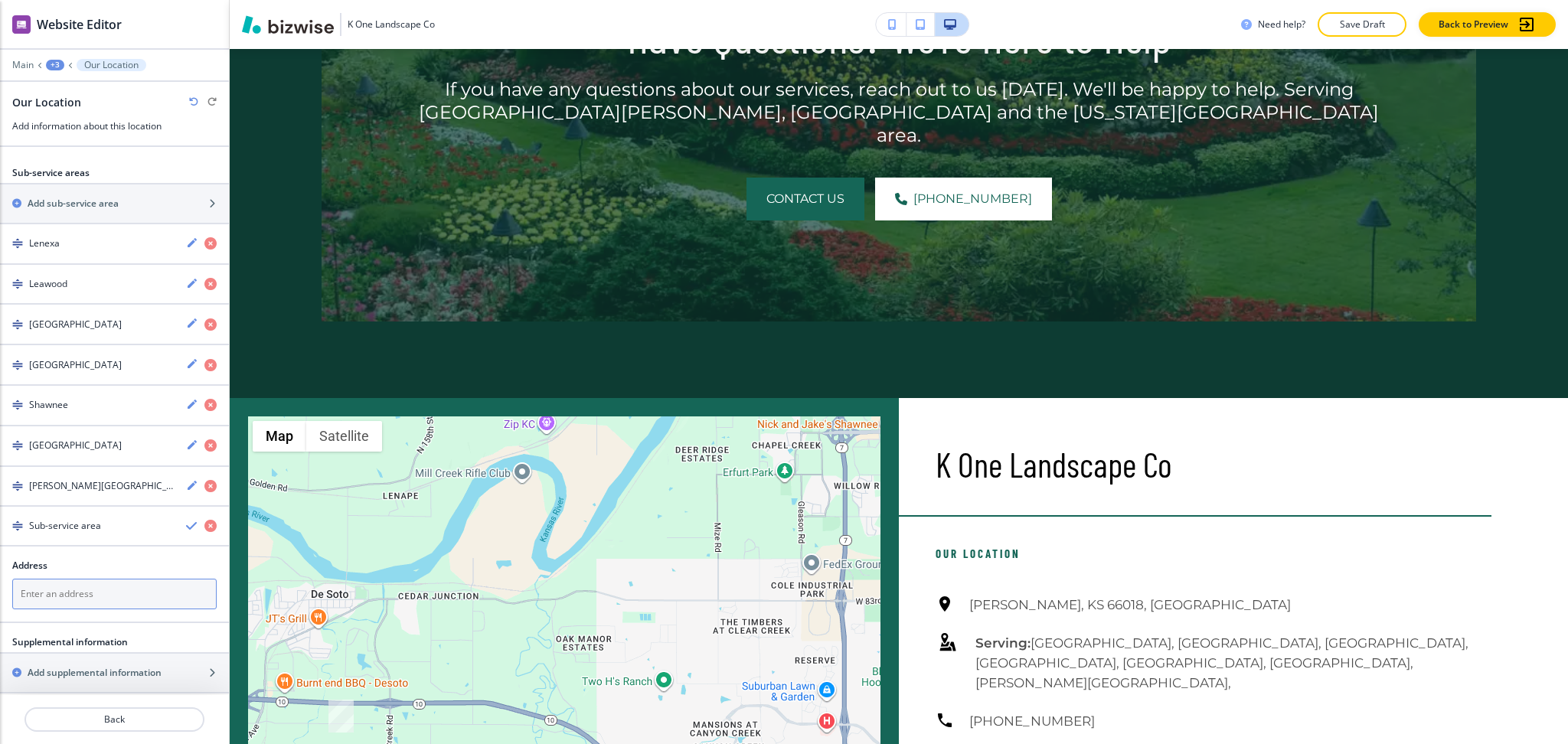
click at [108, 581] on textarea at bounding box center [114, 594] width 205 height 31
paste textarea "Eudora"
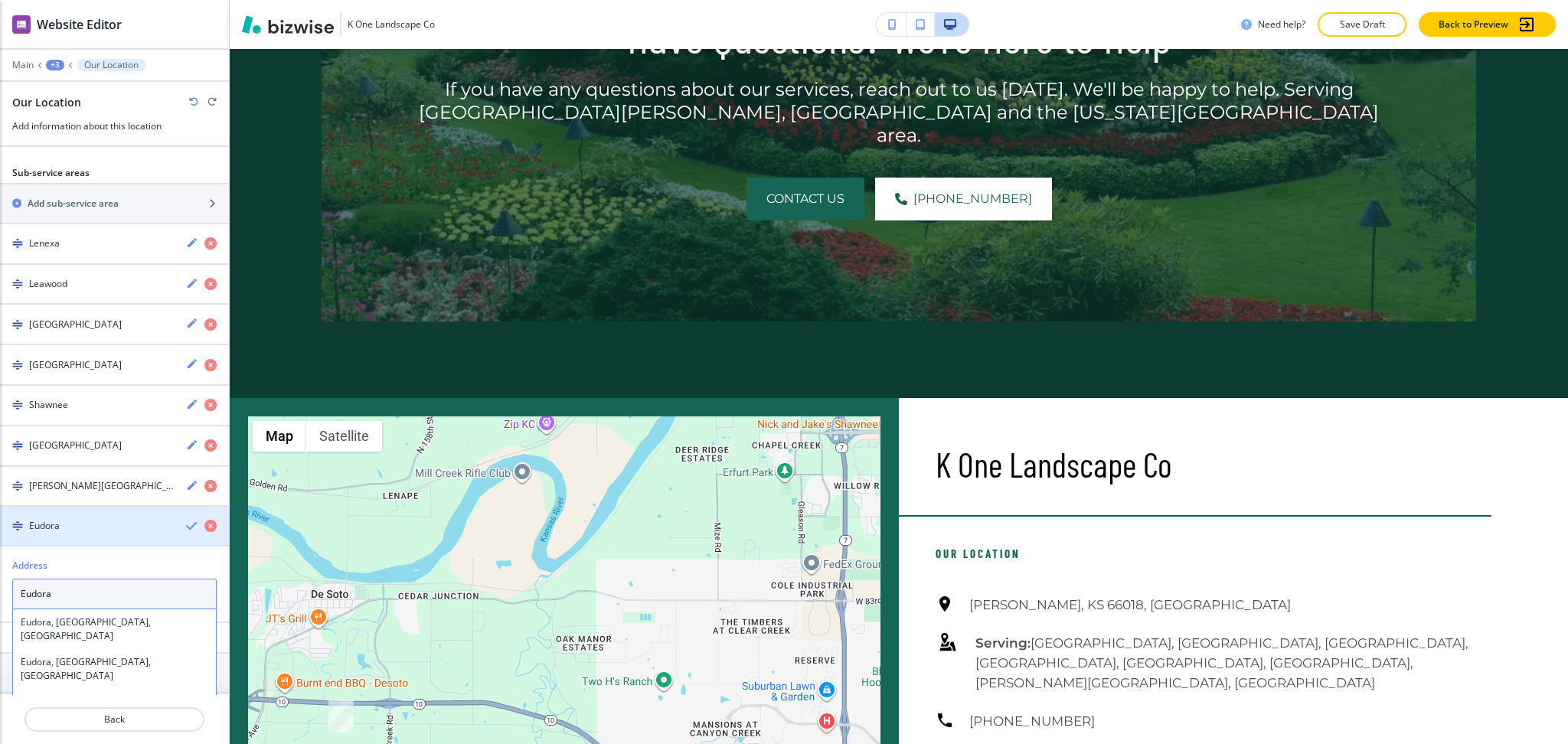
type textarea "Eudora"
click at [186, 520] on icon "button" at bounding box center [192, 526] width 12 height 12
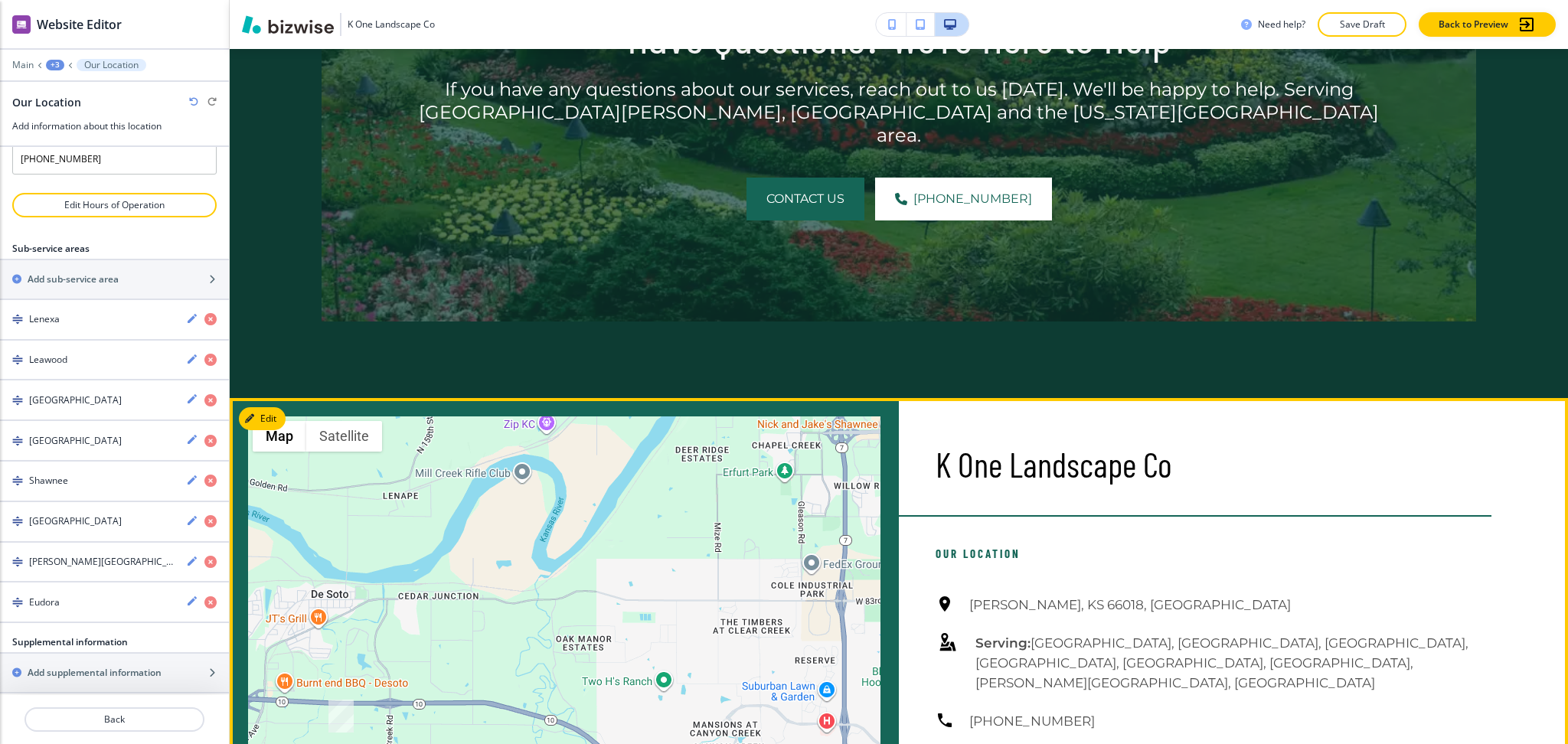
click at [1174, 633] on h6 "Serving: [GEOGRAPHIC_DATA], [GEOGRAPHIC_DATA], [GEOGRAPHIC_DATA], [GEOGRAPHIC_D…" at bounding box center [1233, 662] width 516 height 59
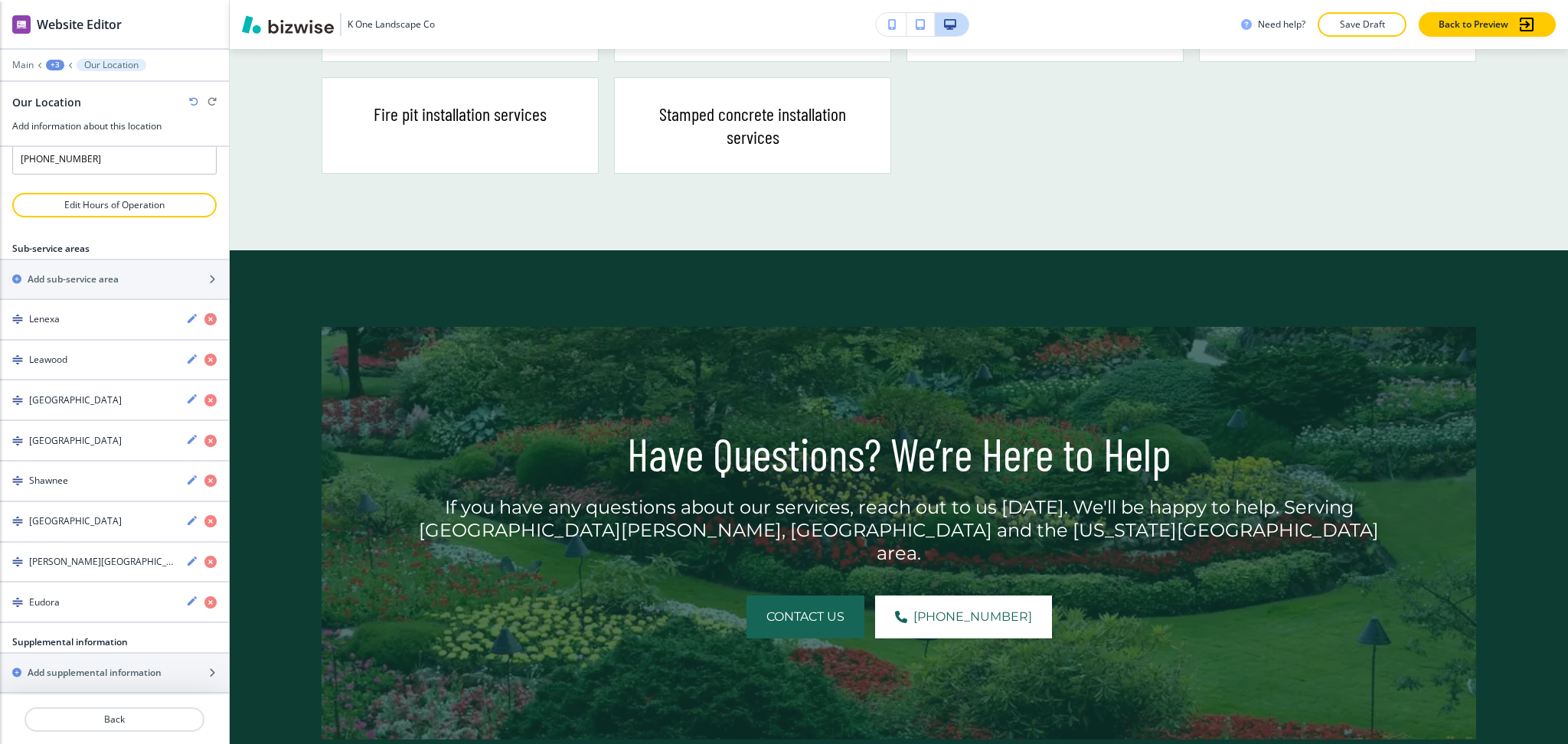
scroll to position [3139, 0]
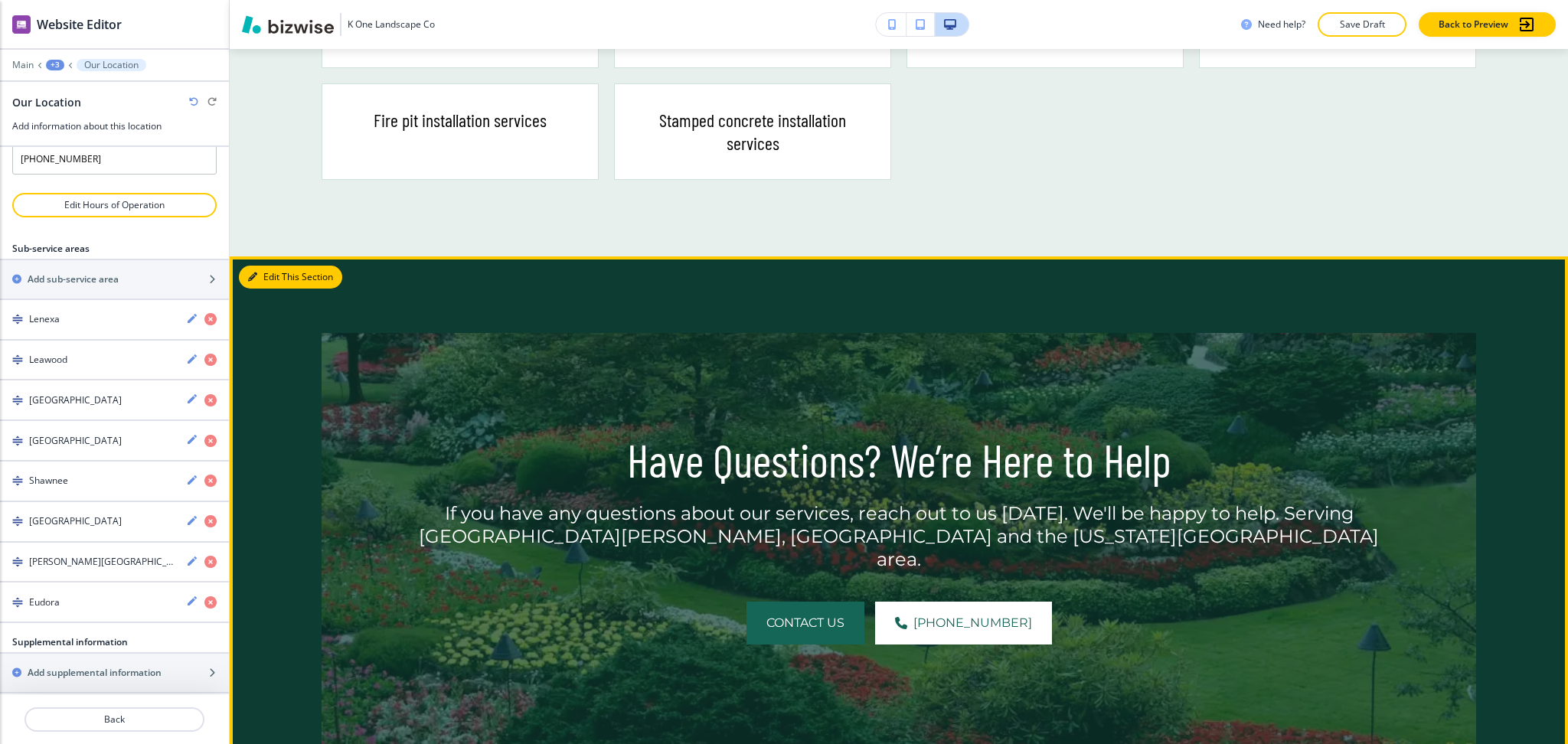
click at [275, 266] on button "Edit This Section" at bounding box center [291, 277] width 103 height 23
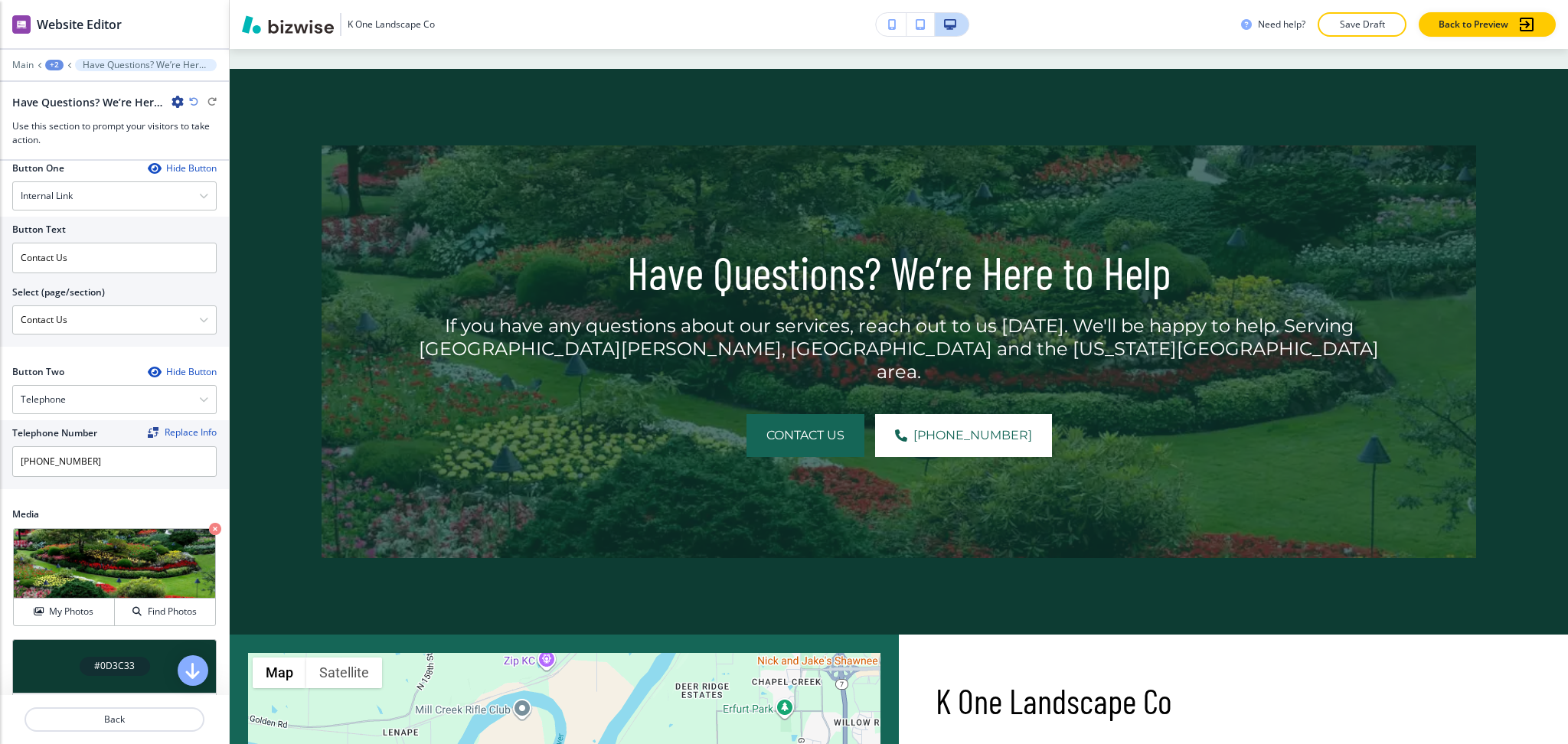
scroll to position [683, 0]
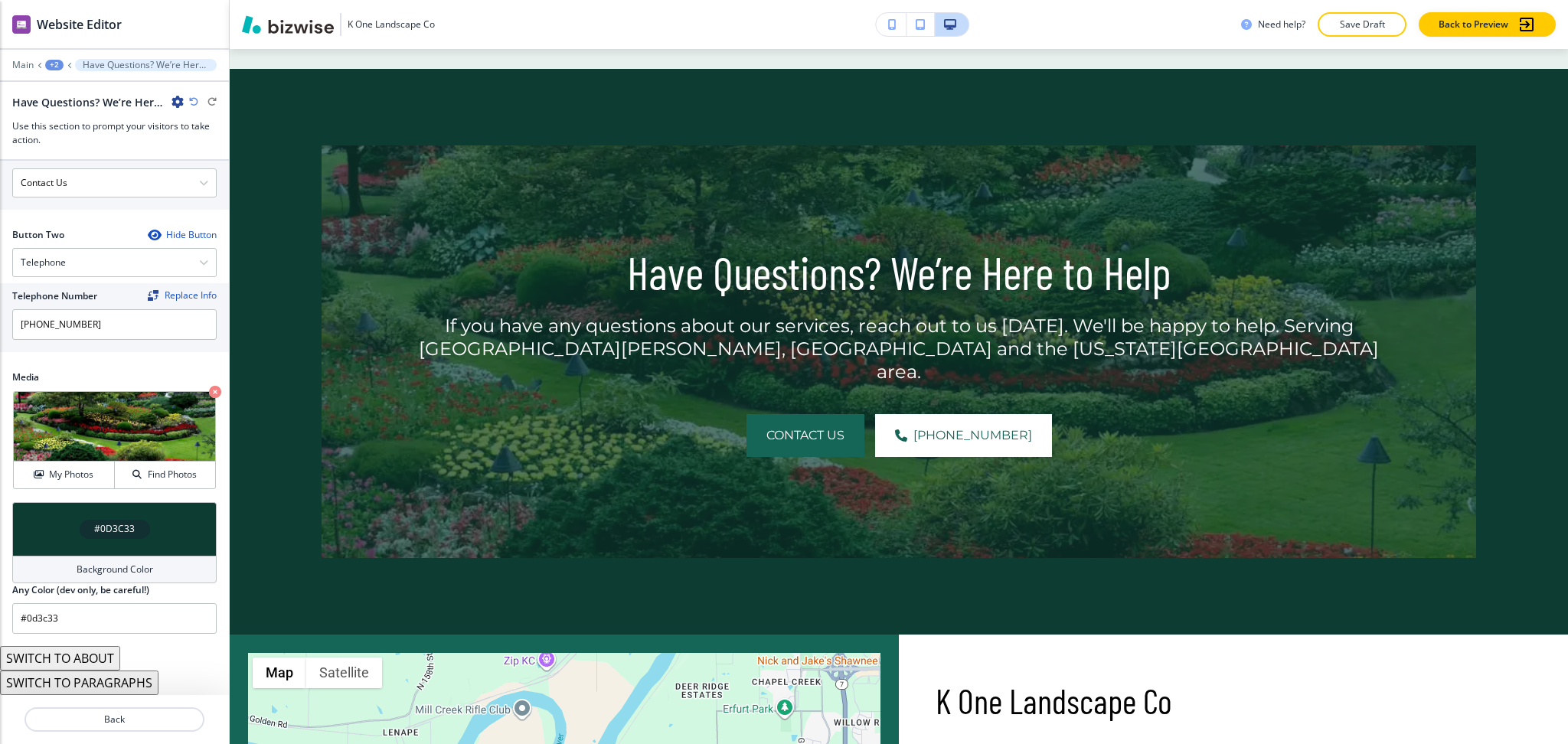
click at [118, 562] on div "Background Color" at bounding box center [114, 569] width 205 height 28
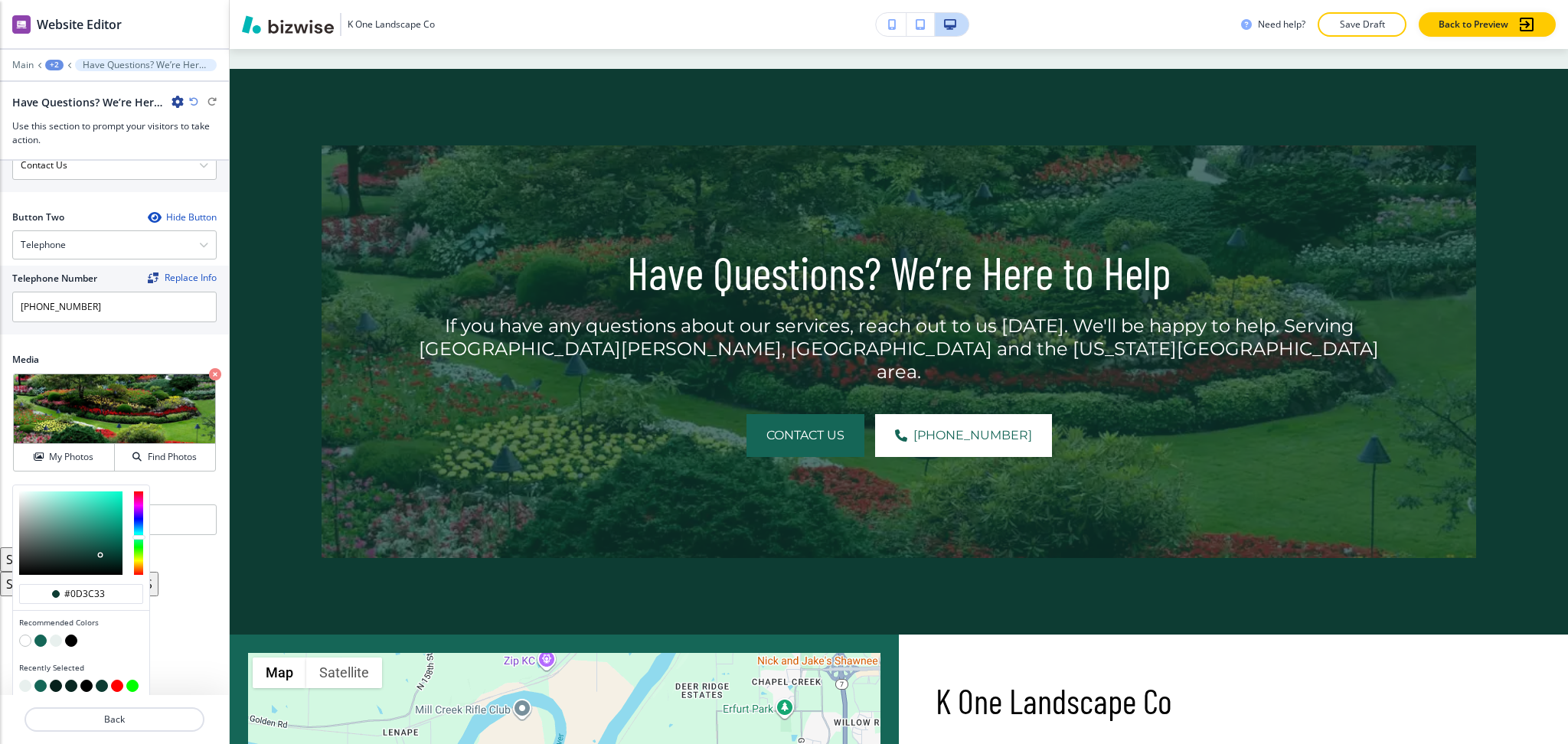
scroll to position [708, 0]
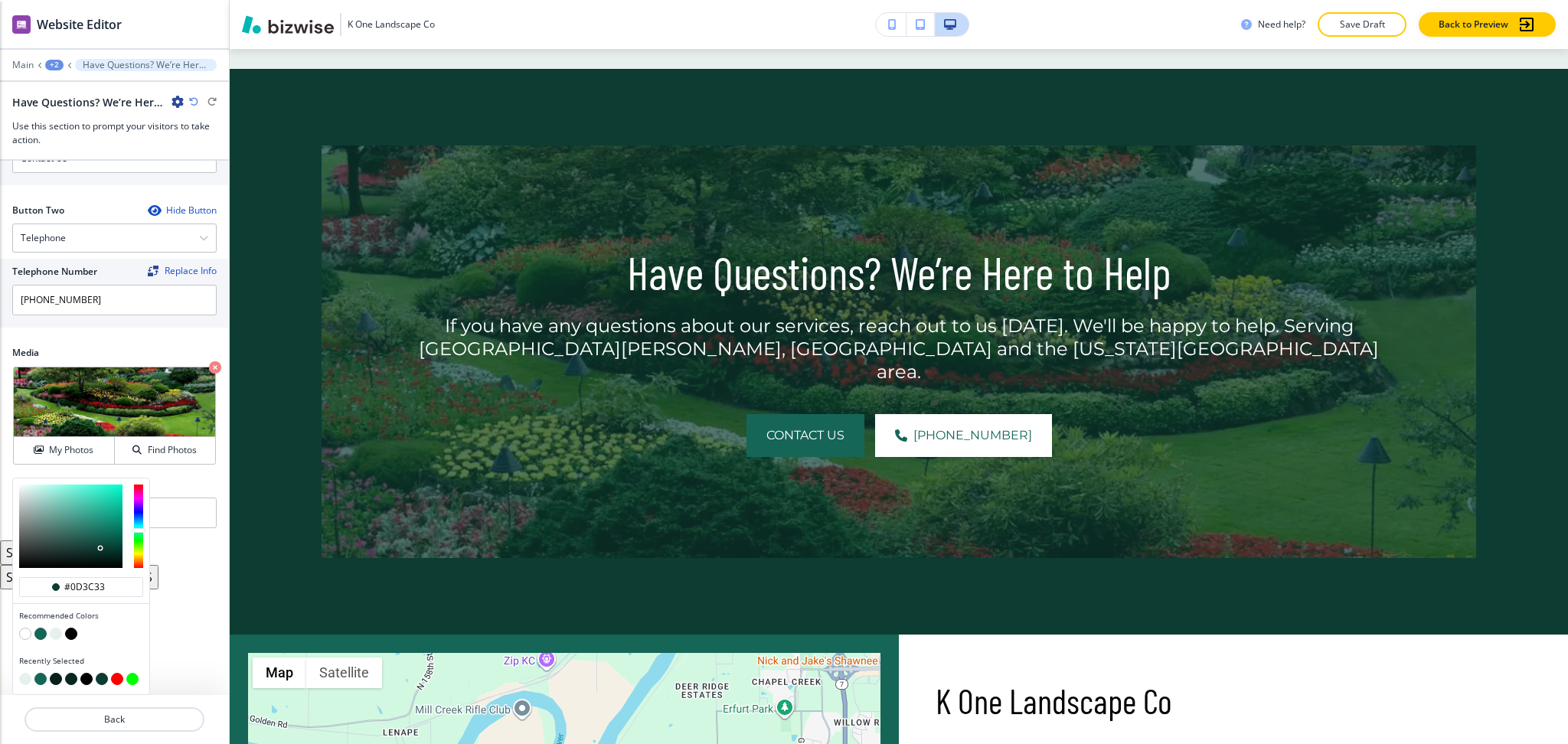
type input "#082e27"
click at [104, 554] on div at bounding box center [71, 526] width 103 height 83
type input "#082e27"
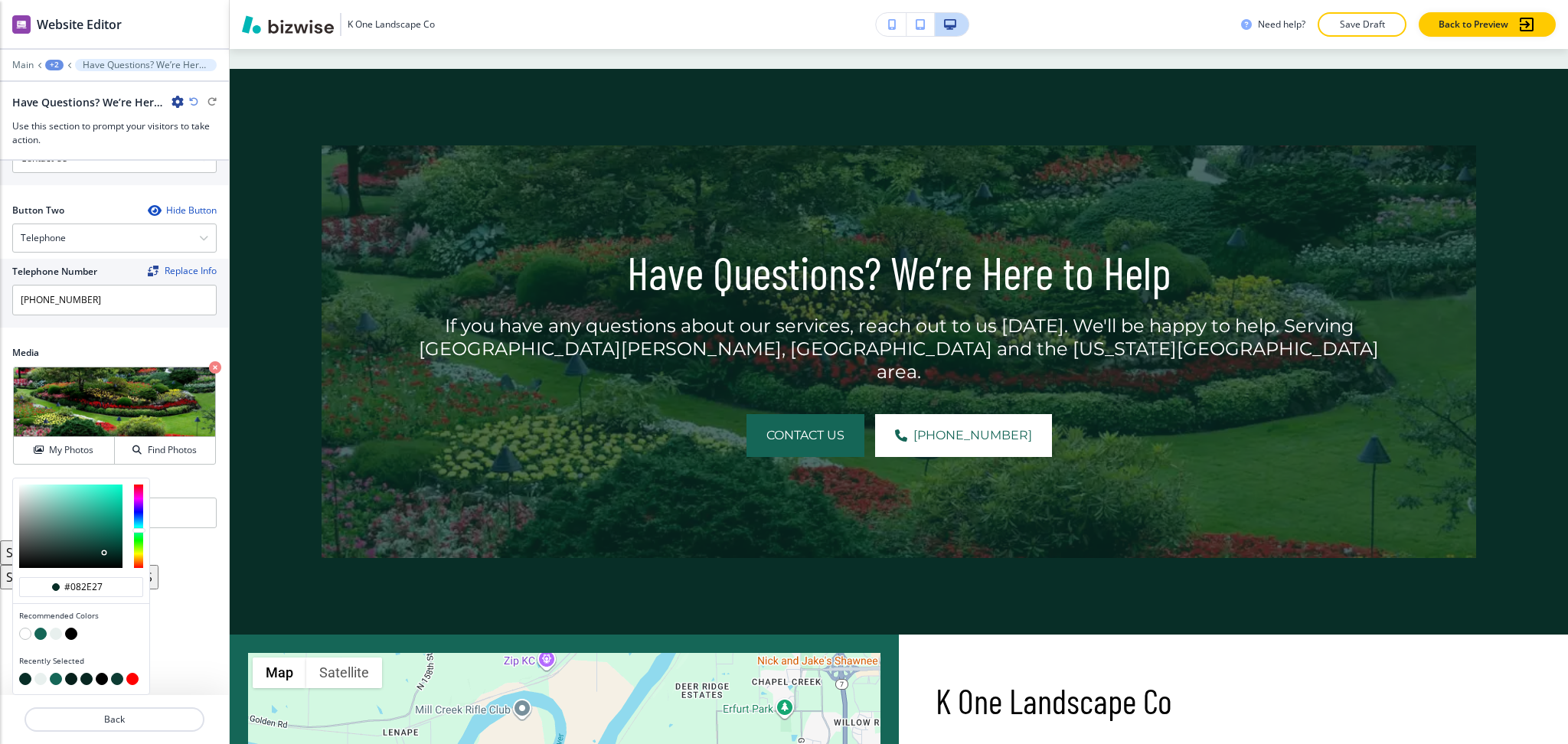
type input "#092722"
click at [100, 556] on div at bounding box center [71, 526] width 103 height 83
type input "#092722"
type input "#0f3830"
click at [95, 550] on div at bounding box center [71, 526] width 103 height 83
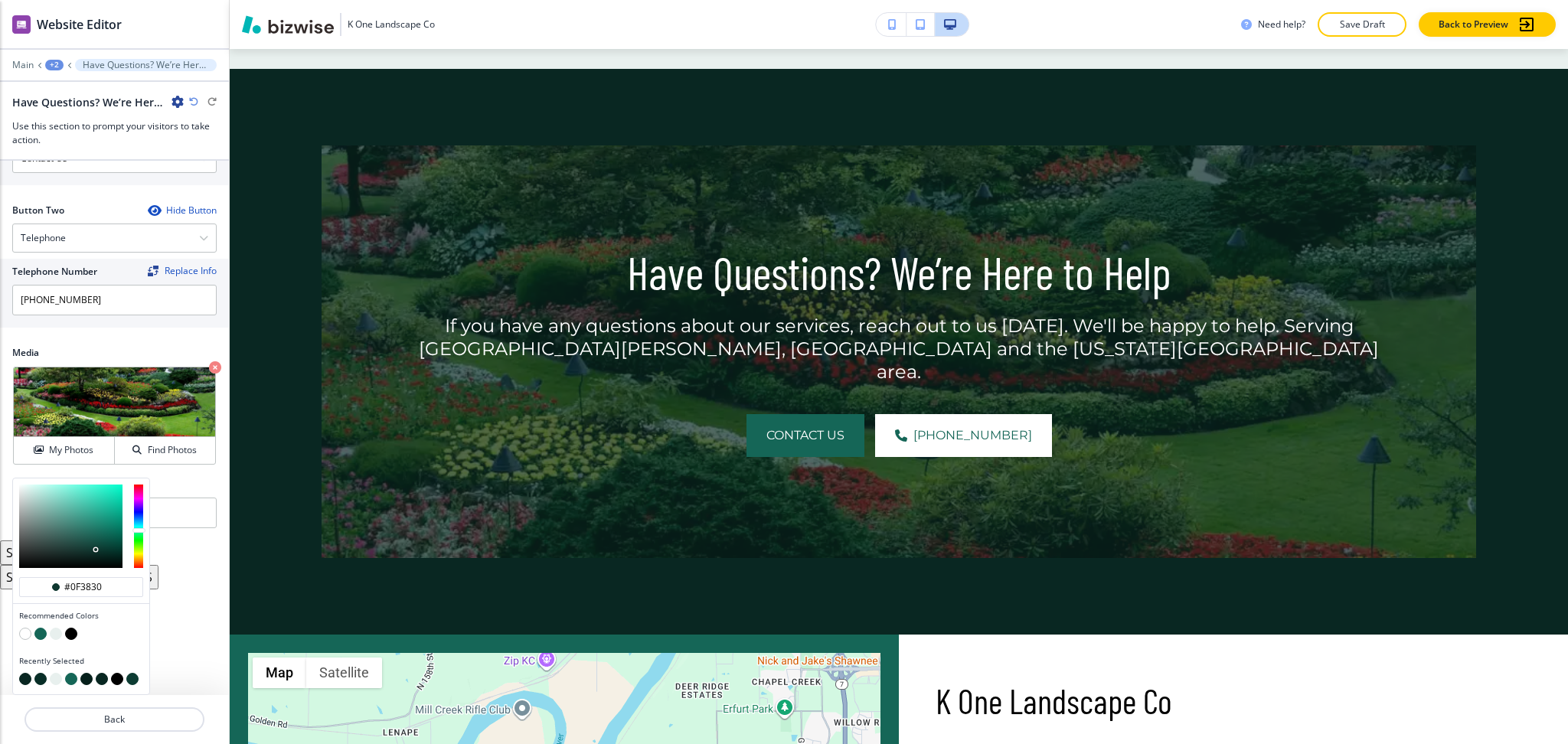
type input "#0f3830"
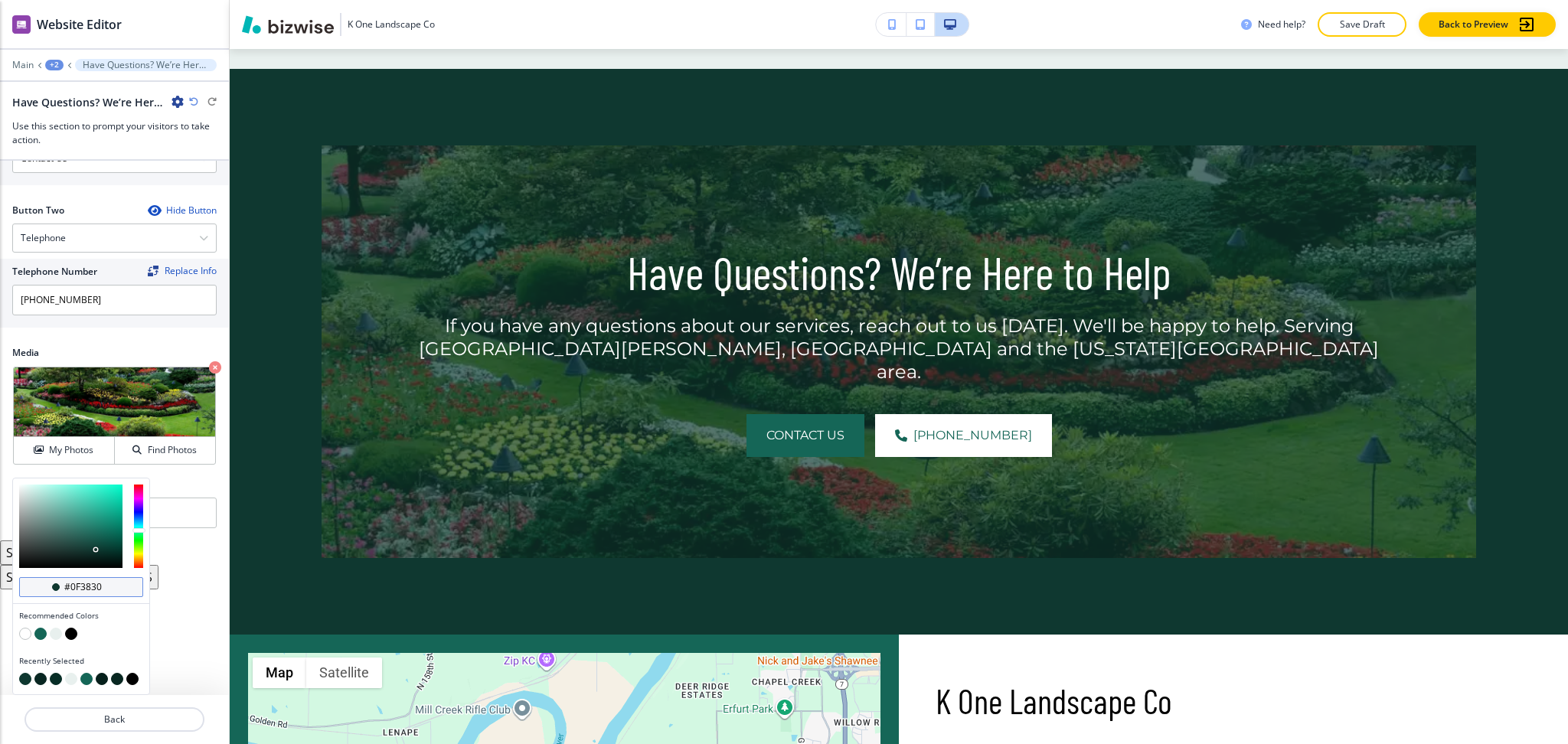
click at [126, 582] on div "#0f3830" at bounding box center [81, 587] width 124 height 20
click at [108, 587] on input "#0f3830" at bounding box center [89, 587] width 53 height 12
drag, startPoint x: 108, startPoint y: 587, endPoint x: 10, endPoint y: 587, distance: 98.0
click at [10, 587] on div "Section Title Small Normal Large Huge Have Questions? We’re Here to Help Enable…" at bounding box center [114, 427] width 229 height 534
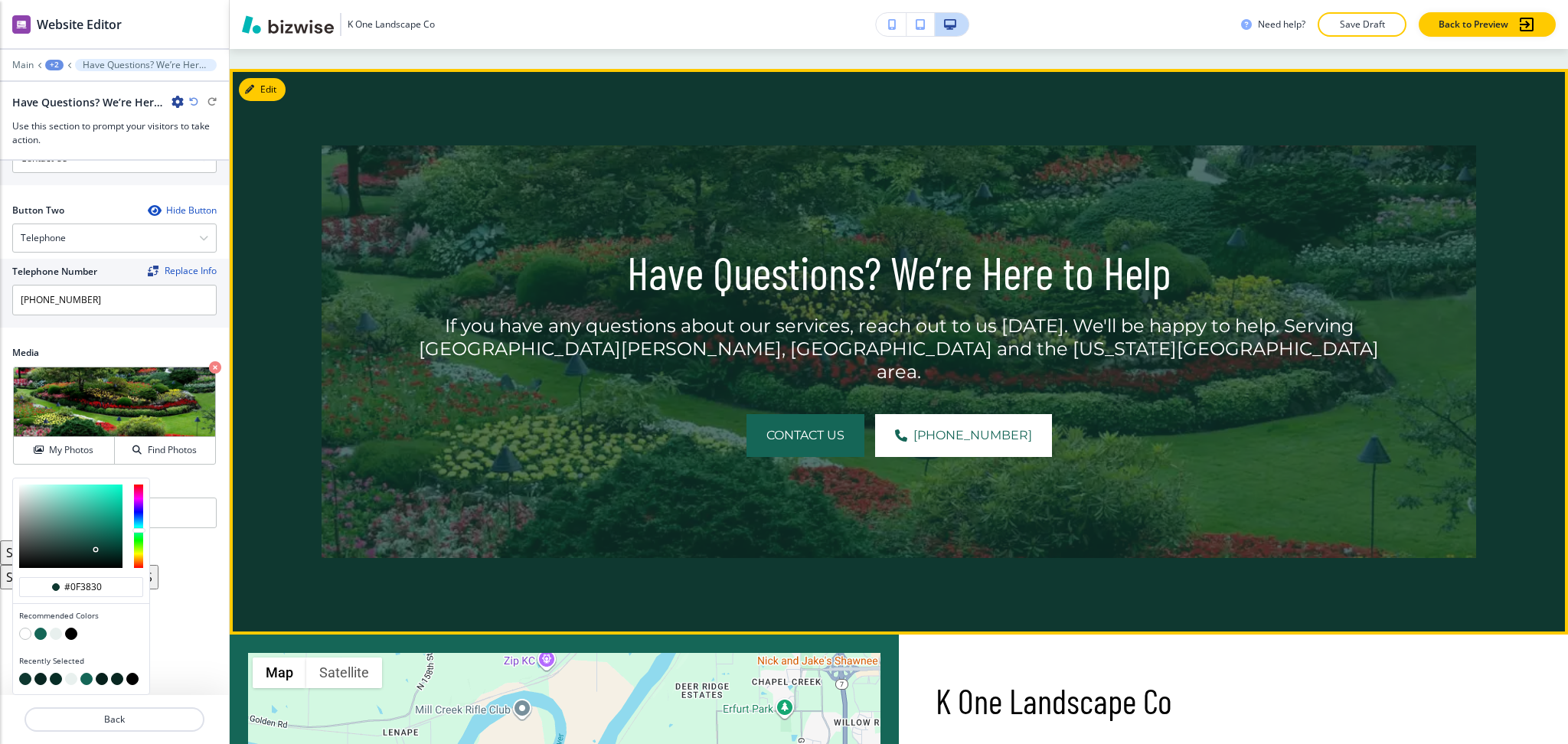
drag, startPoint x: 1348, startPoint y: 394, endPoint x: 1399, endPoint y: 421, distance: 57.7
click at [1348, 415] on div "Contact Us [PHONE_NUMBER]" at bounding box center [899, 436] width 999 height 43
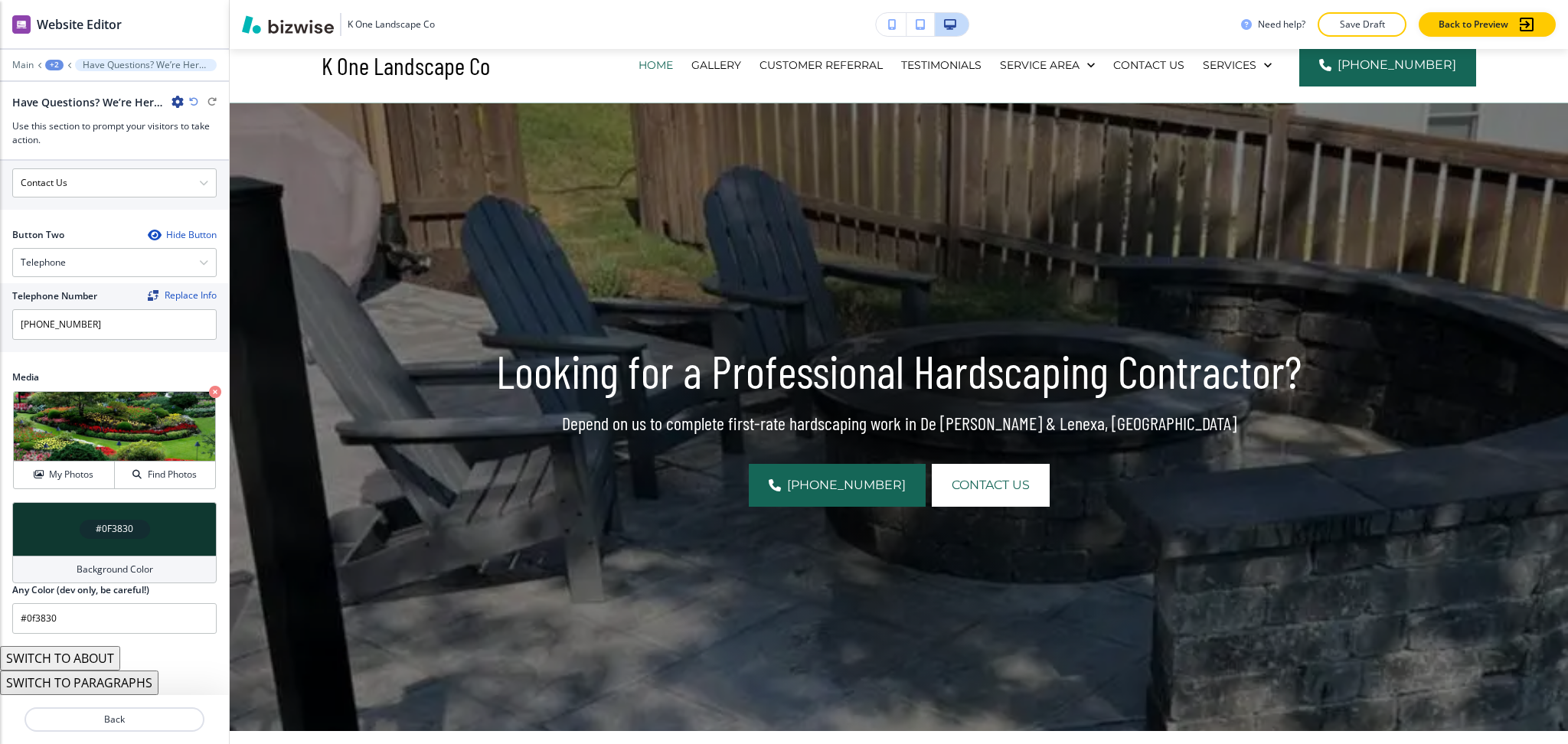
scroll to position [0, 0]
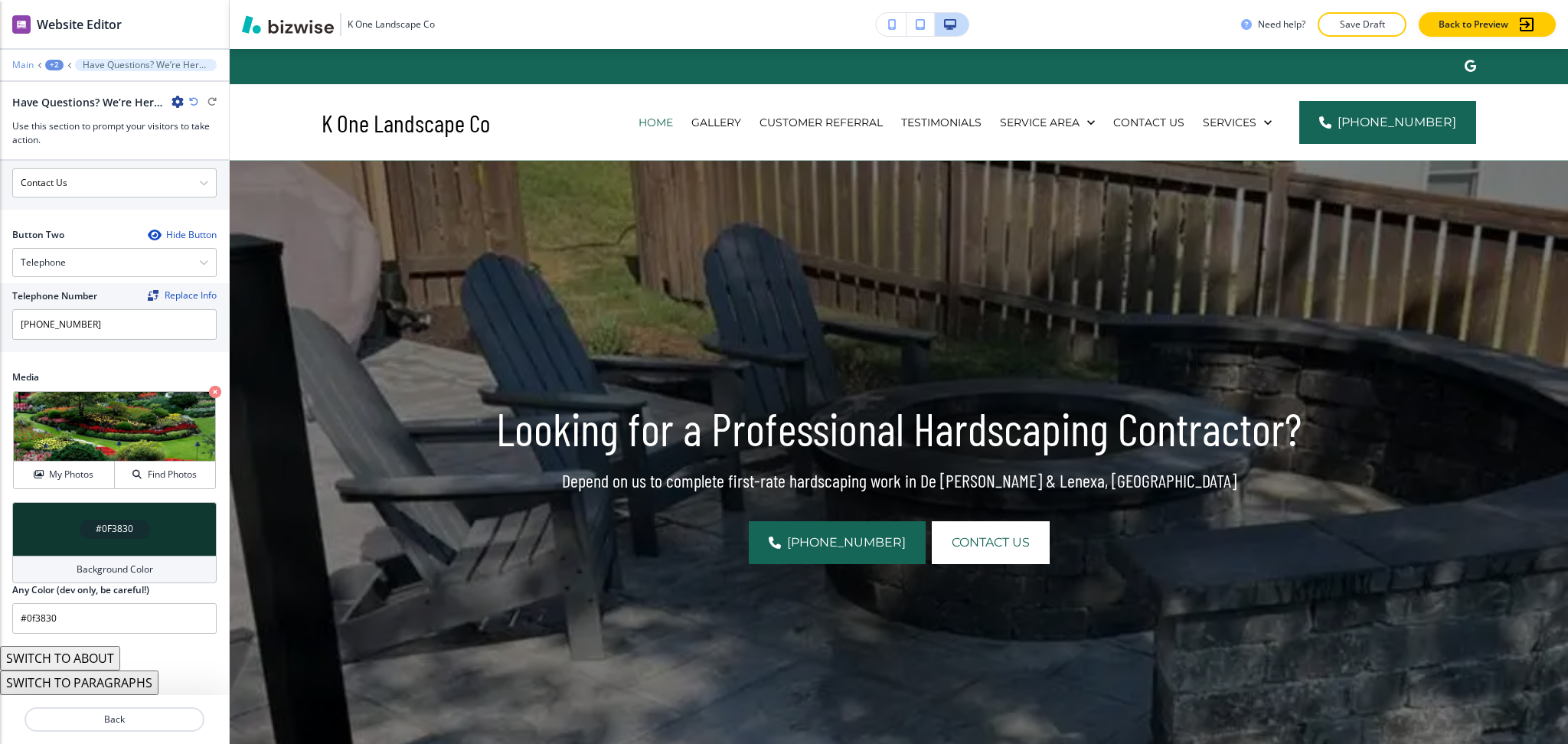
click at [24, 64] on p "Main" at bounding box center [22, 65] width 22 height 10
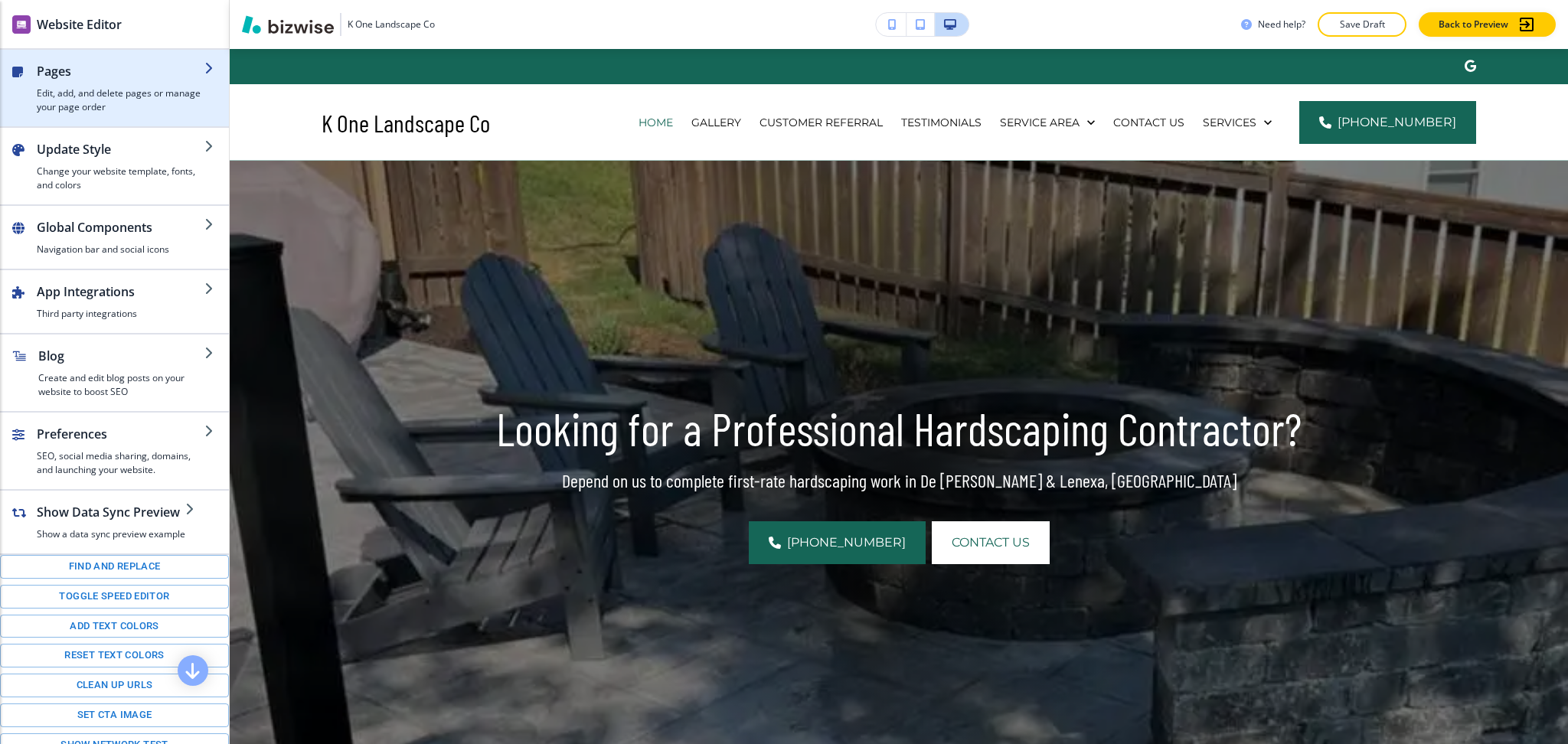
click at [54, 76] on h2 "Pages" at bounding box center [120, 71] width 168 height 18
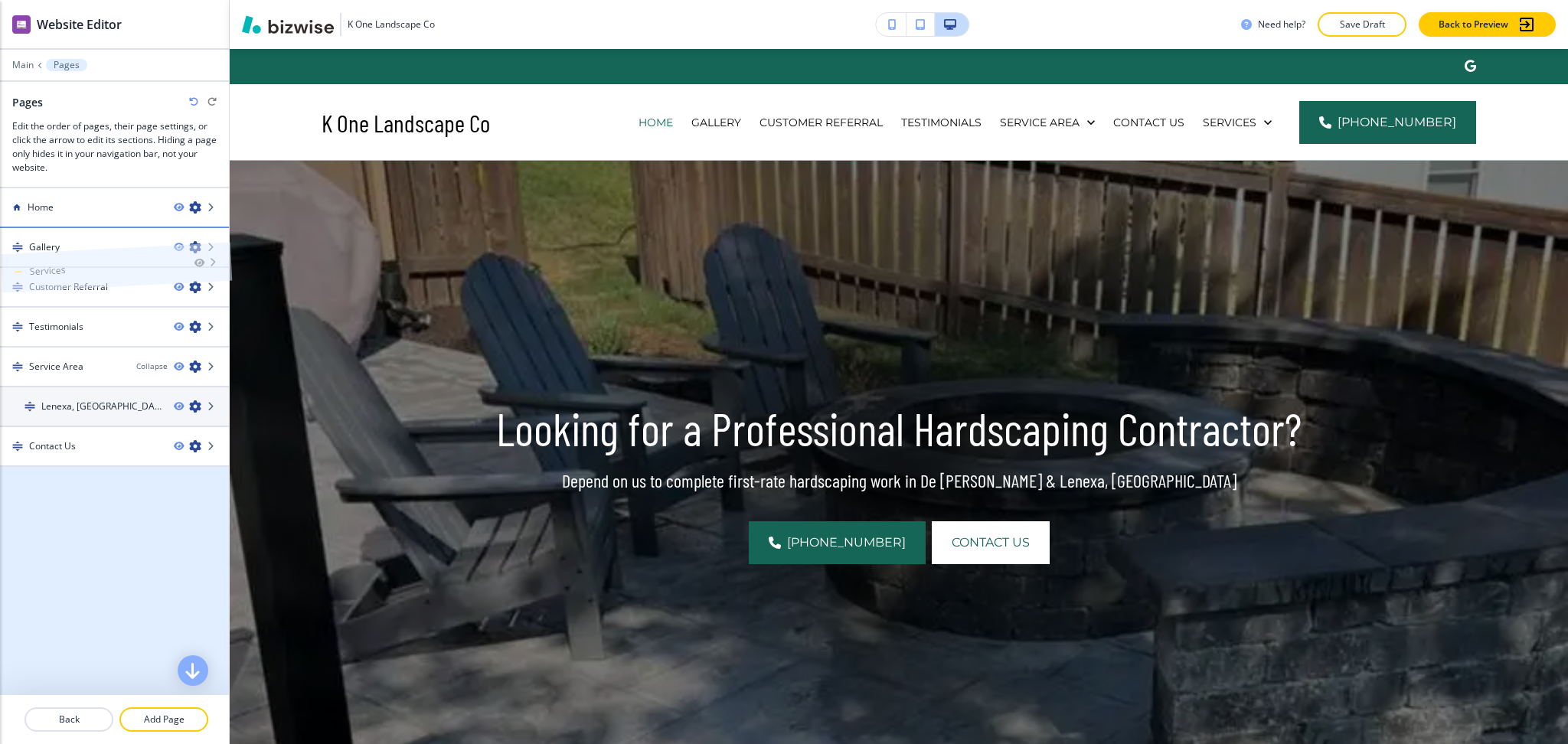
drag, startPoint x: 67, startPoint y: 484, endPoint x: 68, endPoint y: 235, distance: 249.0
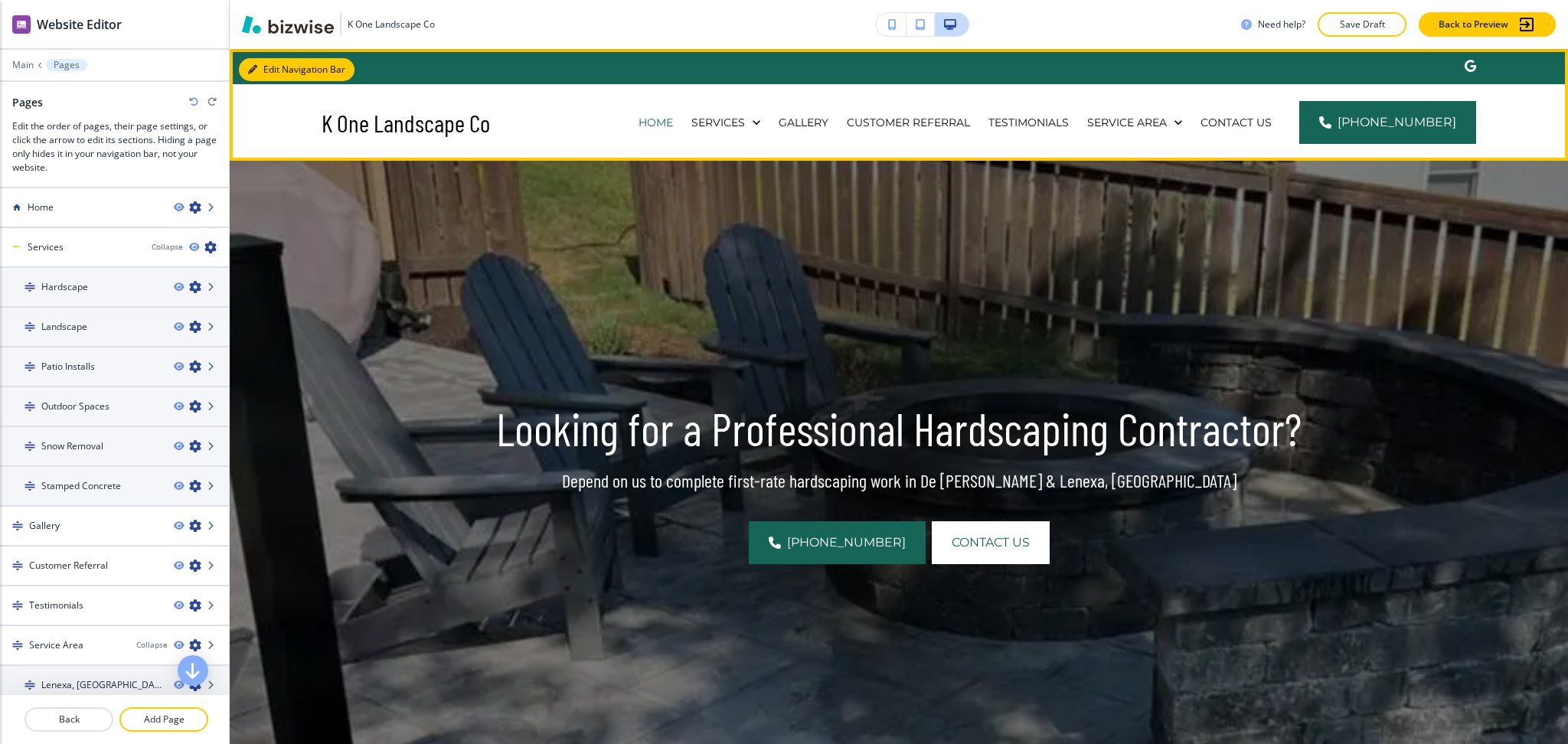
click at [277, 66] on button "Edit Navigation Bar" at bounding box center [297, 70] width 115 height 23
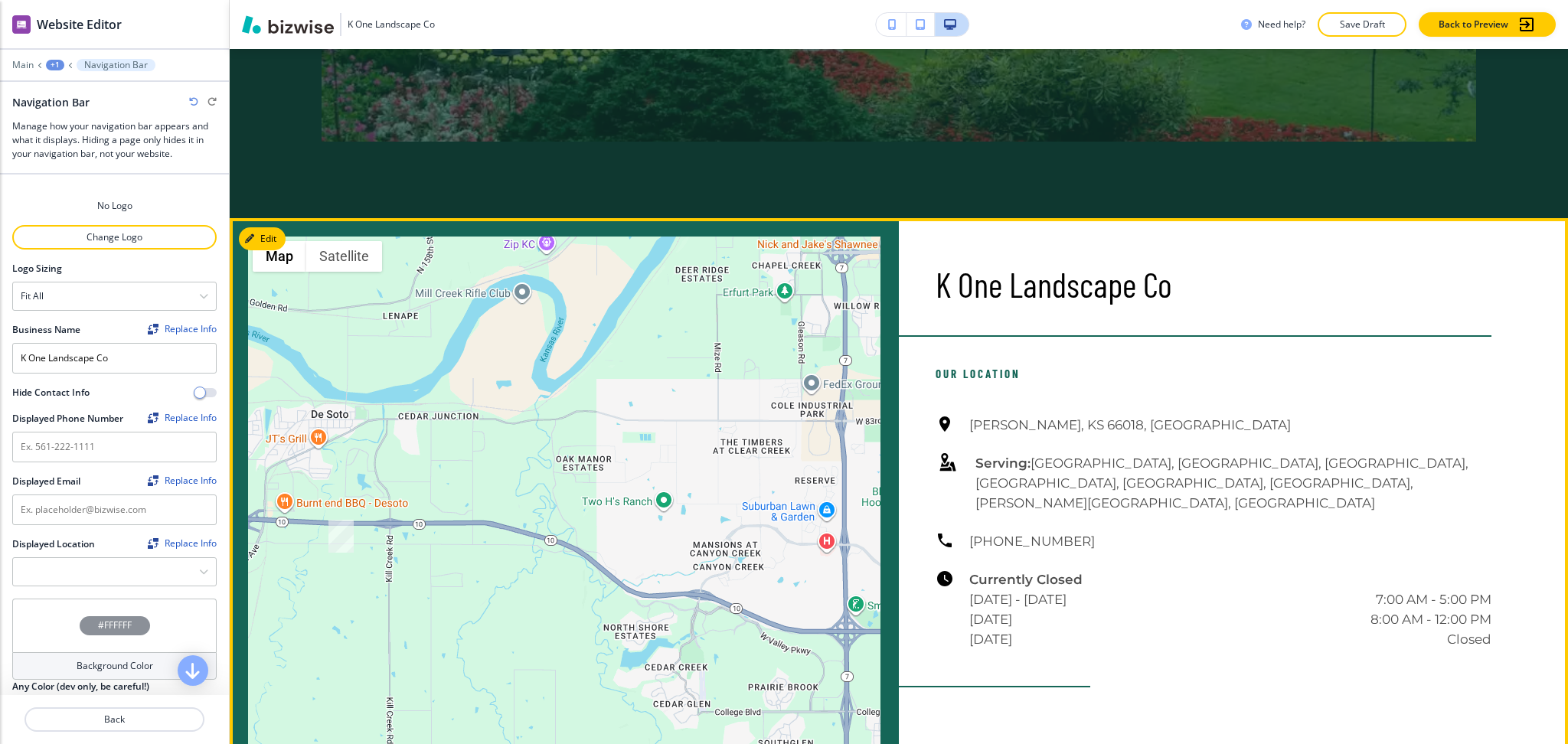
scroll to position [3742, 0]
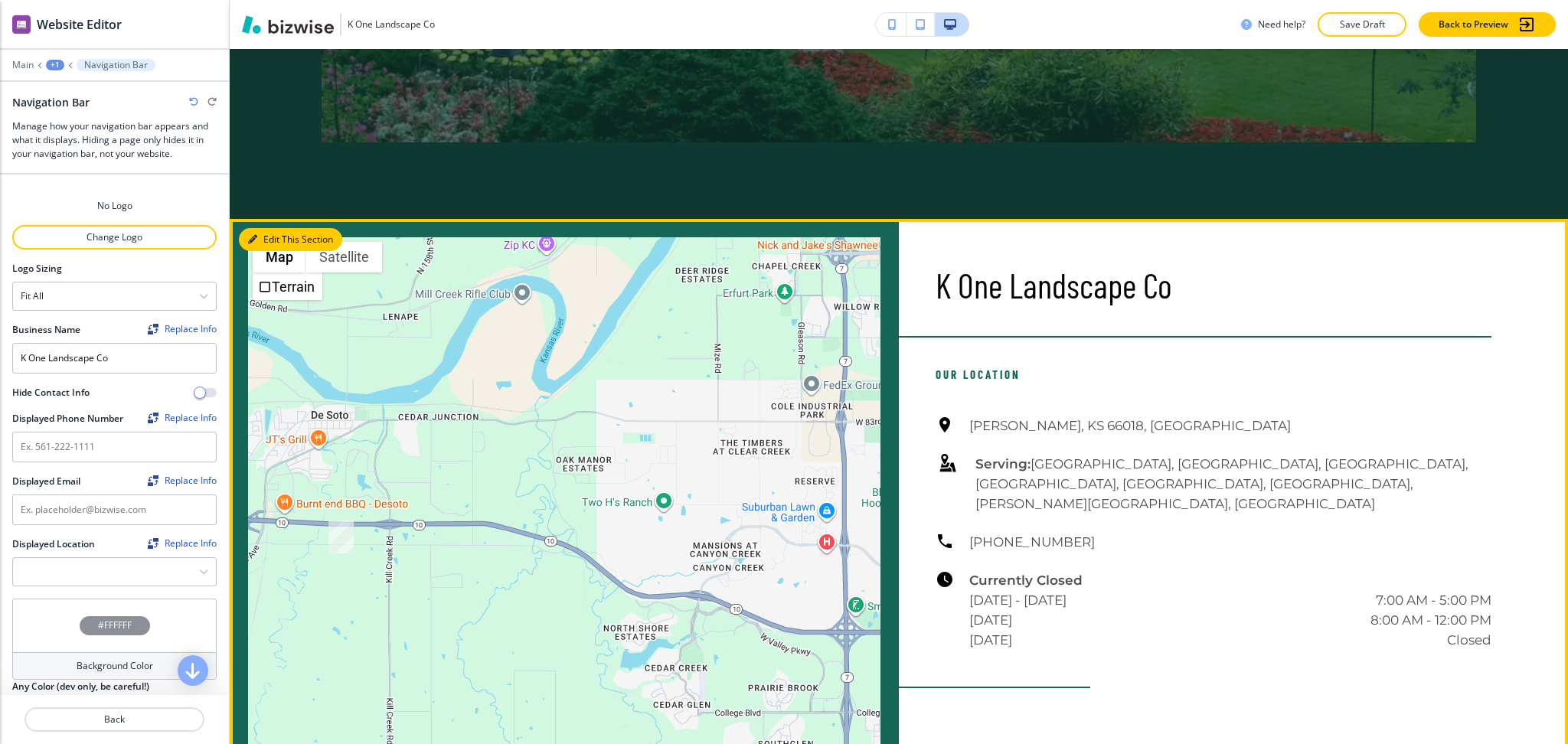
click at [269, 228] on button "Edit This Section" at bounding box center [291, 239] width 103 height 23
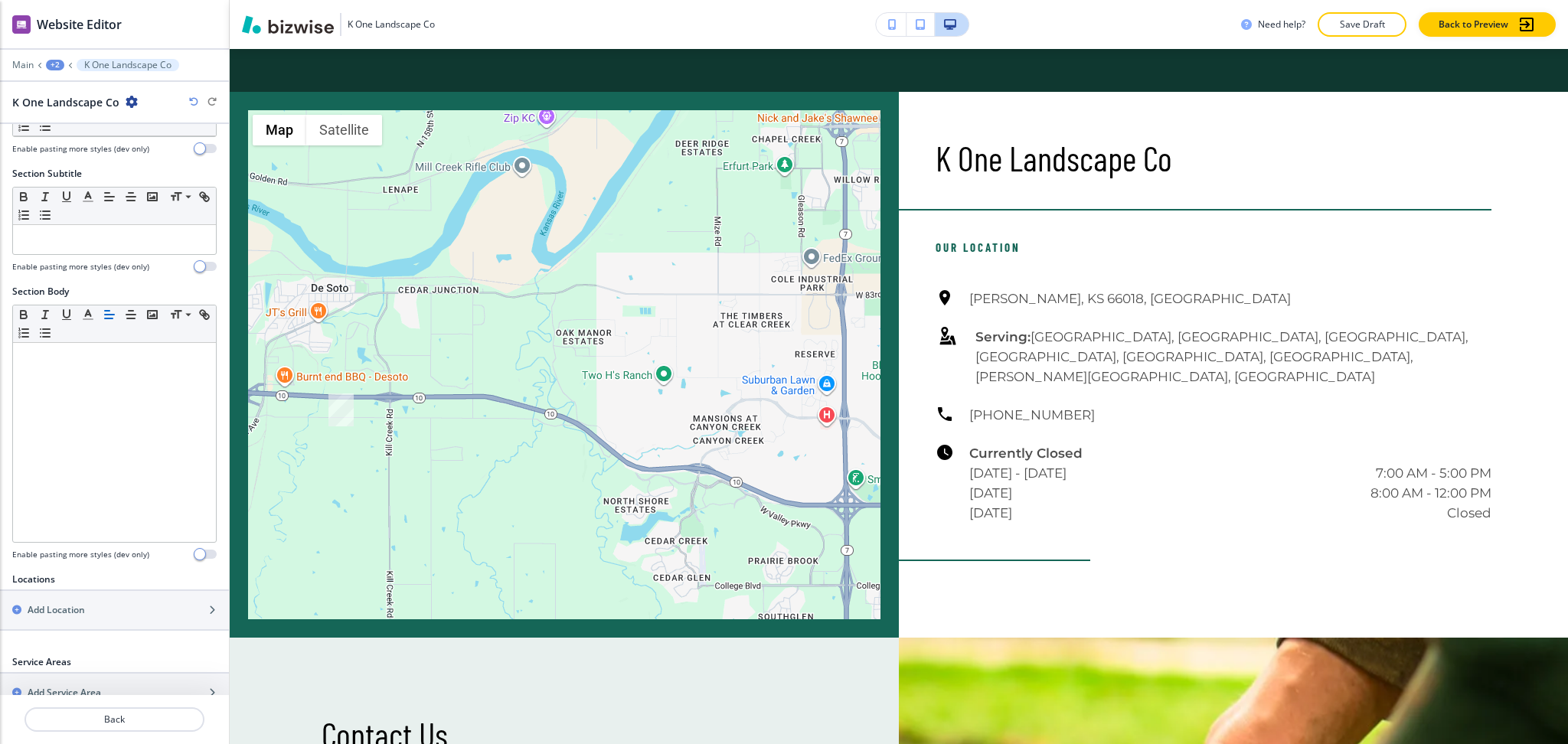
scroll to position [324, 0]
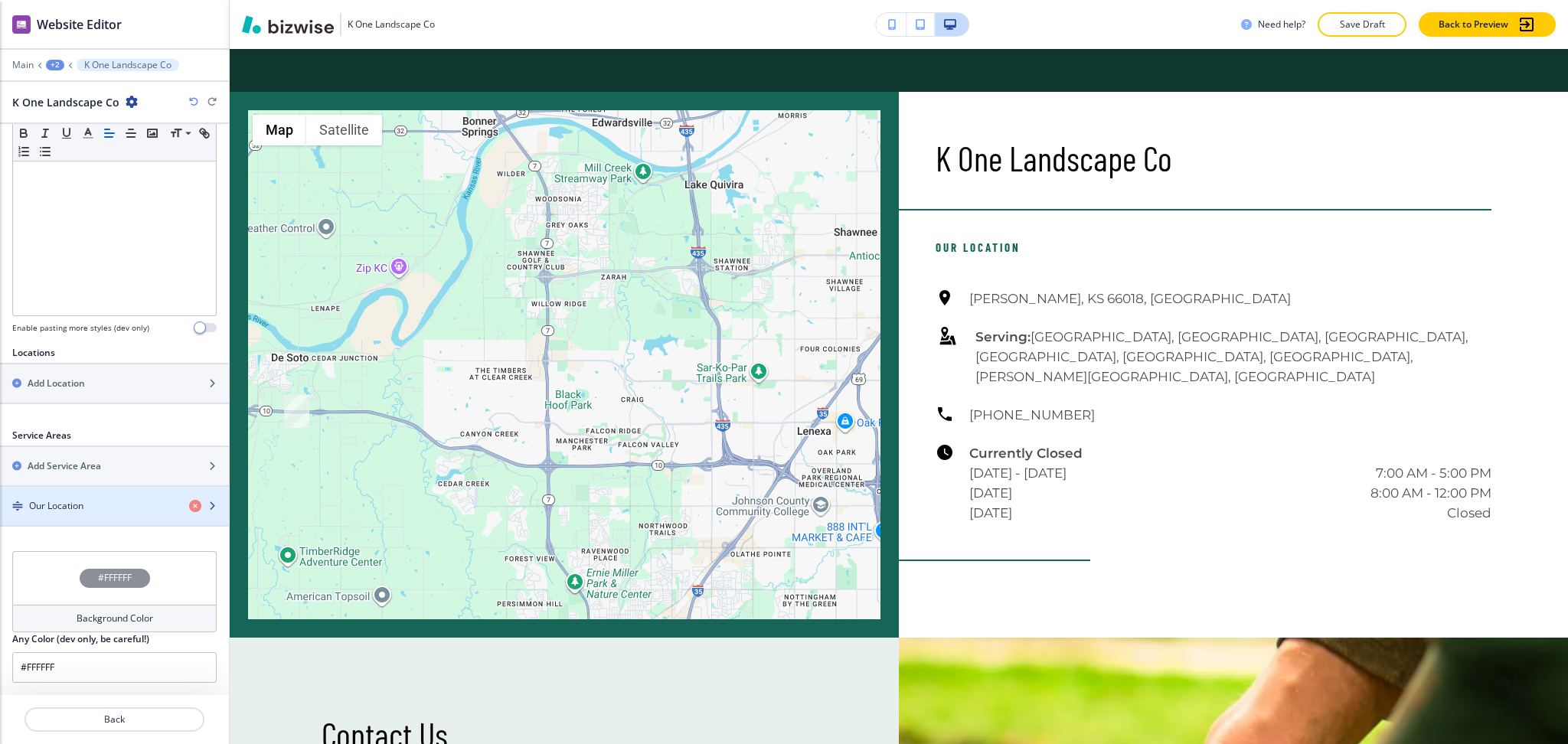
click at [66, 508] on h4 "Our Location" at bounding box center [56, 506] width 54 height 14
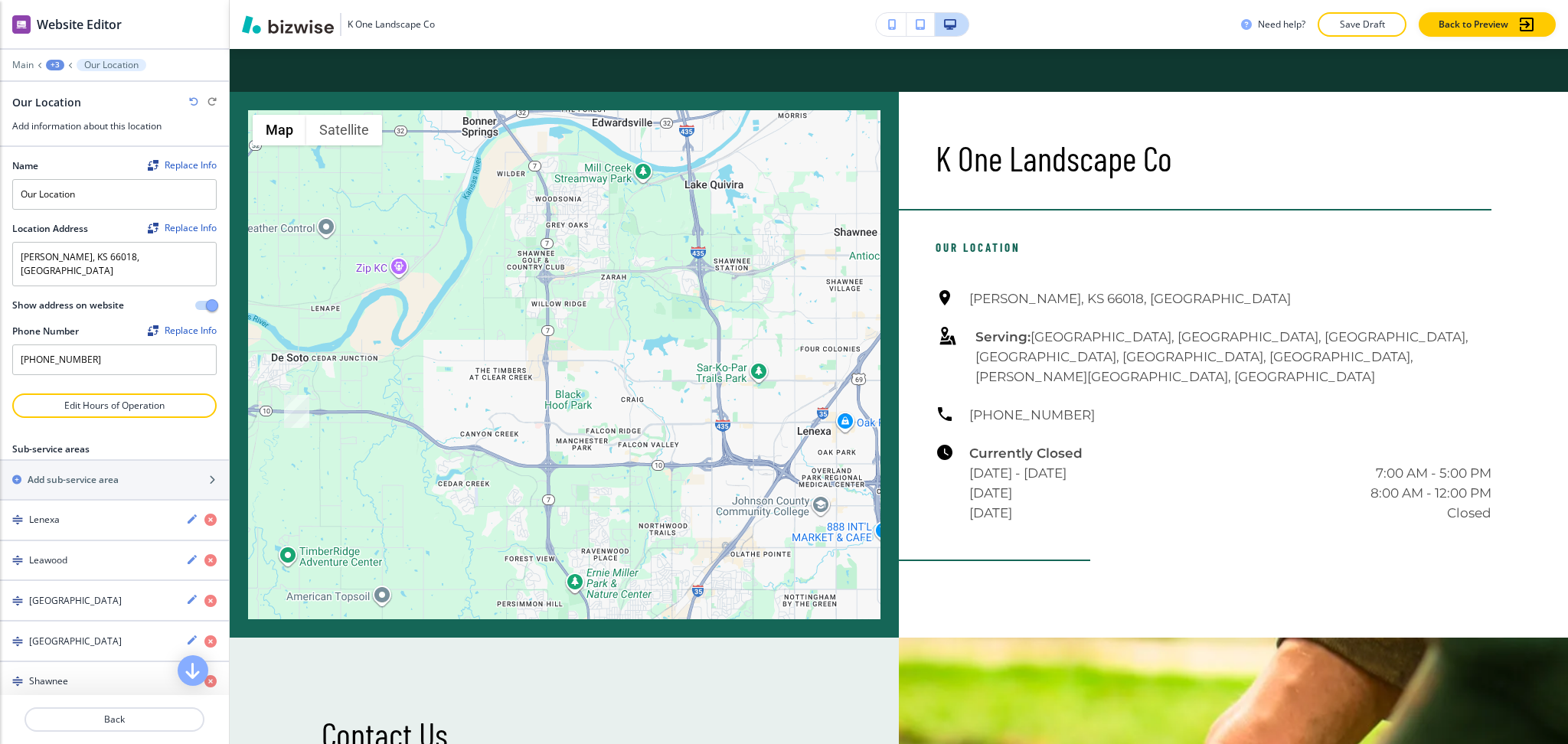
scroll to position [200, 0]
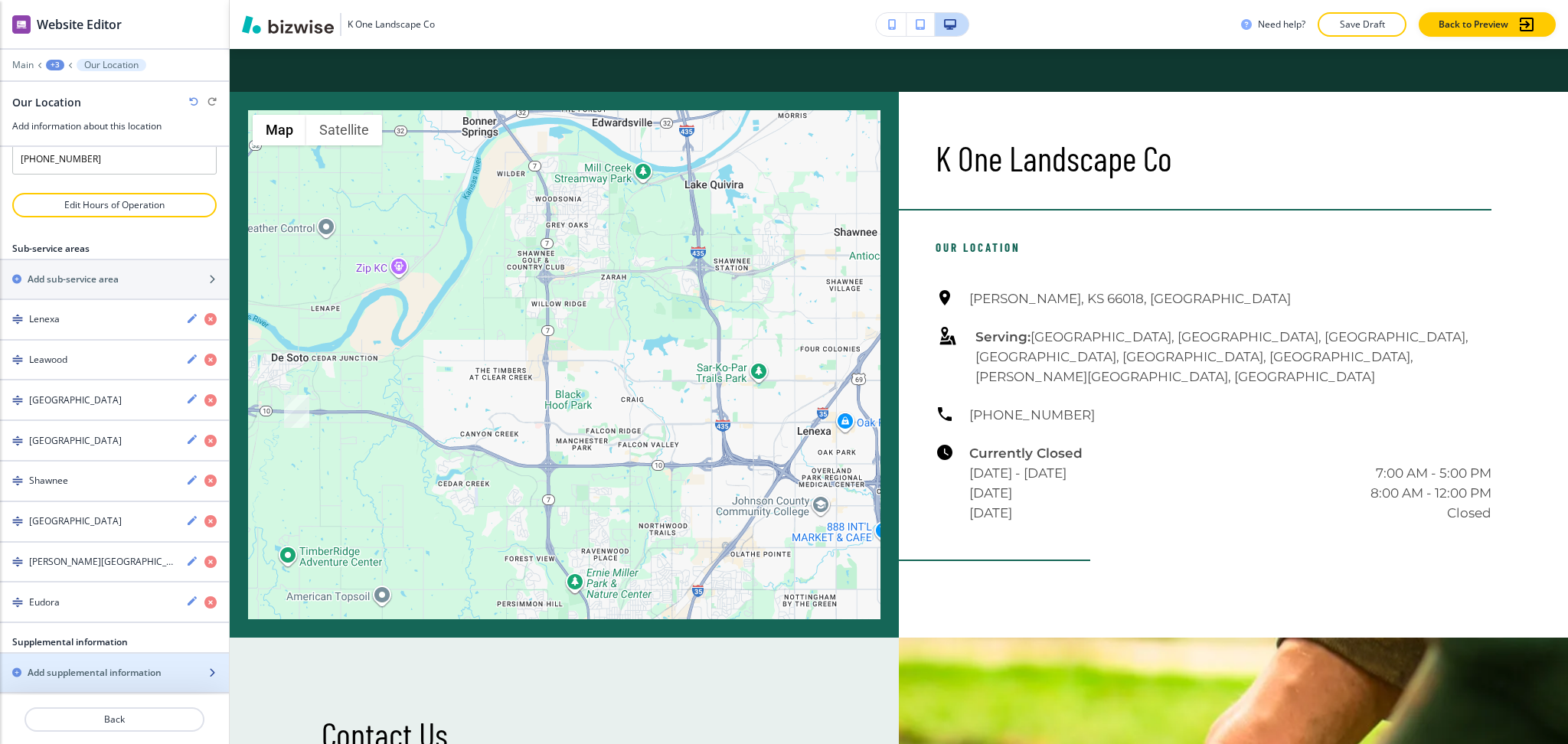
click at [66, 667] on h2 "Add supplemental information" at bounding box center [95, 673] width 134 height 14
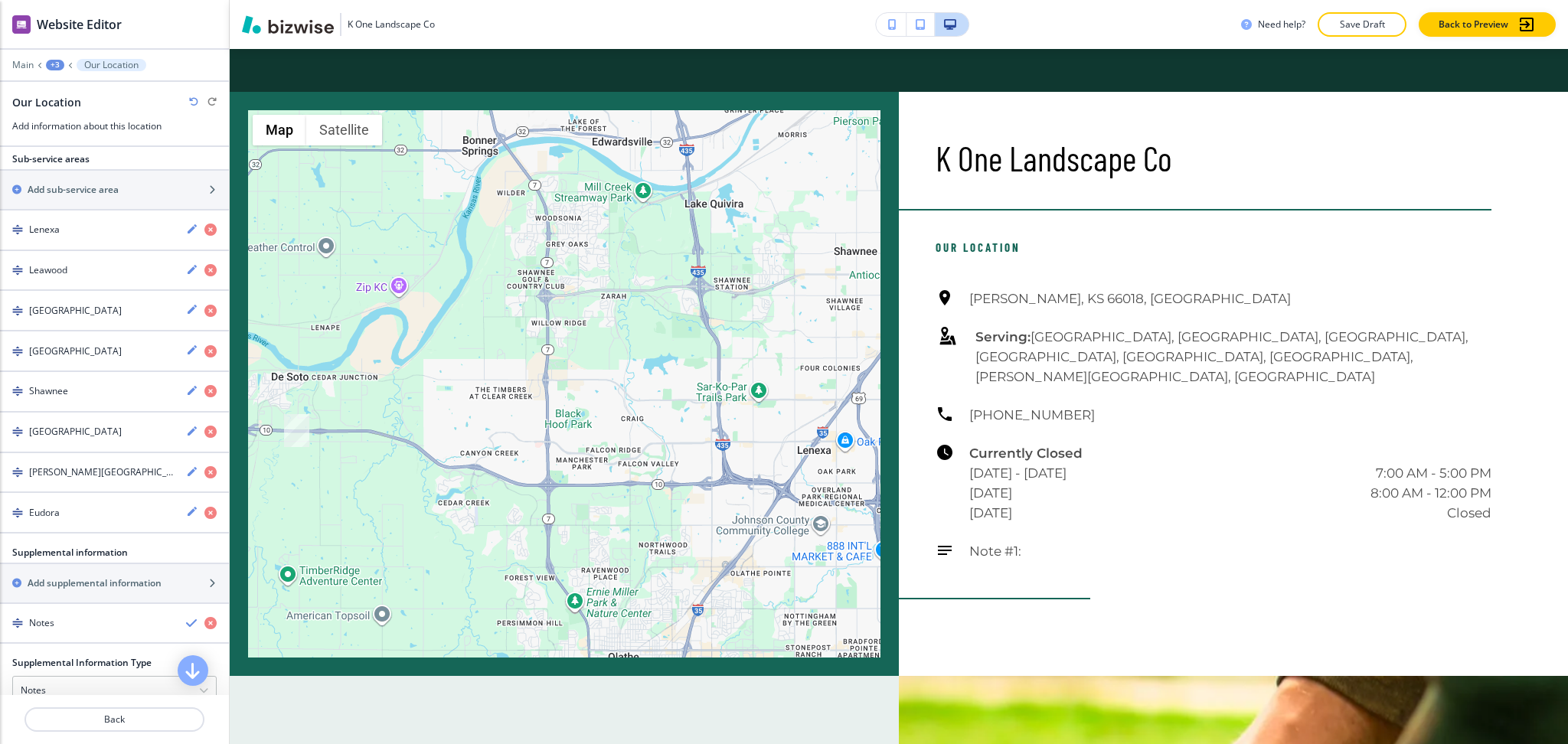
scroll to position [445, 0]
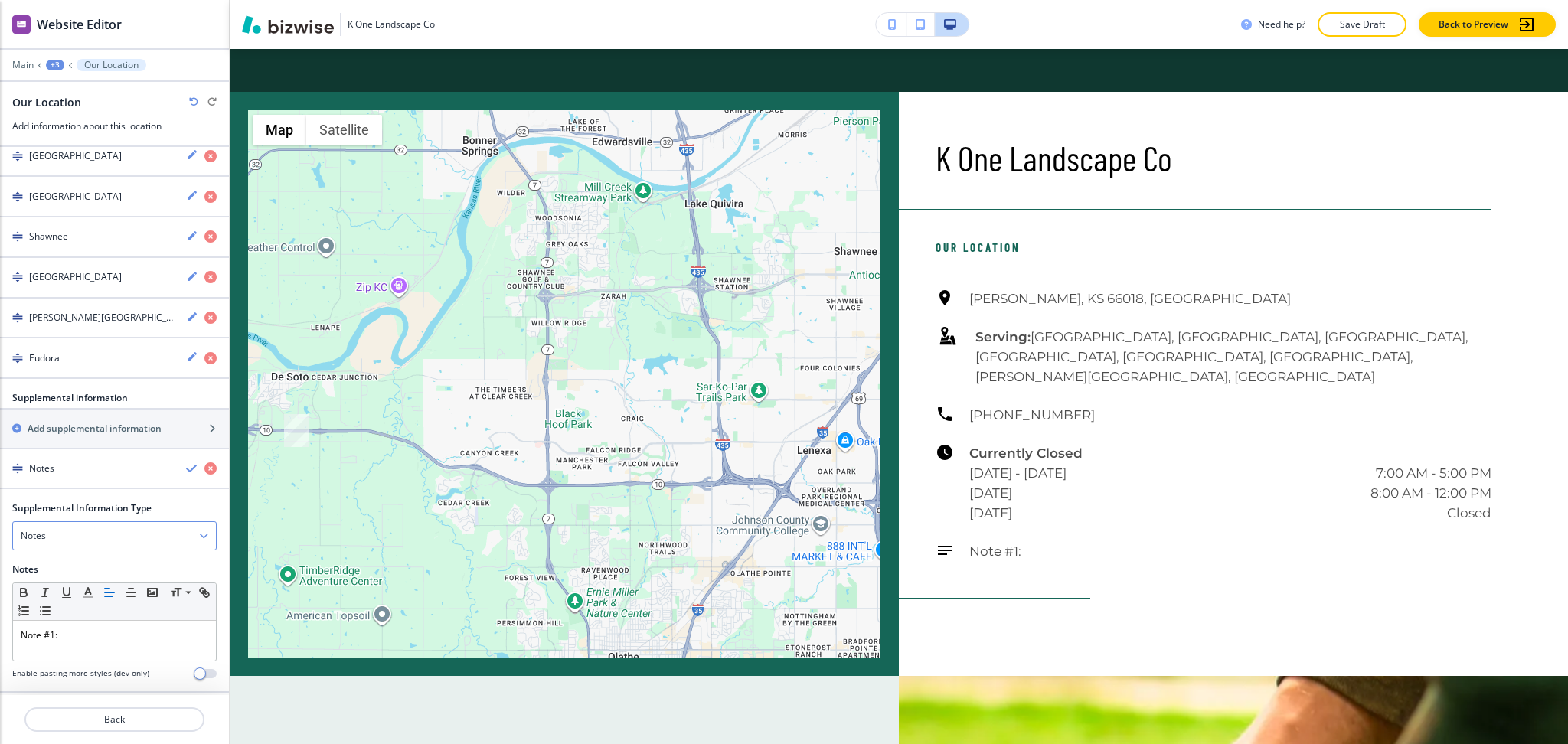
click at [65, 522] on div "Notes" at bounding box center [114, 536] width 203 height 28
click at [53, 582] on h4 "Email Address" at bounding box center [114, 589] width 188 height 14
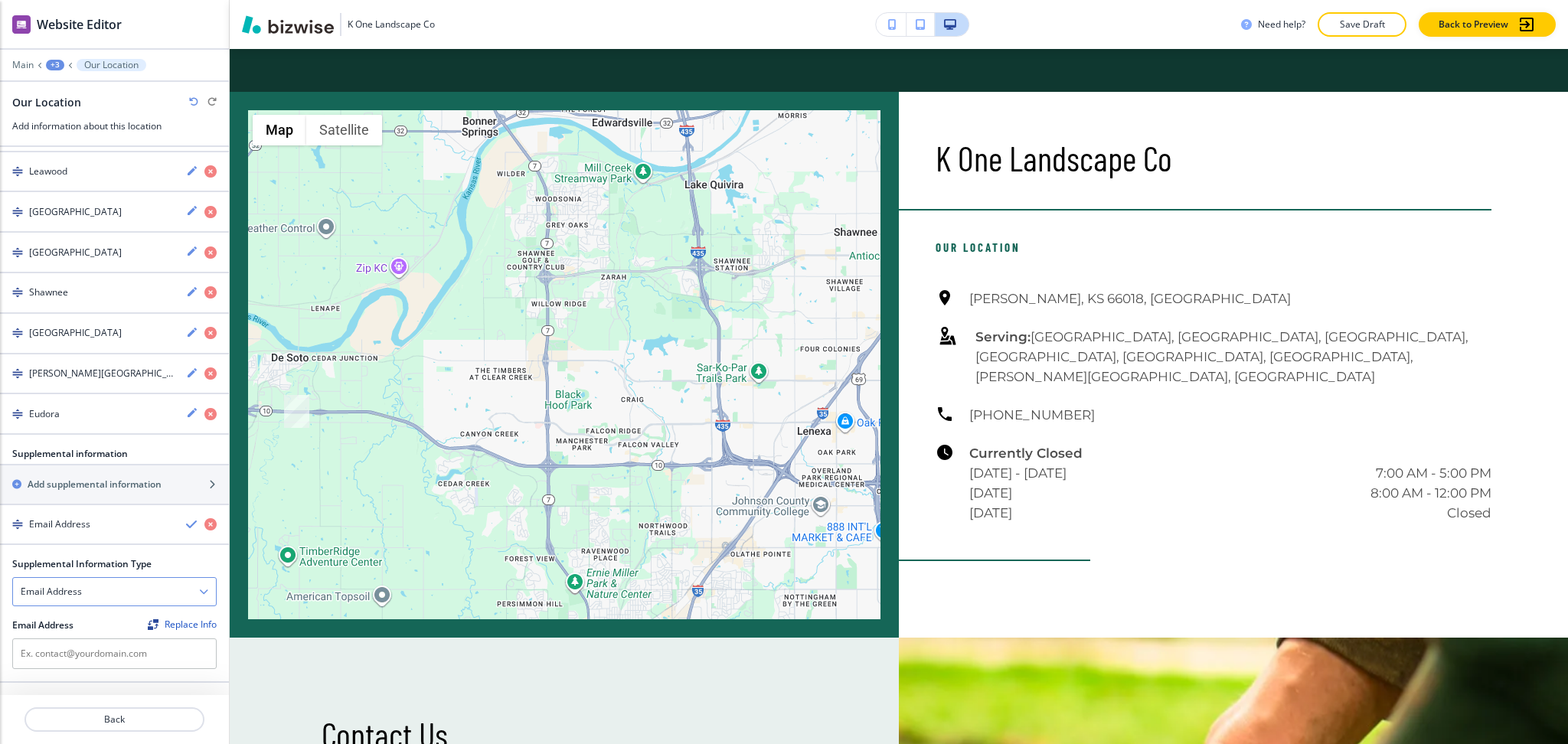
scroll to position [378, 0]
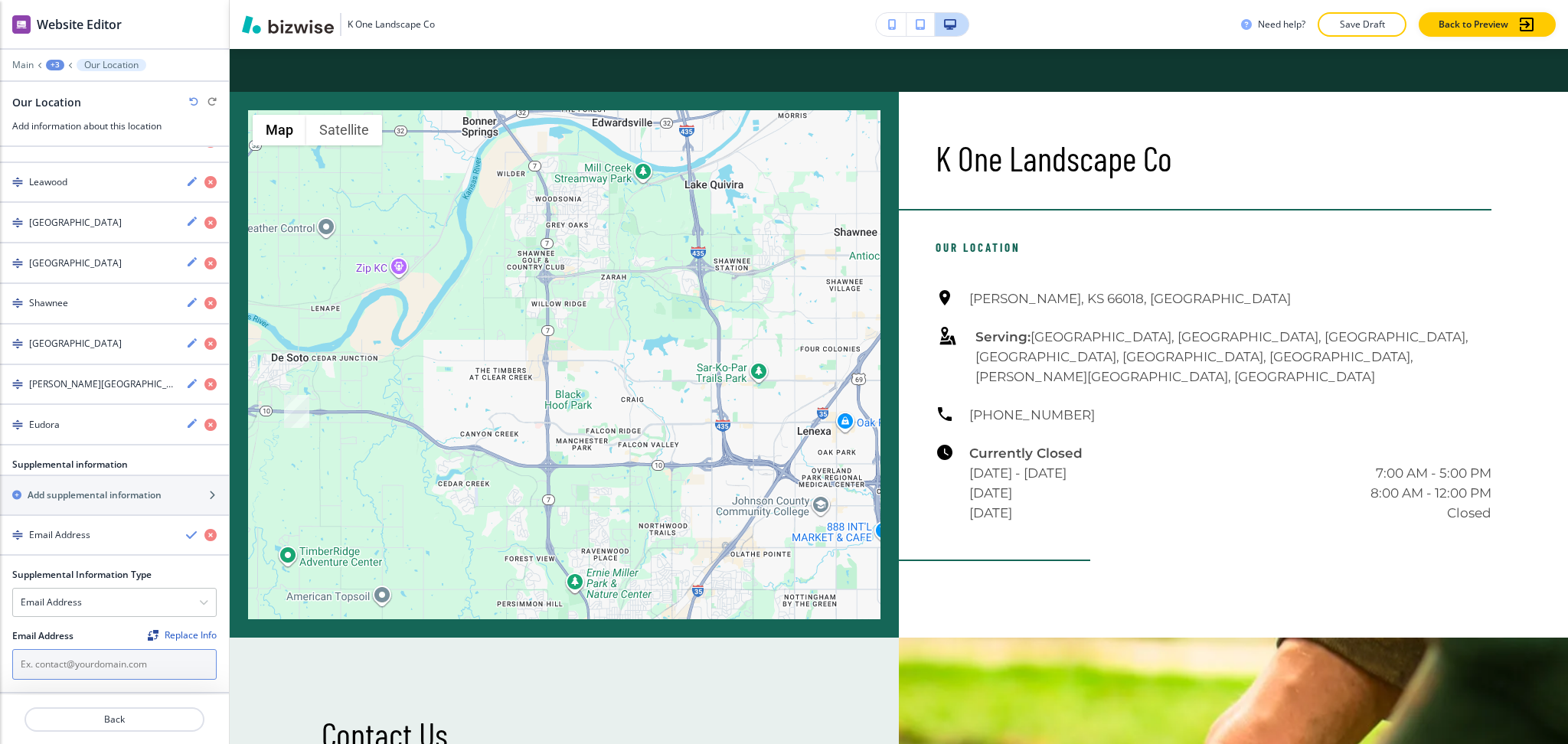
click at [82, 654] on input "text" at bounding box center [114, 665] width 205 height 31
paste input "[EMAIL_ADDRESS][DOMAIN_NAME]"
type input "[EMAIL_ADDRESS][DOMAIN_NAME]"
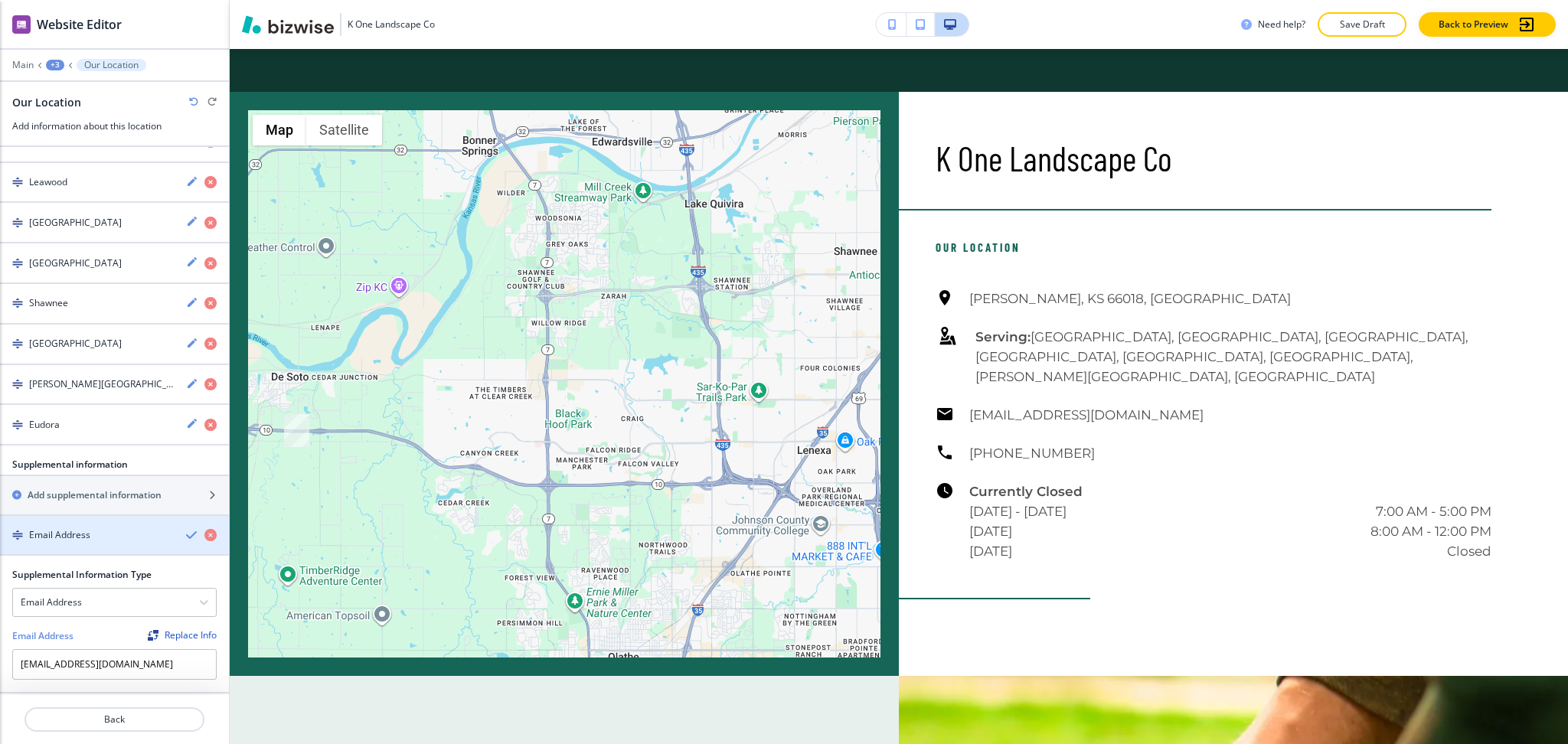
click at [186, 529] on icon "button" at bounding box center [192, 535] width 12 height 12
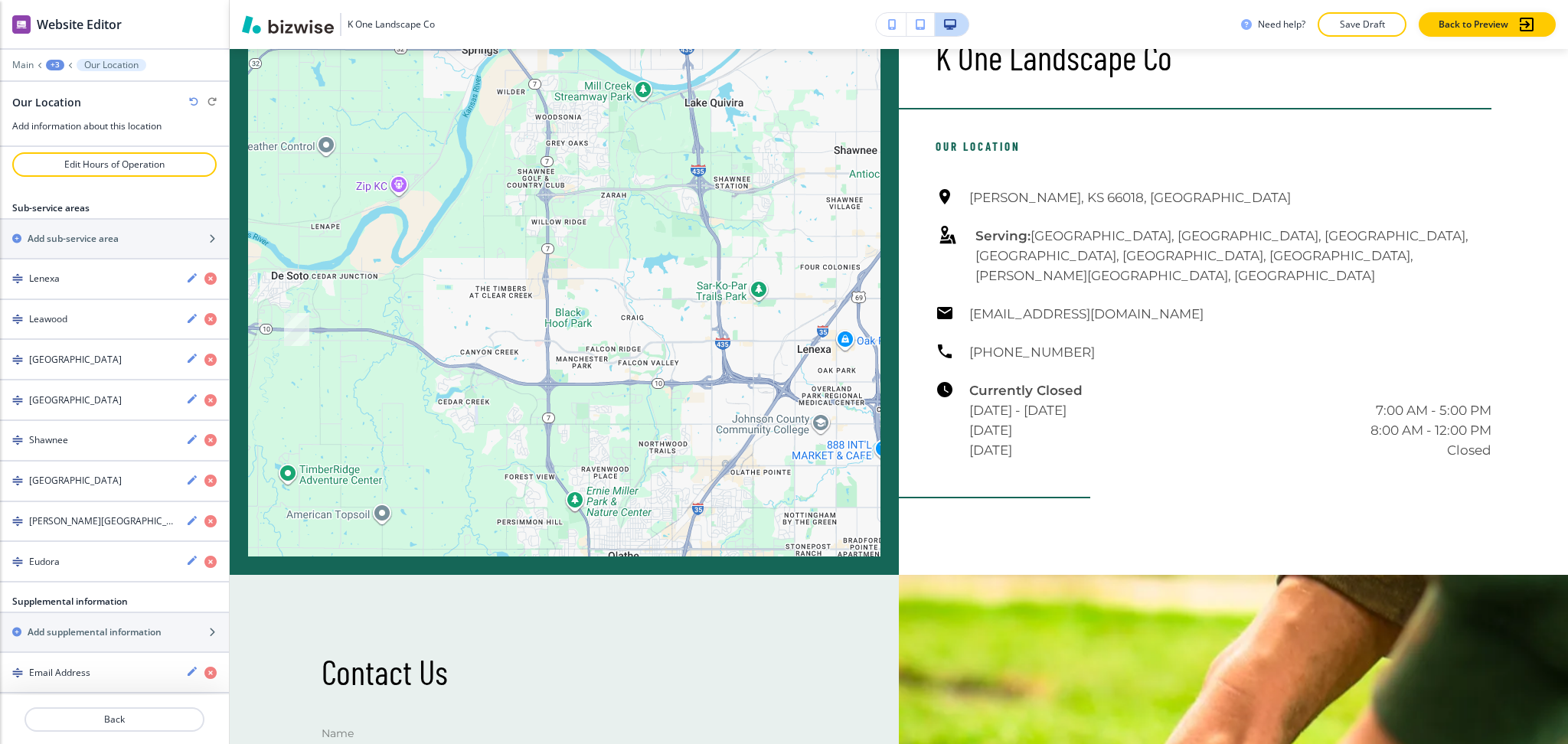
scroll to position [4935, 0]
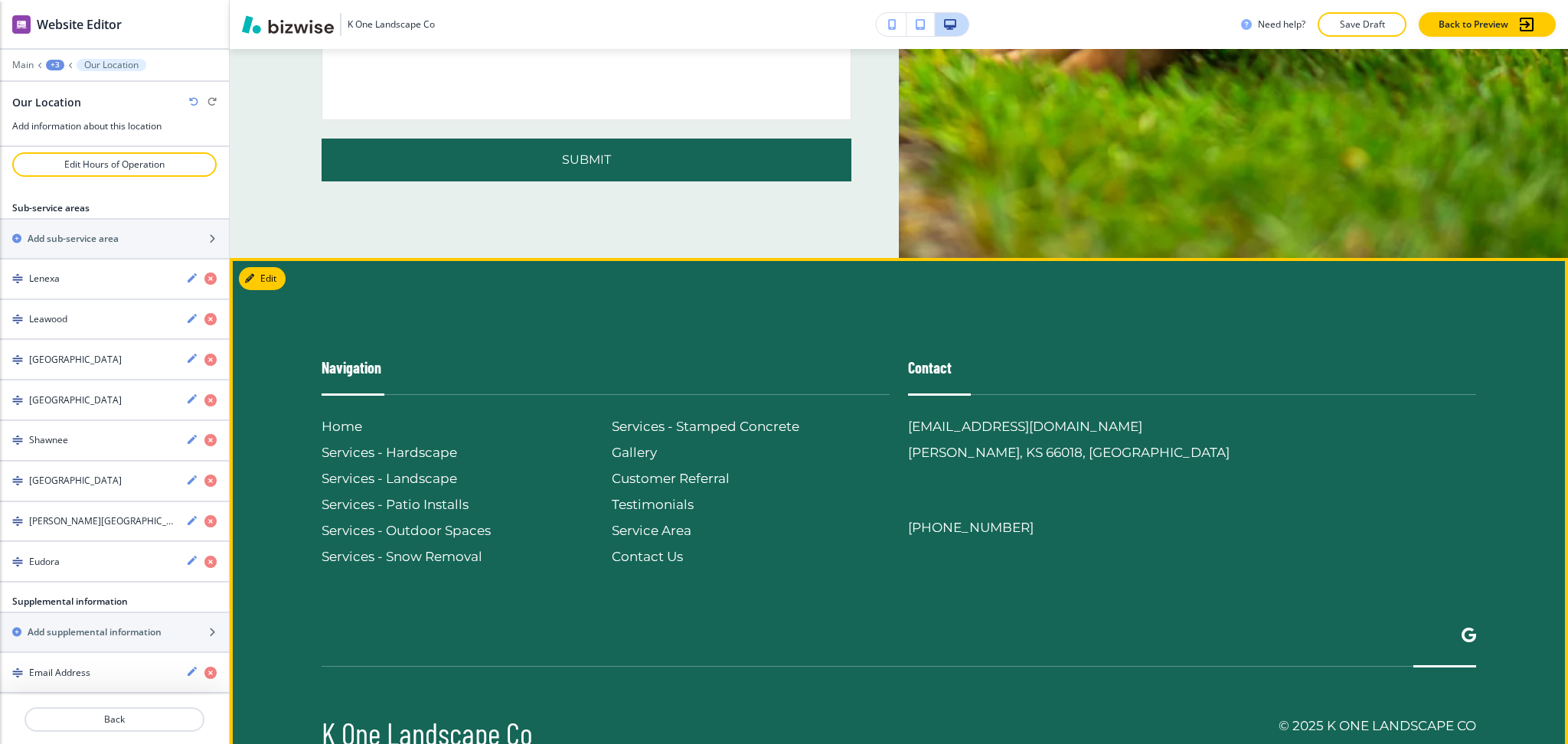
click at [257, 267] on button "Edit" at bounding box center [262, 279] width 46 height 23
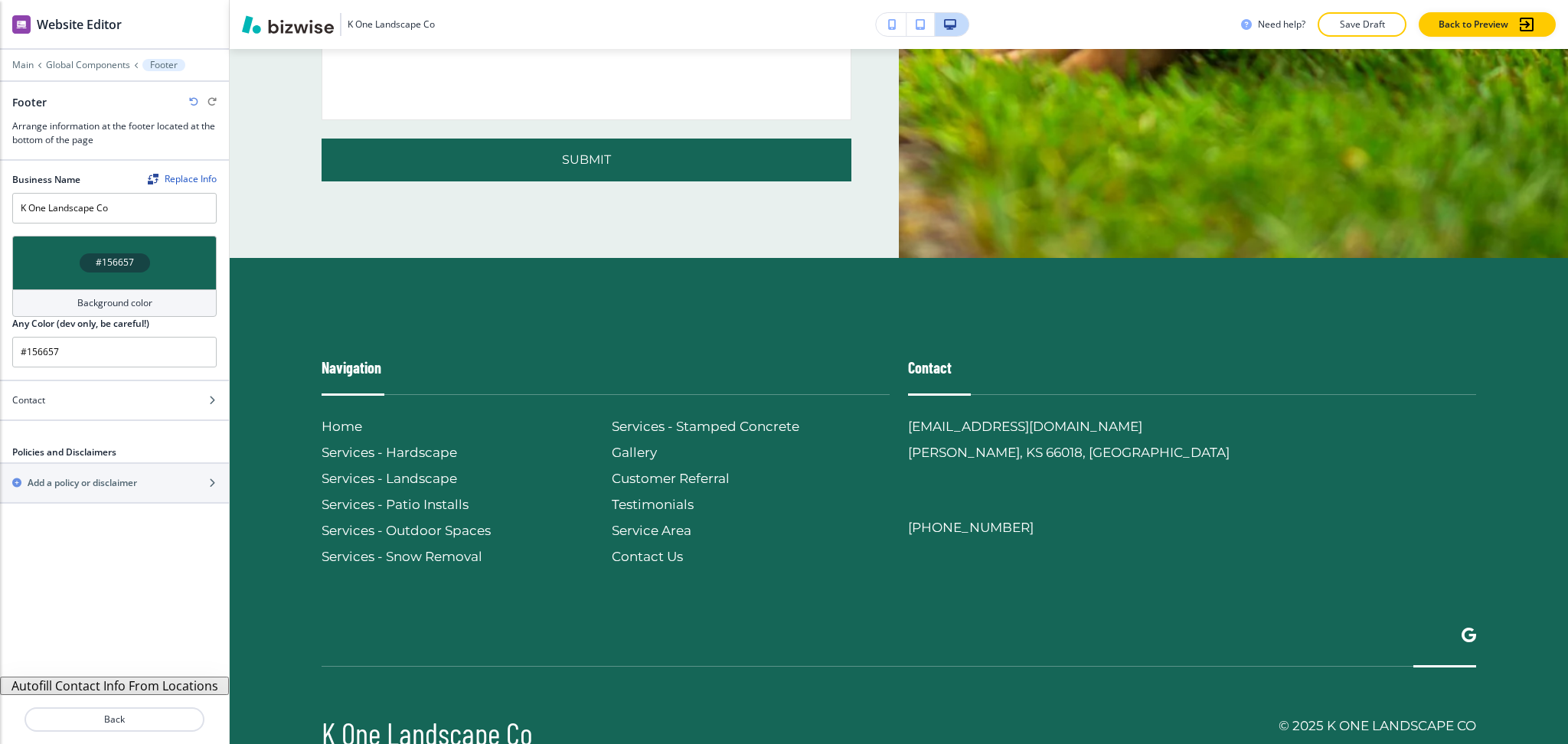
click at [155, 686] on button "Autofill Contact Info From Locations" at bounding box center [114, 686] width 229 height 18
click at [81, 417] on div at bounding box center [114, 414] width 229 height 12
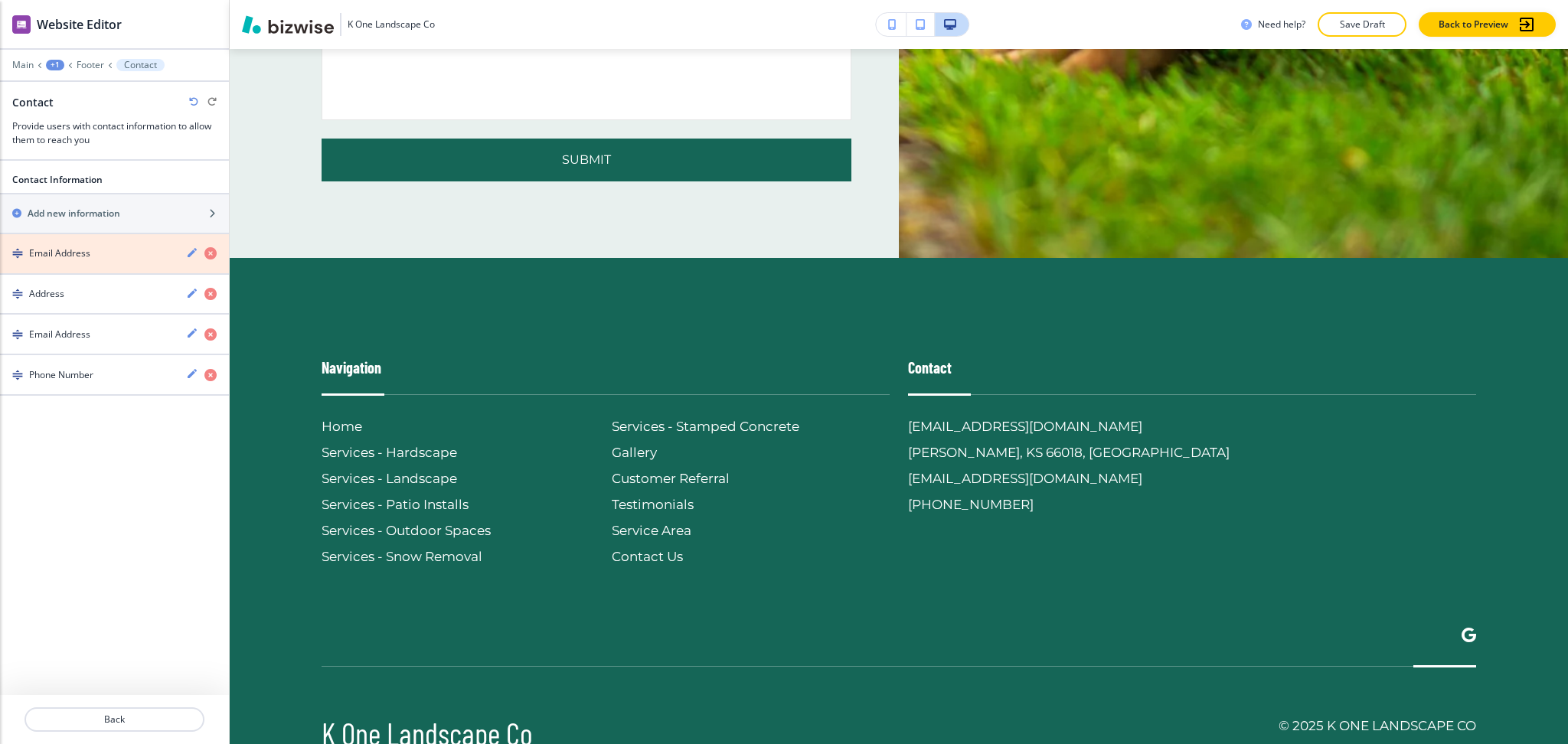
click at [210, 251] on icon "button" at bounding box center [211, 254] width 12 height 12
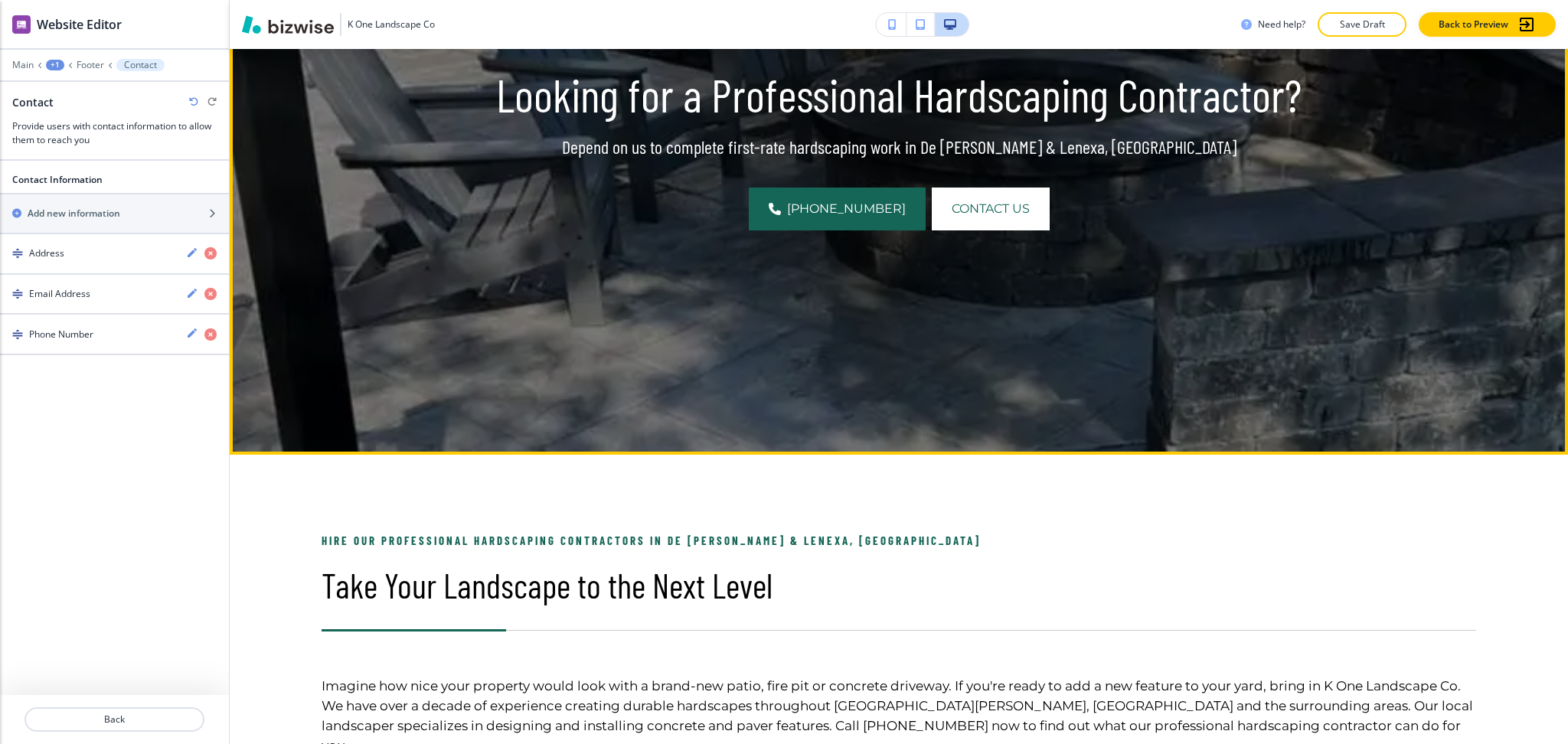
scroll to position [0, 0]
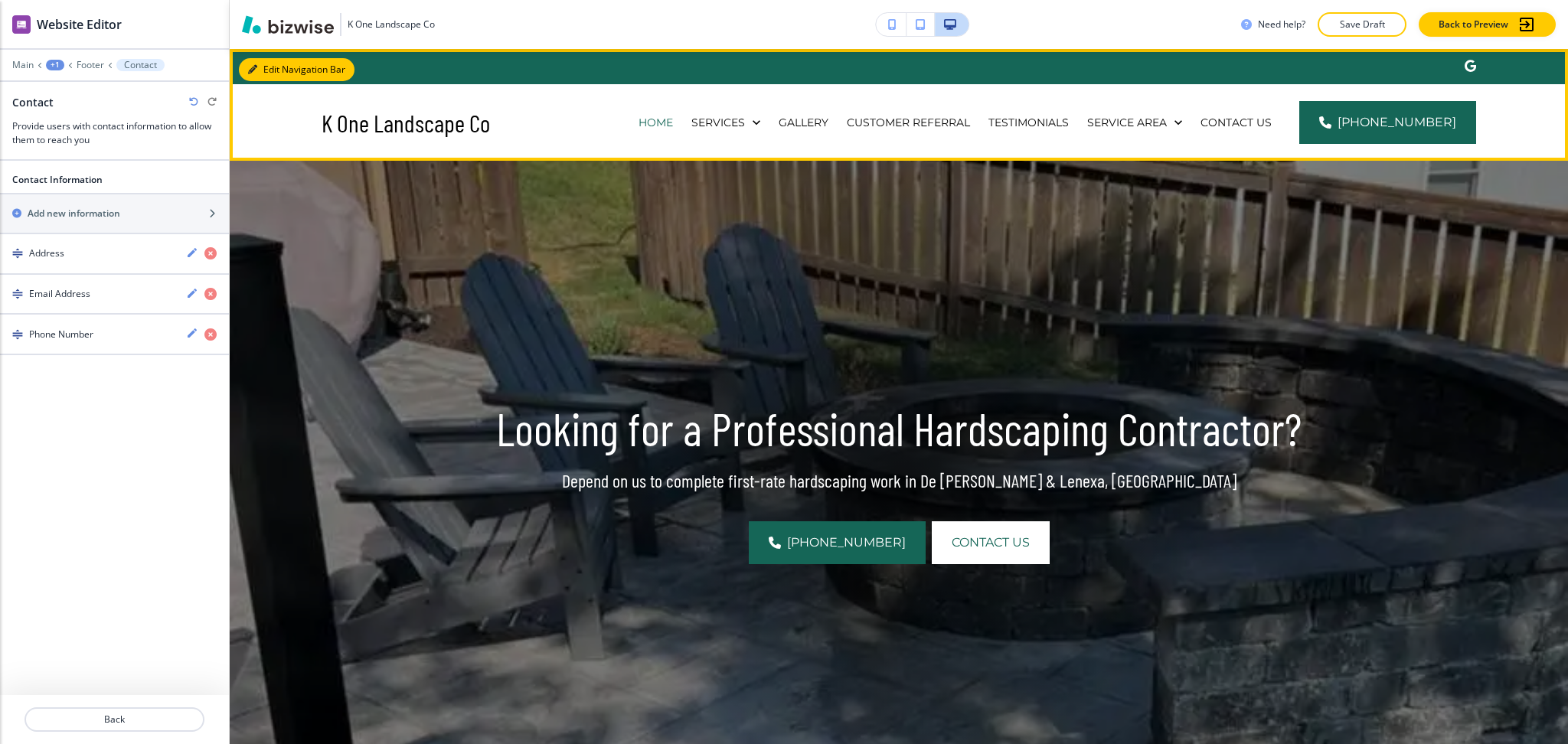
click at [257, 69] on button "Edit Navigation Bar" at bounding box center [297, 70] width 115 height 23
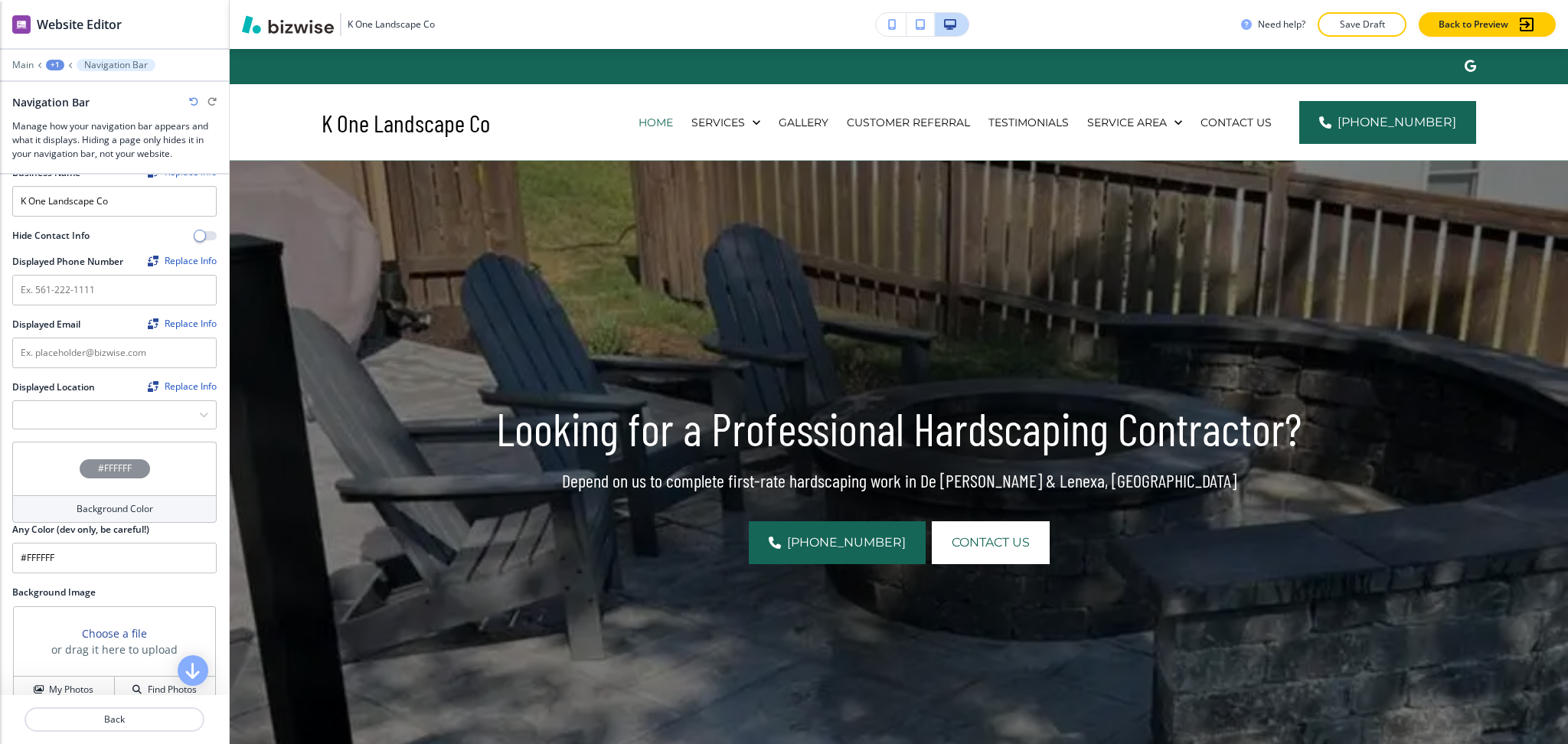
scroll to position [157, 0]
click at [94, 346] on input "text" at bounding box center [114, 354] width 205 height 31
paste input "[EMAIL_ADDRESS][DOMAIN_NAME]"
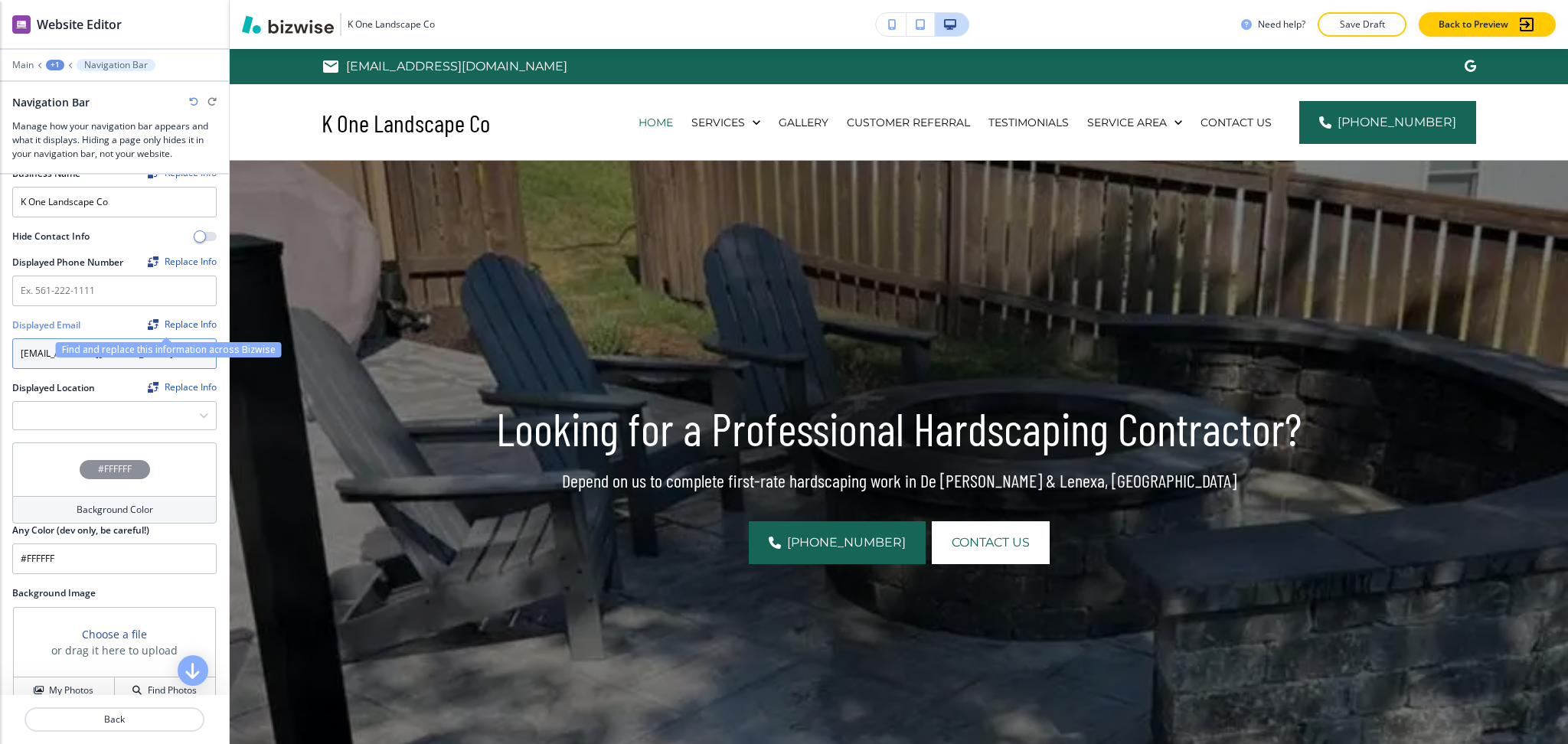
type input "[EMAIL_ADDRESS][DOMAIN_NAME]"
click at [159, 324] on div "Replace Info" at bounding box center [182, 324] width 69 height 10
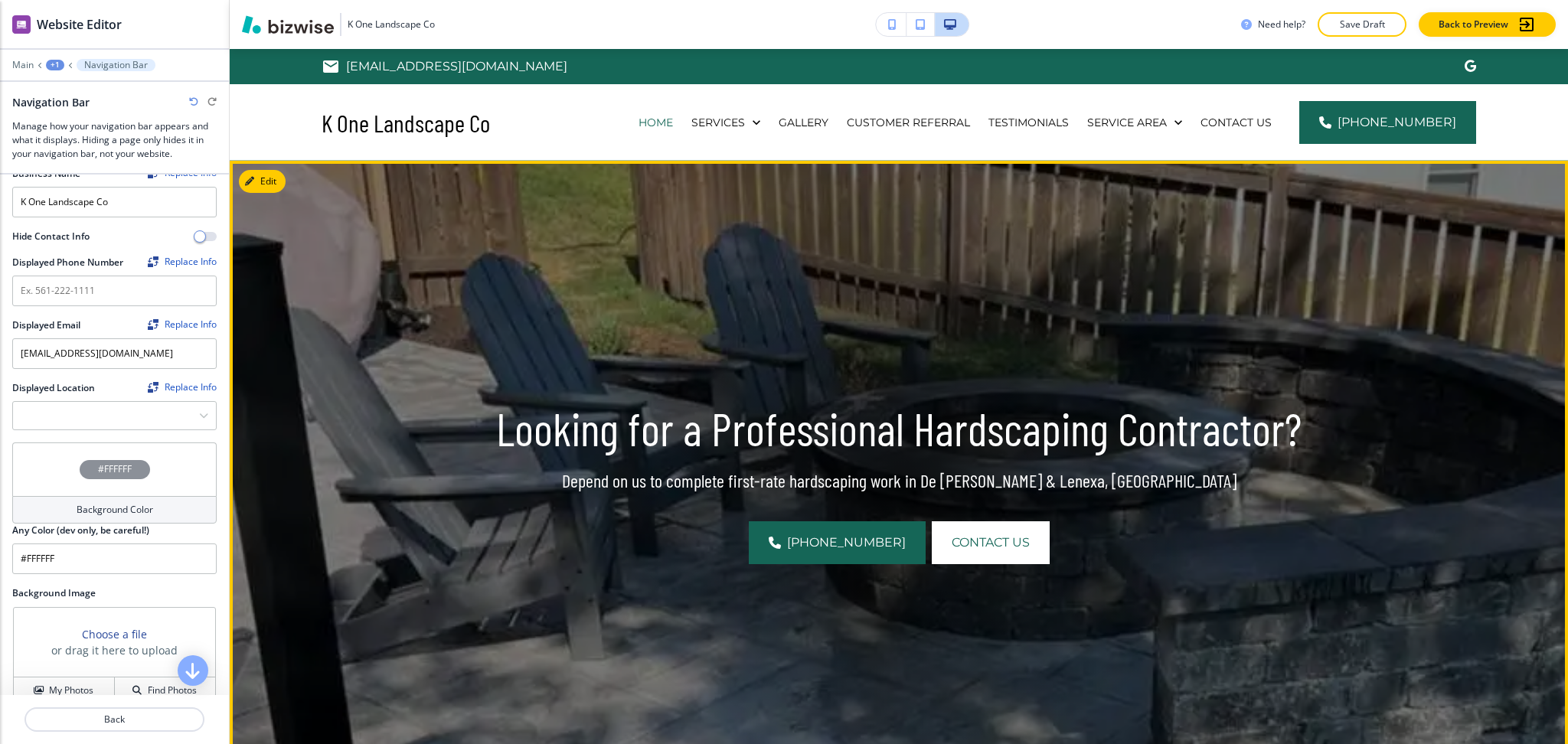
click at [629, 304] on div at bounding box center [899, 475] width 628 height 628
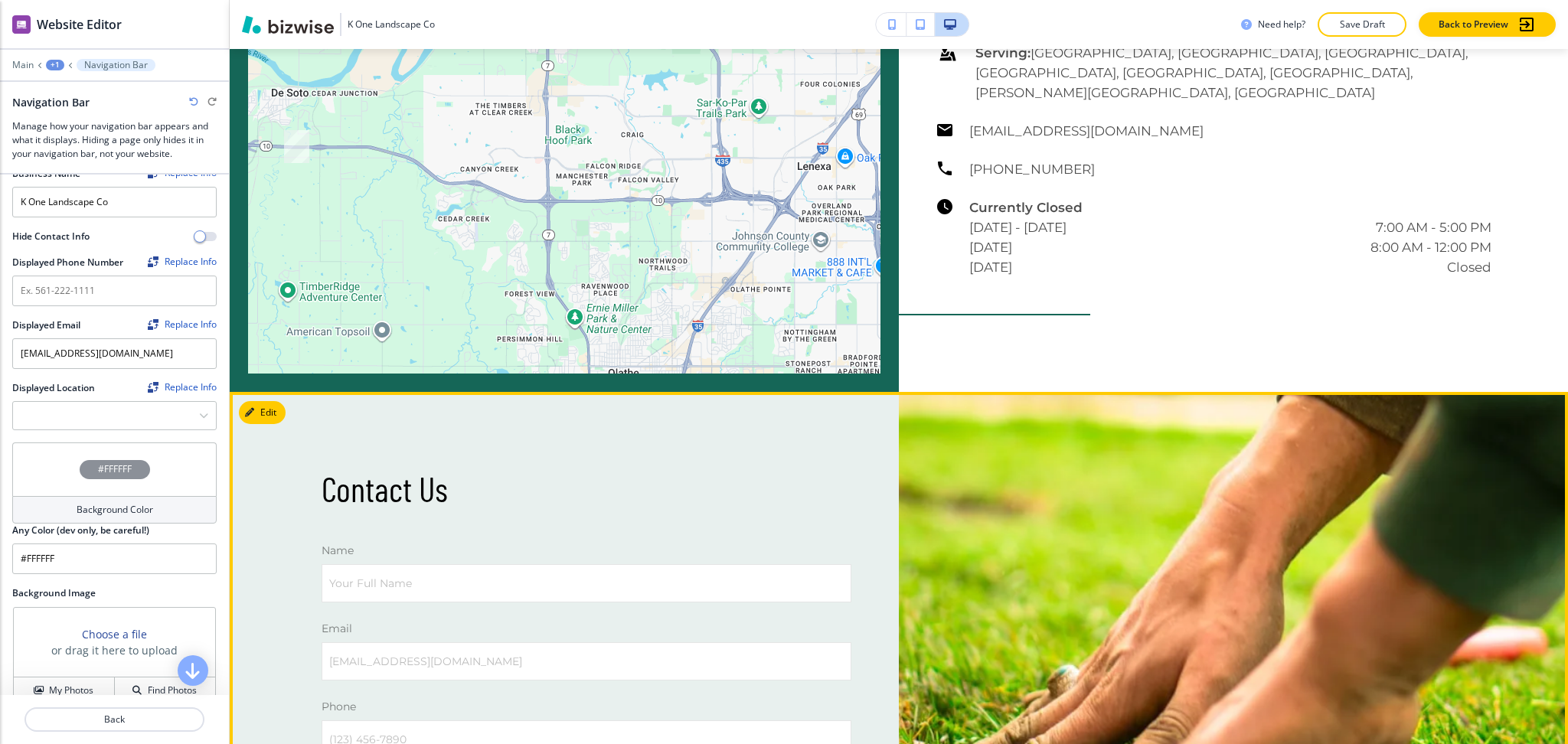
scroll to position [4080, 0]
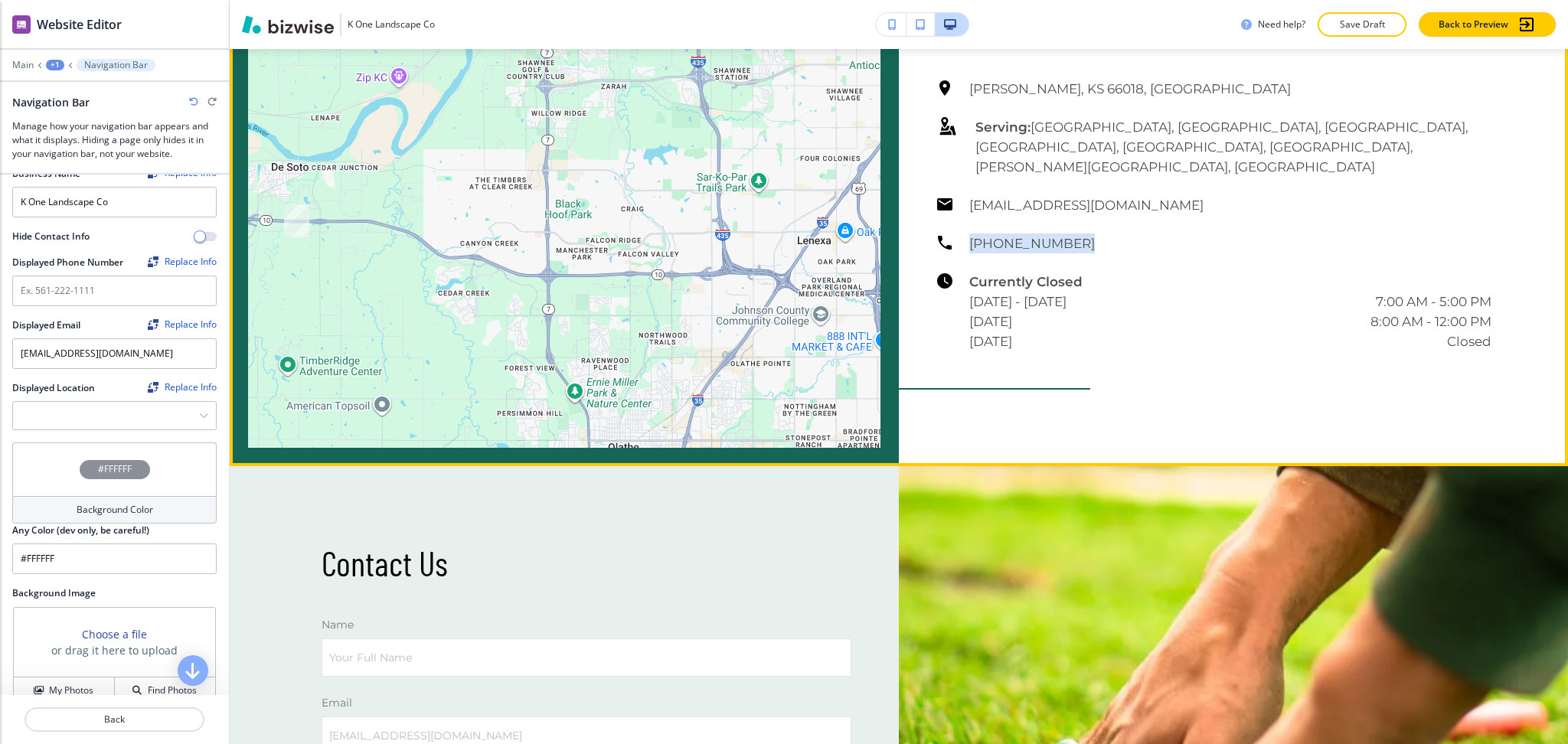
drag, startPoint x: 1059, startPoint y: 187, endPoint x: 962, endPoint y: 189, distance: 97.0
click at [962, 189] on div "[PERSON_NAME][GEOGRAPHIC_DATA], [GEOGRAPHIC_DATA] Serving: [GEOGRAPHIC_DATA], […" at bounding box center [1214, 215] width 556 height 273
copy h6 "[PHONE_NUMBER]"
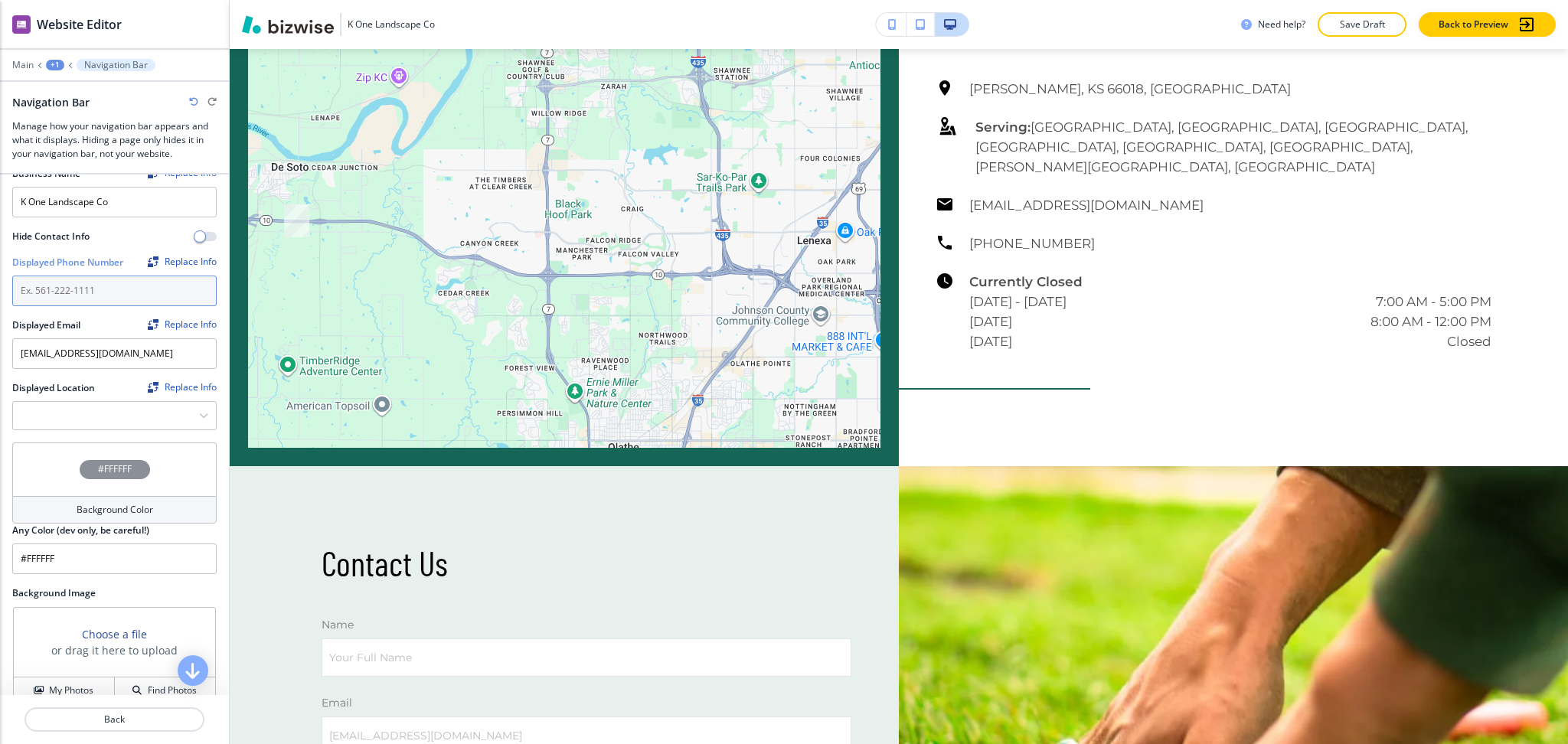
click at [108, 297] on input "text" at bounding box center [114, 291] width 205 height 31
paste input "[PHONE_NUMBER]"
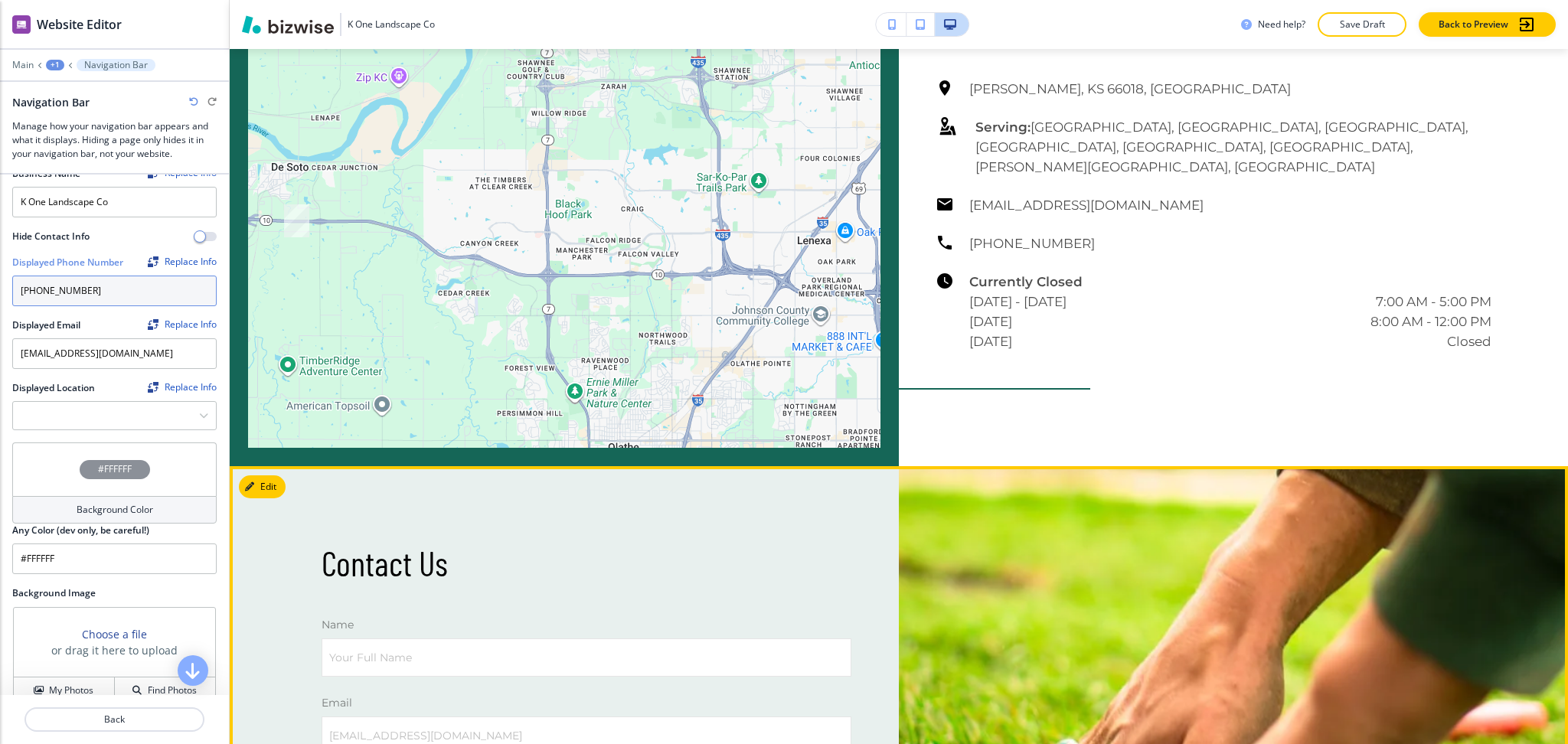
type input "[PHONE_NUMBER]"
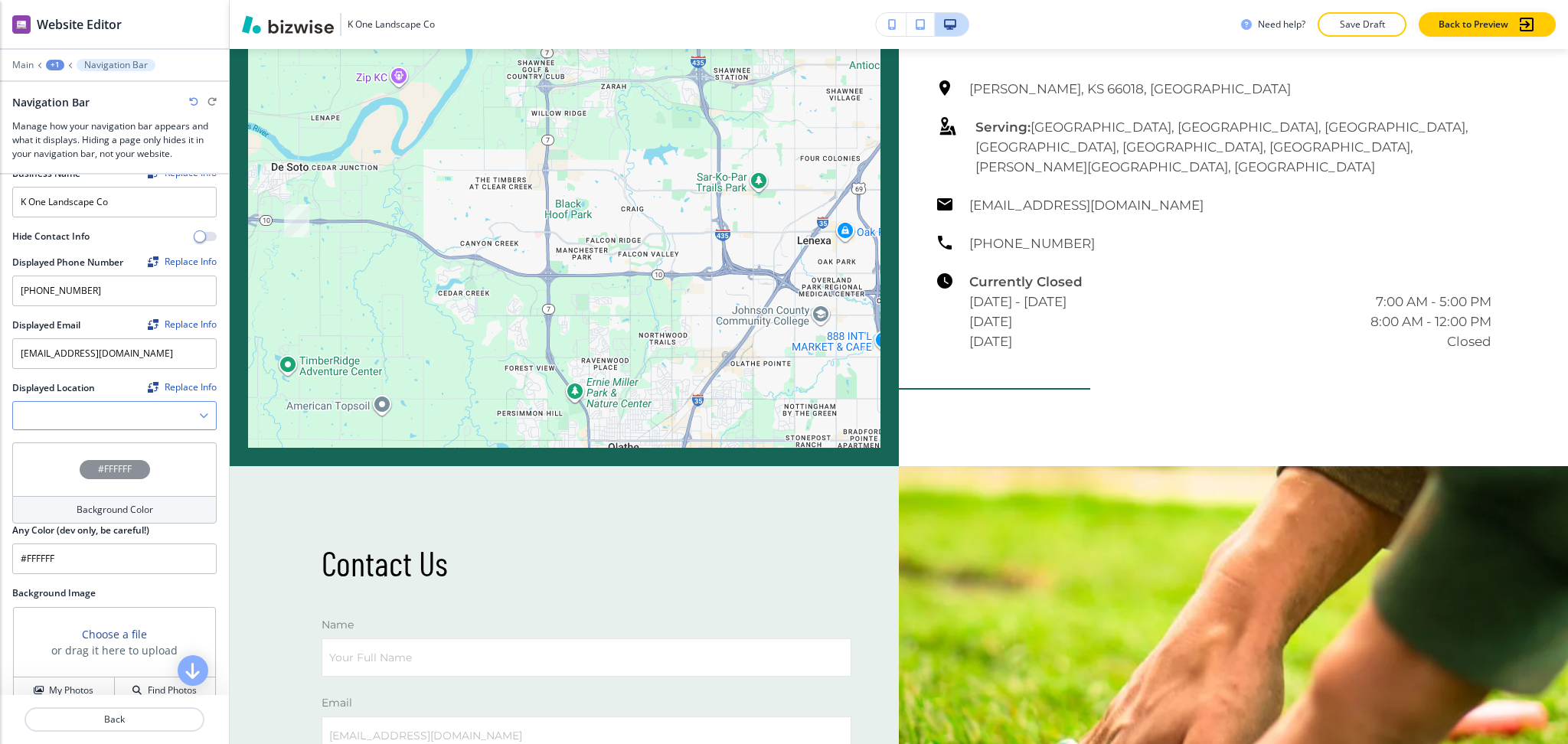
click at [199, 411] on icon "button" at bounding box center [203, 415] width 9 height 9
click at [169, 444] on h4 "[PERSON_NAME], KS 66018, [GEOGRAPHIC_DATA]" at bounding box center [114, 450] width 188 height 28
type Location "[PERSON_NAME], KS 66018, [GEOGRAPHIC_DATA]"
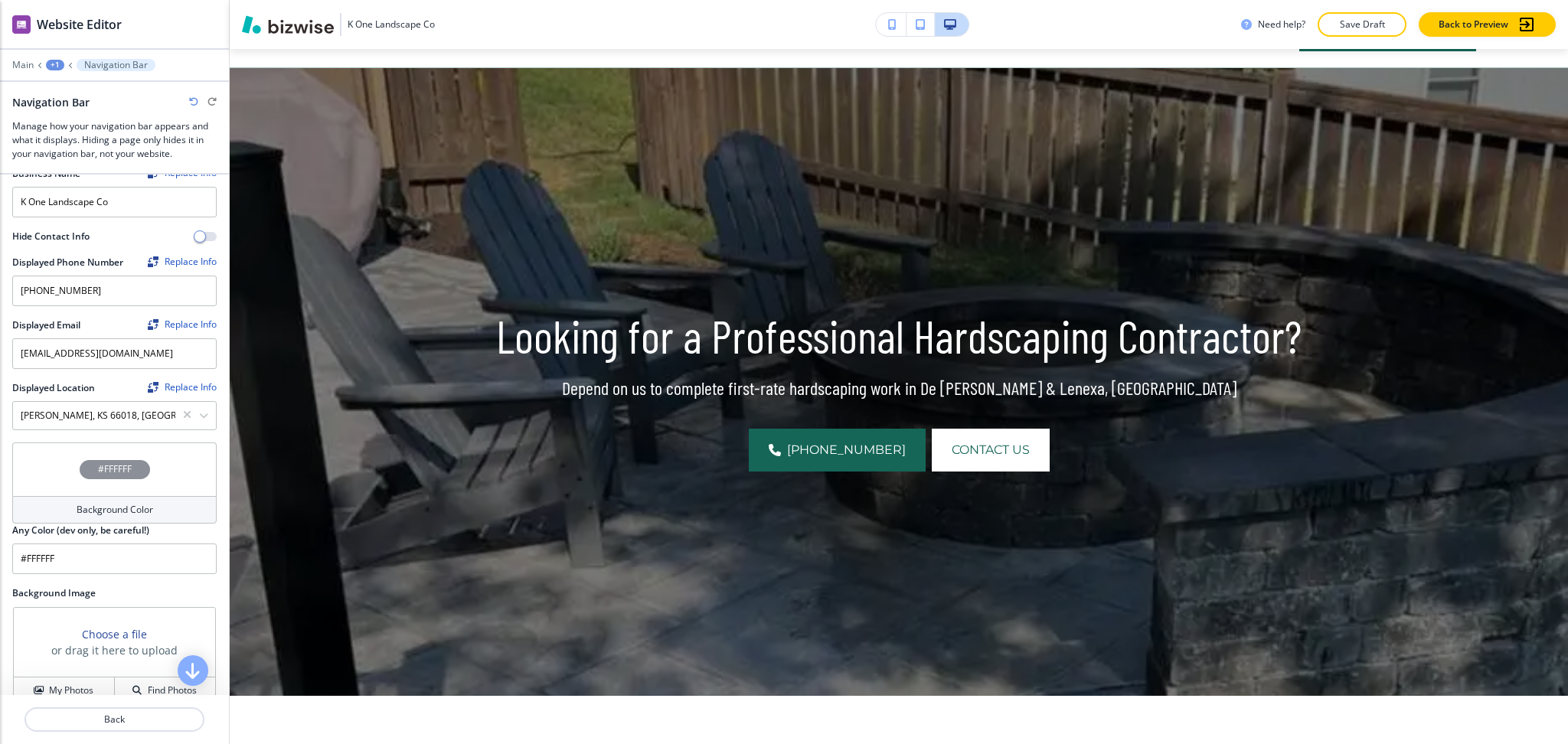
scroll to position [0, 0]
